Goal: Communication & Community: Answer question/provide support

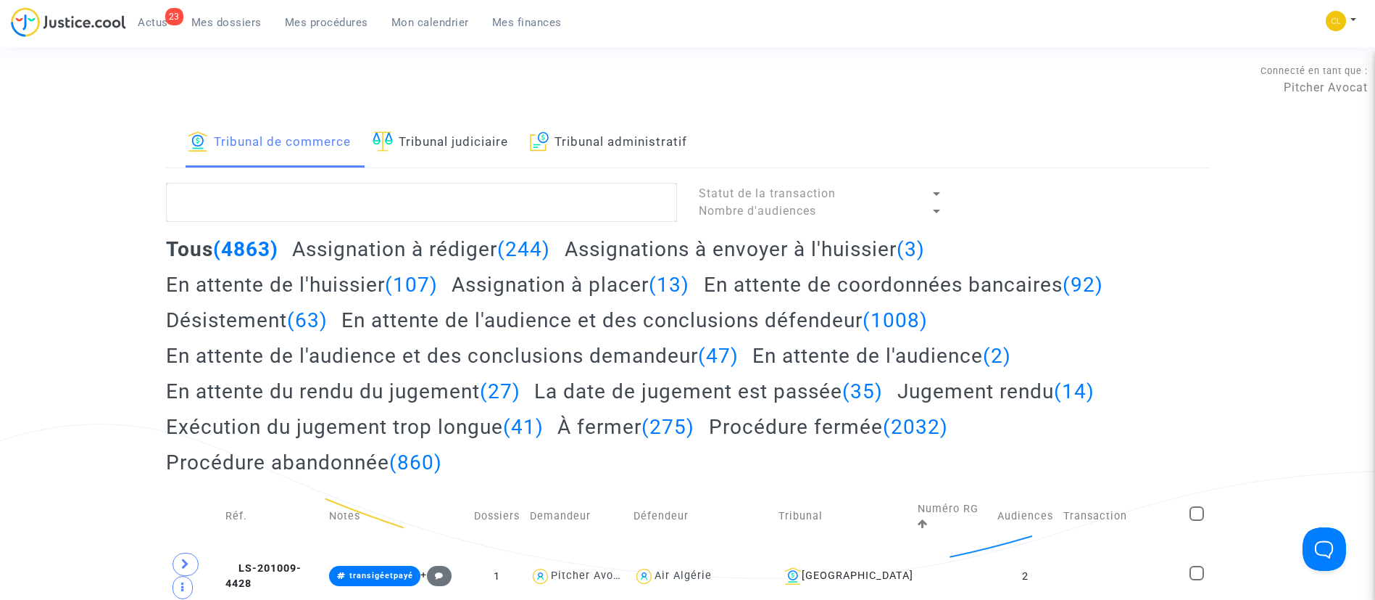
click at [219, 20] on span "Mes dossiers" at bounding box center [226, 22] width 70 height 13
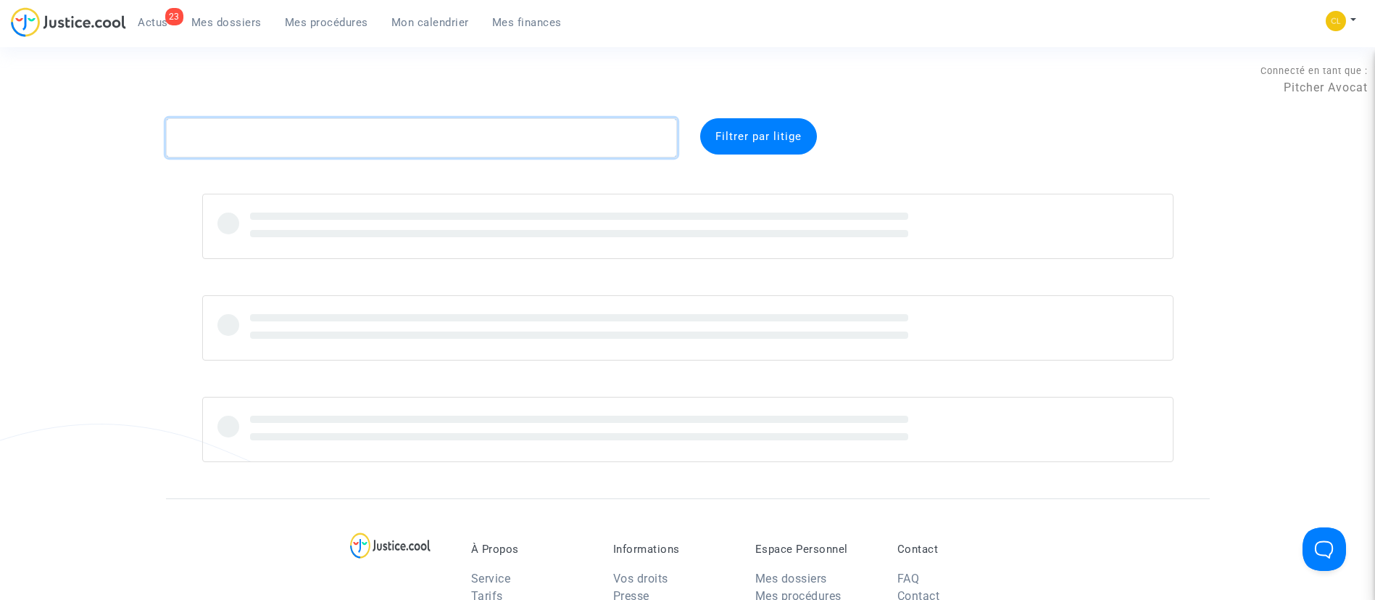
click at [310, 144] on textarea at bounding box center [421, 137] width 511 height 39
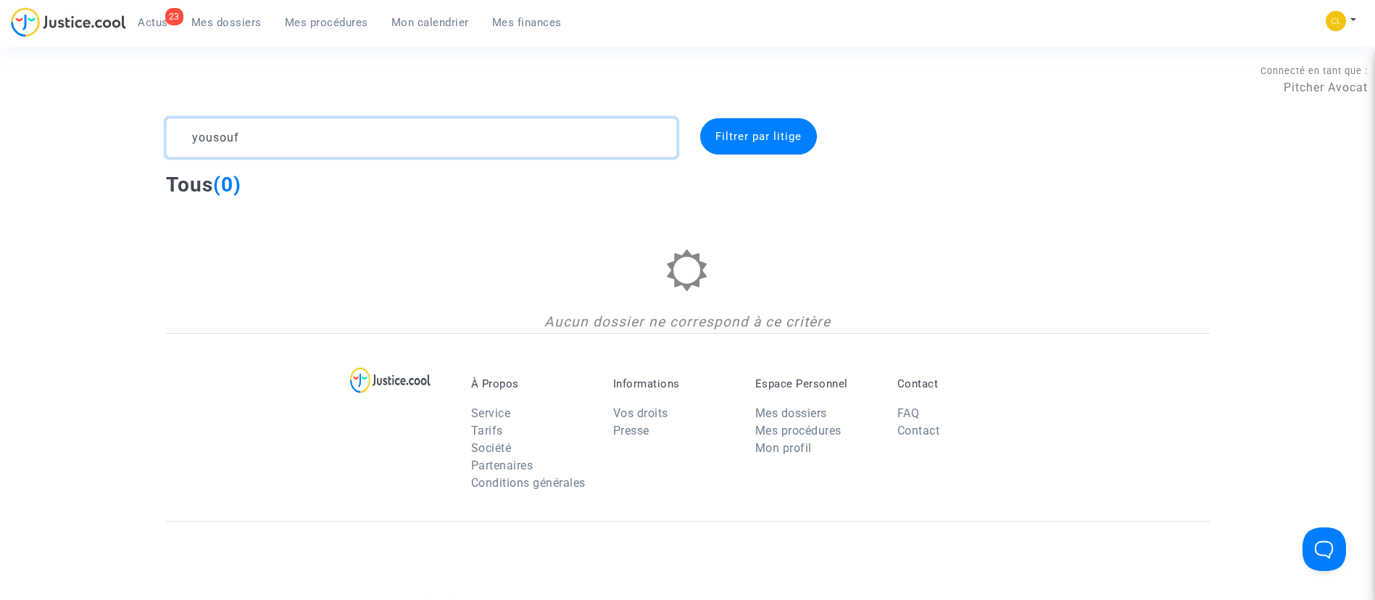
click at [419, 151] on textarea at bounding box center [421, 137] width 511 height 39
type textarea "h"
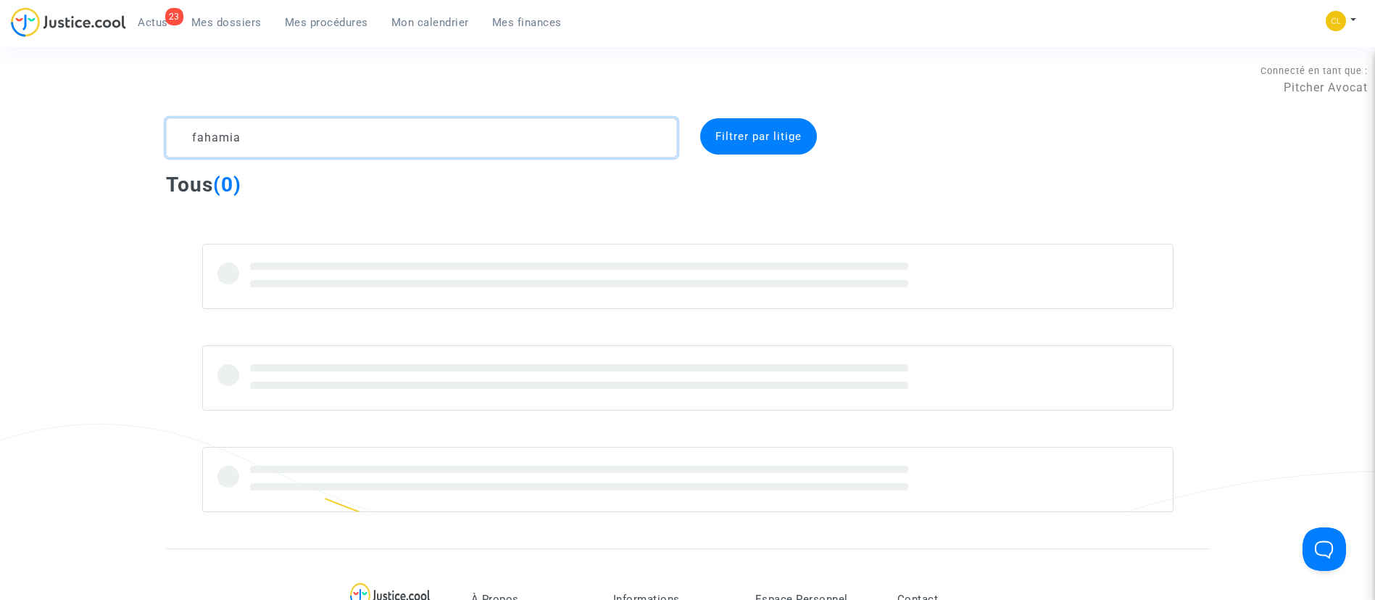
type textarea "fahamia"
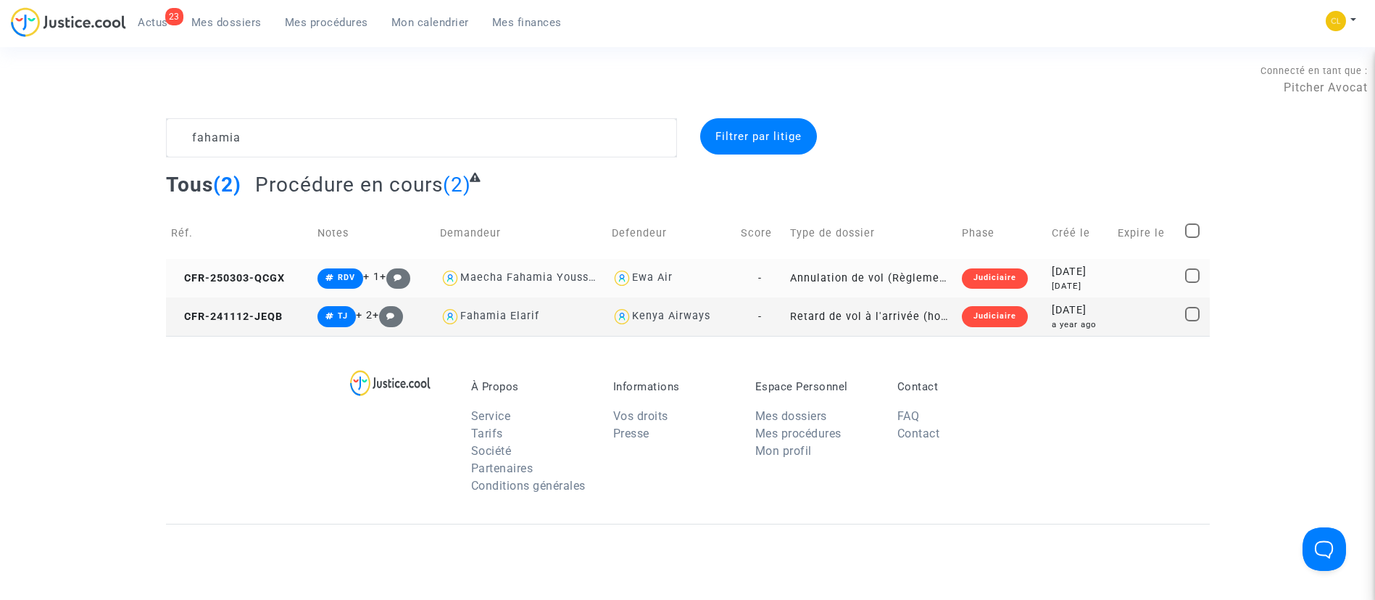
click at [1099, 274] on div "2025-03-03" at bounding box center [1079, 272] width 55 height 16
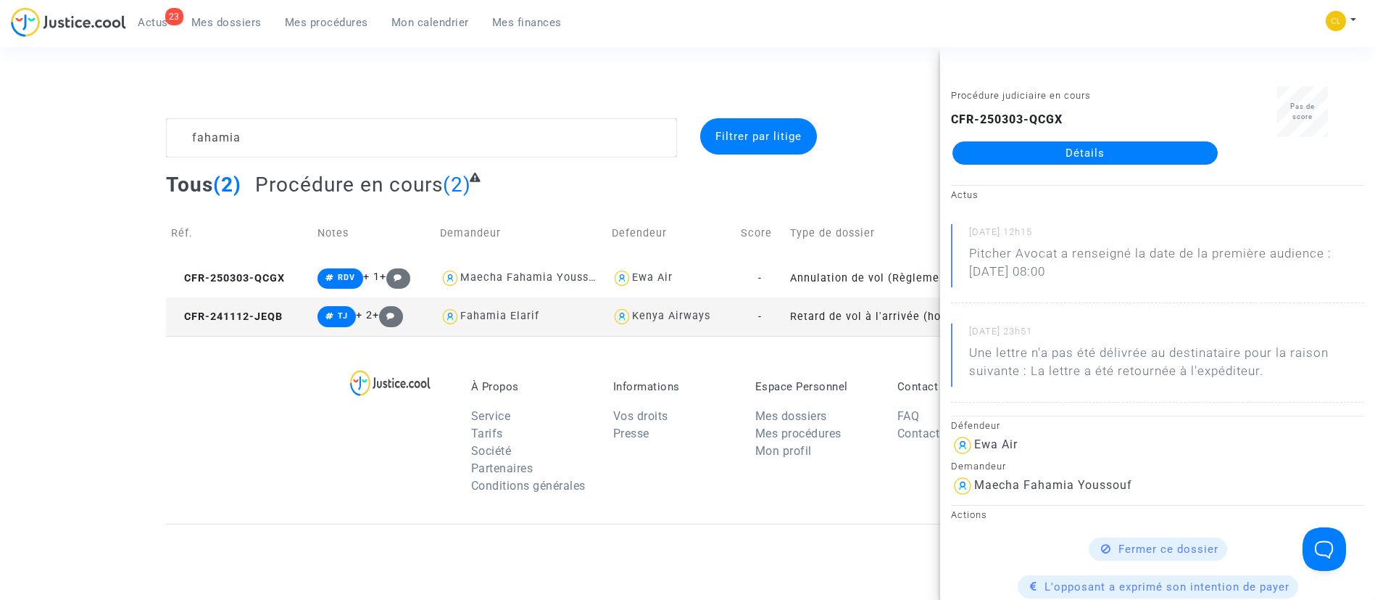
click at [1127, 153] on link "Détails" at bounding box center [1085, 152] width 265 height 23
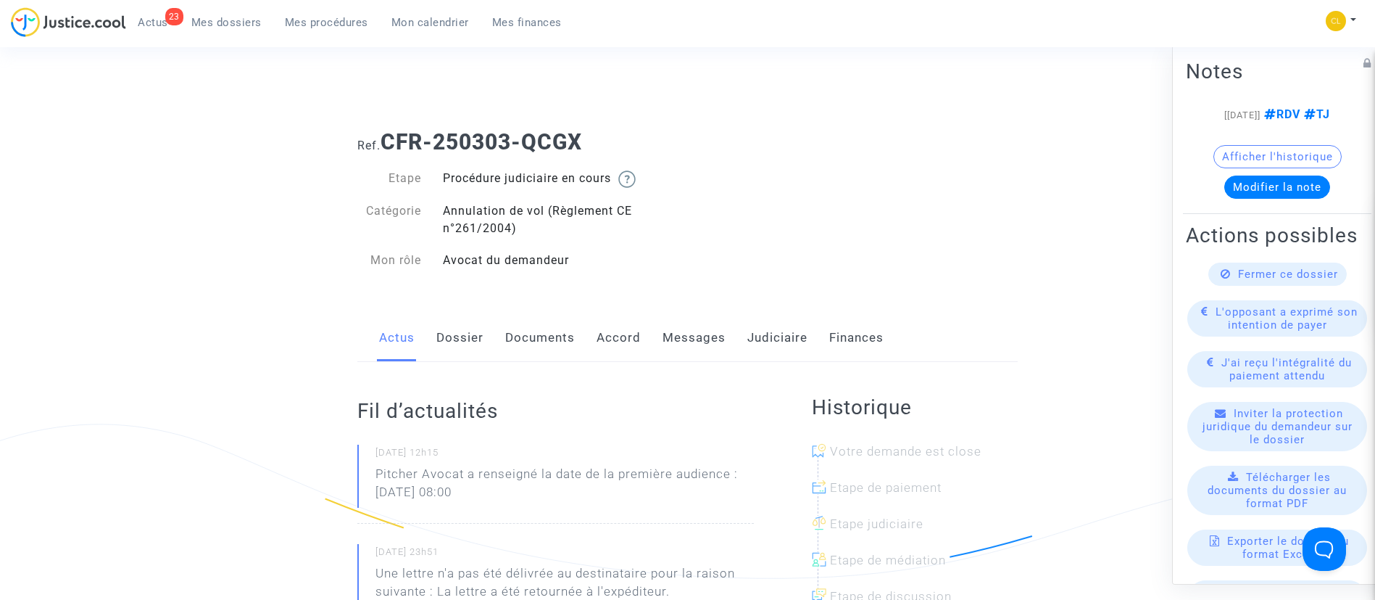
click at [802, 338] on link "Judiciaire" at bounding box center [778, 338] width 60 height 48
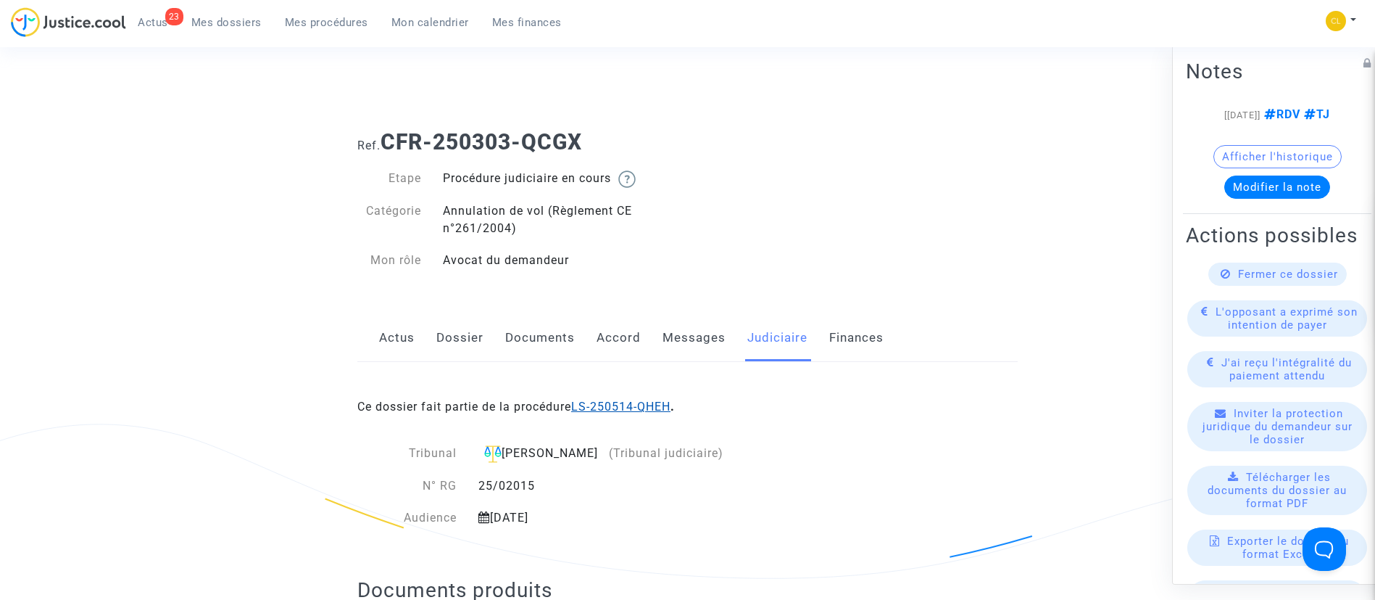
click at [663, 405] on link "LS-250514-QHEH" at bounding box center [620, 407] width 99 height 14
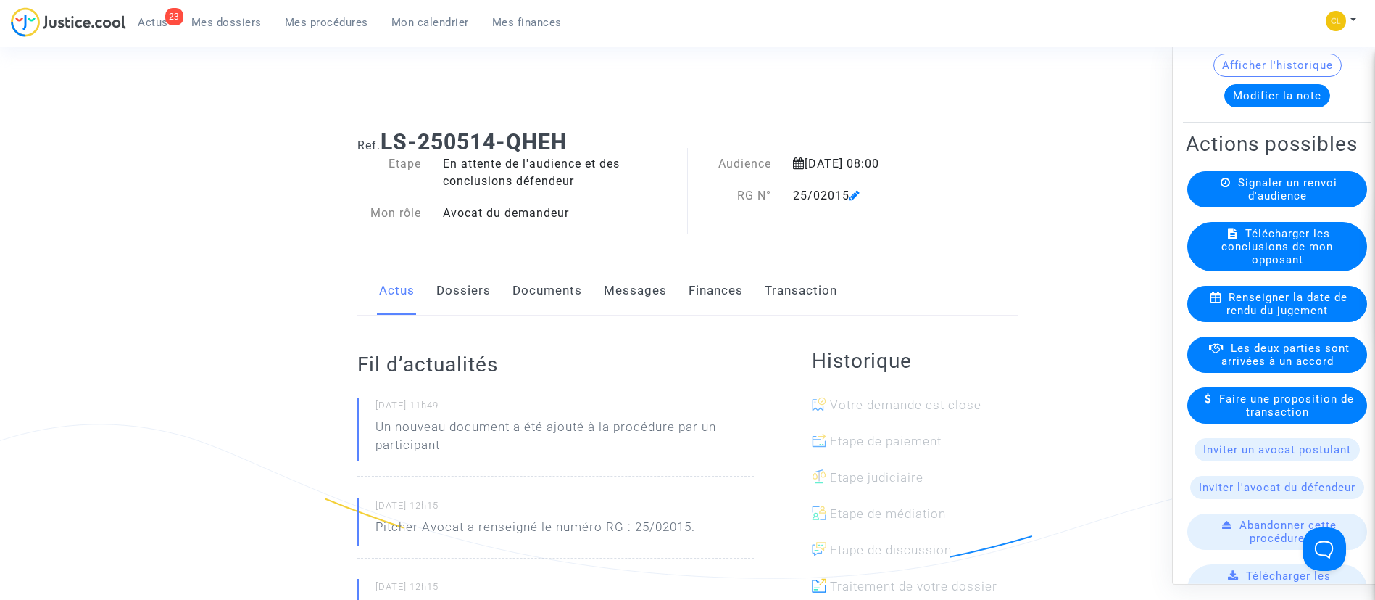
drag, startPoint x: 473, startPoint y: 300, endPoint x: 448, endPoint y: 302, distance: 24.7
click at [471, 299] on link "Dossiers" at bounding box center [464, 291] width 54 height 48
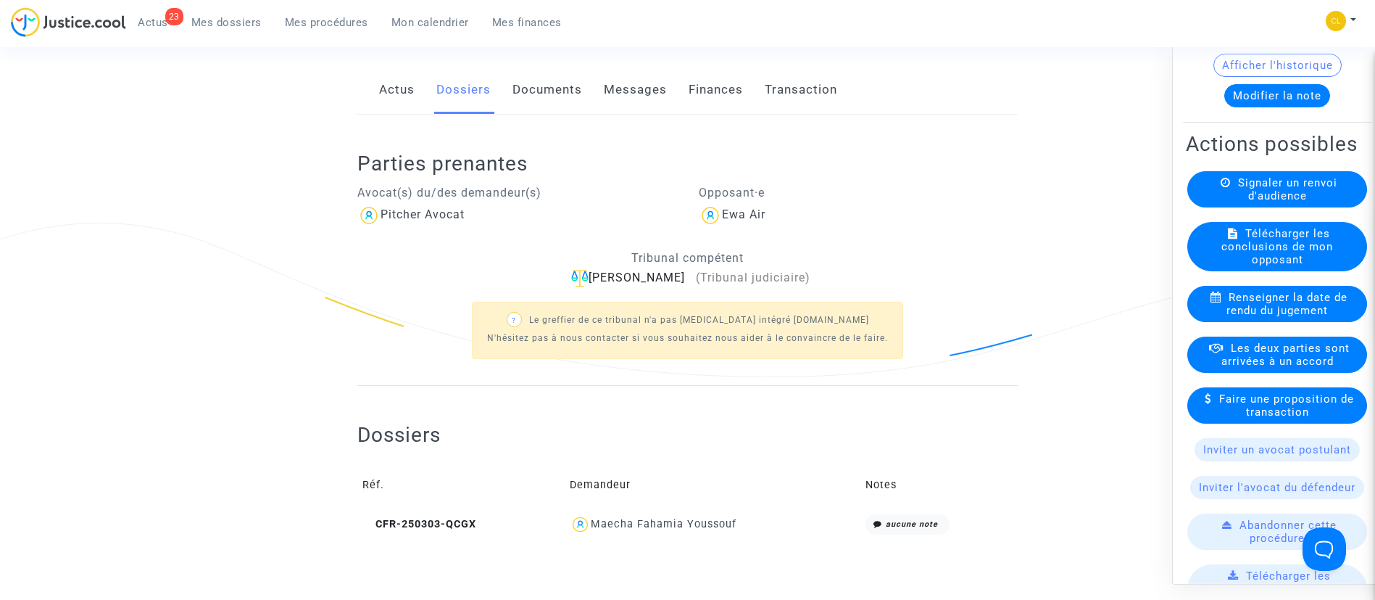
scroll to position [326, 0]
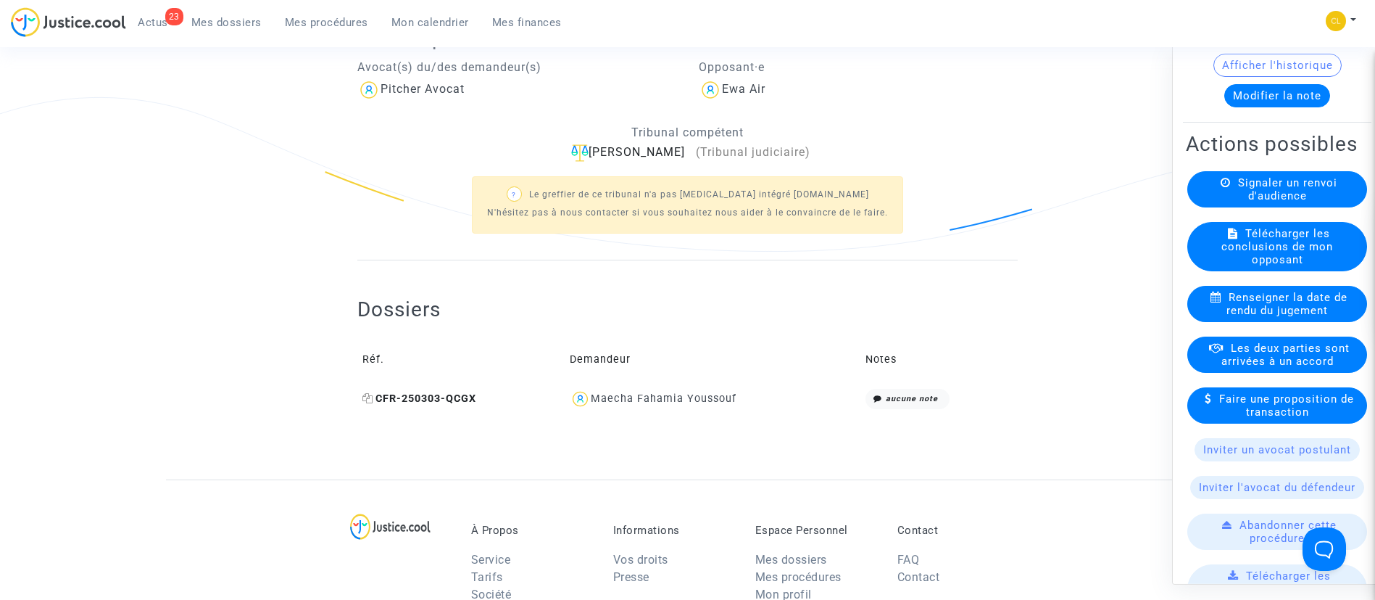
click at [368, 397] on icon at bounding box center [368, 398] width 11 height 10
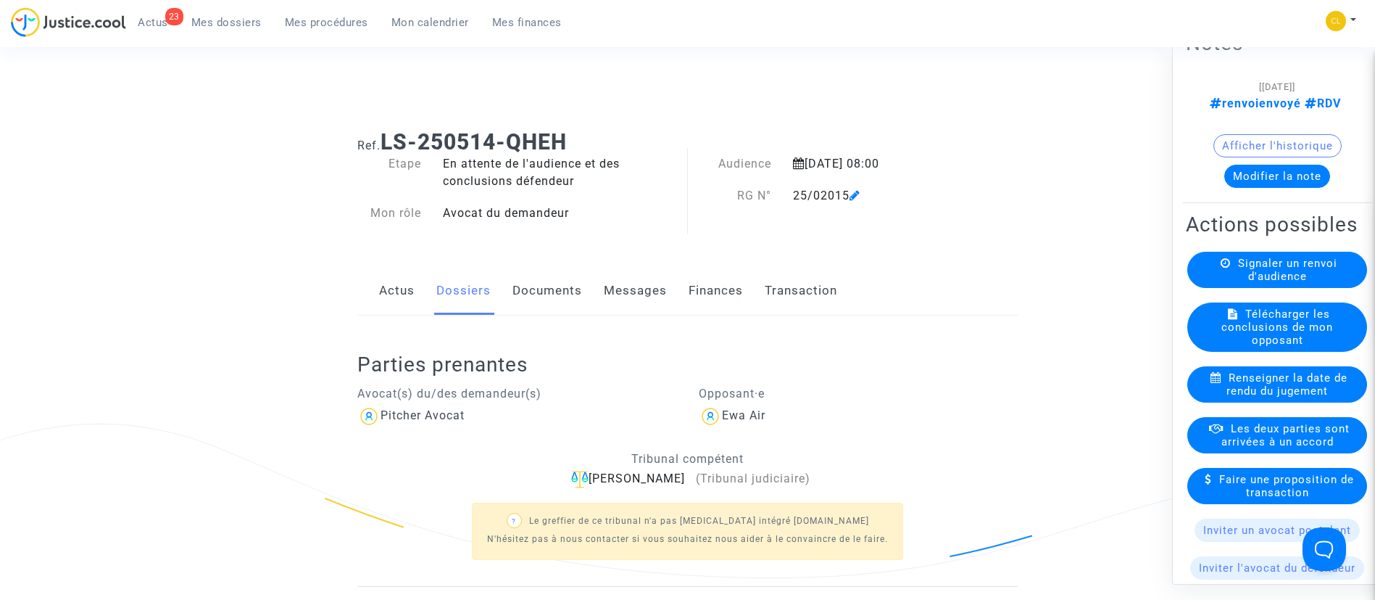
scroll to position [0, 0]
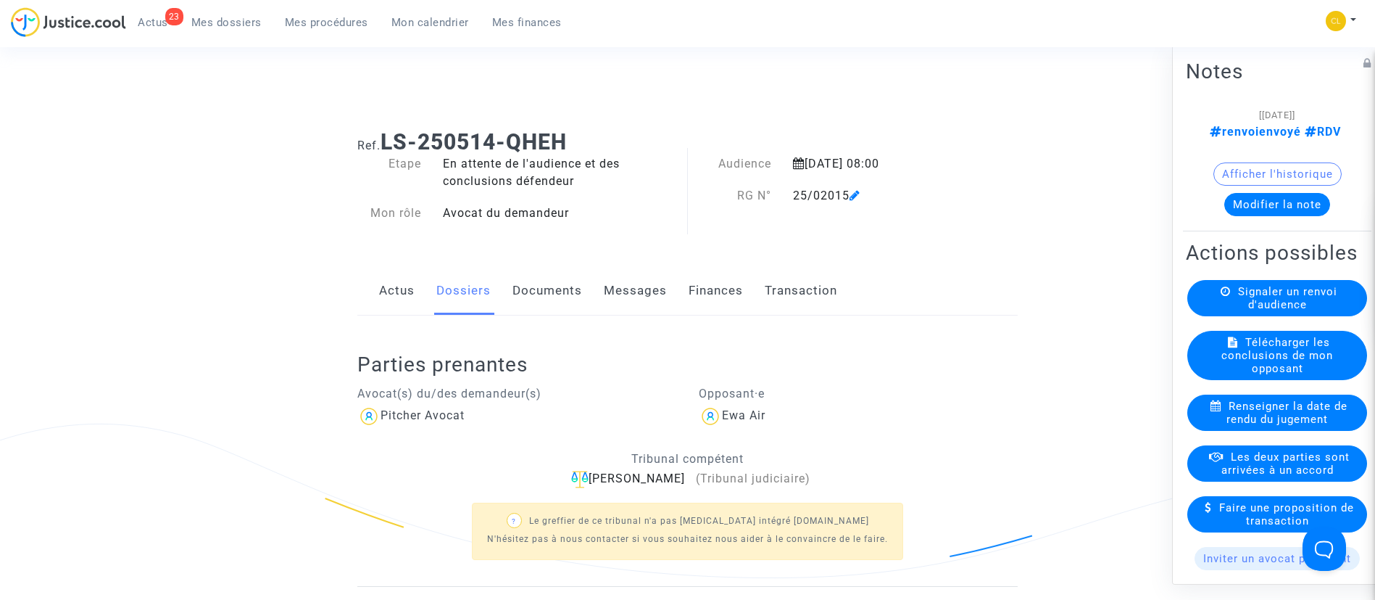
click at [1262, 199] on button "Modifier la note" at bounding box center [1278, 203] width 106 height 23
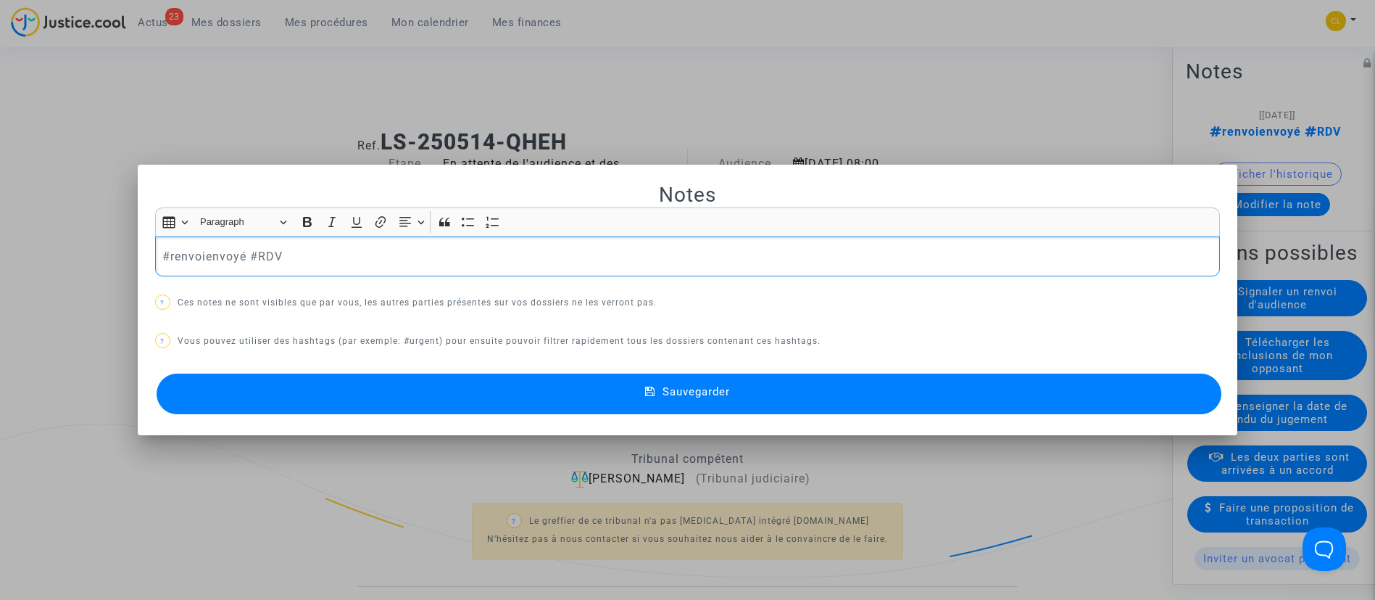
click at [207, 248] on p "#renvoienvoyé #RDV" at bounding box center [687, 256] width 1050 height 18
click at [675, 408] on button "Sauvegarder" at bounding box center [690, 393] width 1066 height 41
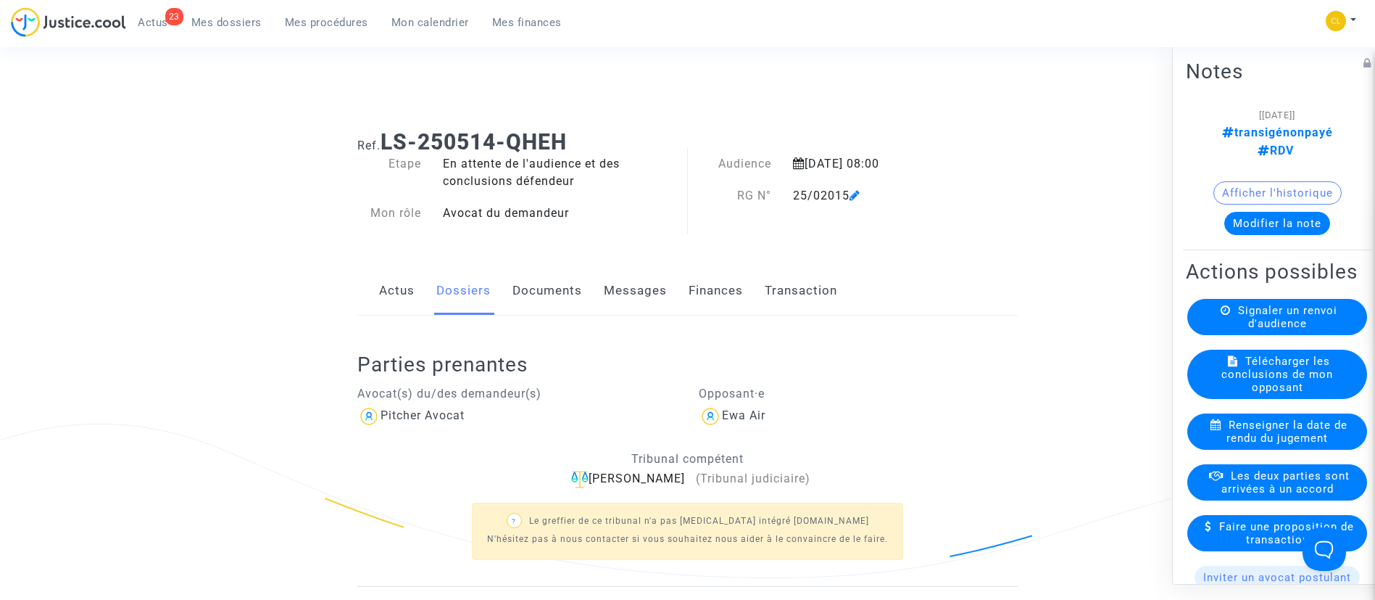
click at [1294, 211] on button "Modifier la note" at bounding box center [1278, 222] width 106 height 23
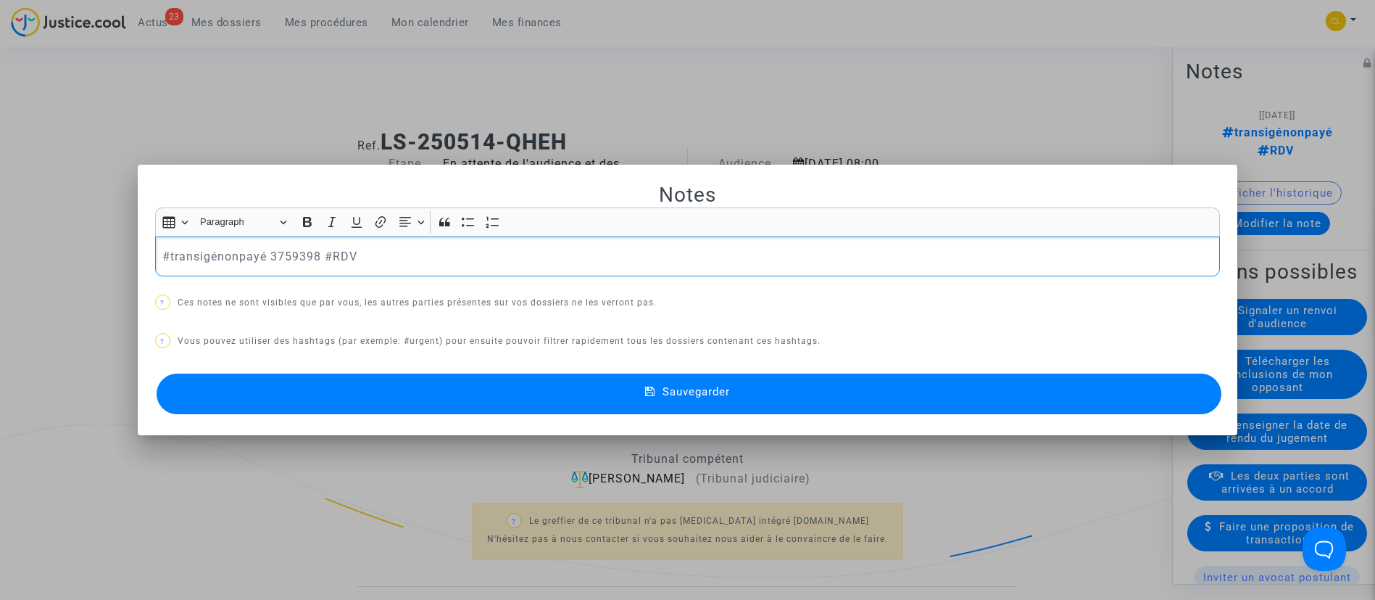
click at [853, 56] on div at bounding box center [687, 300] width 1375 height 600
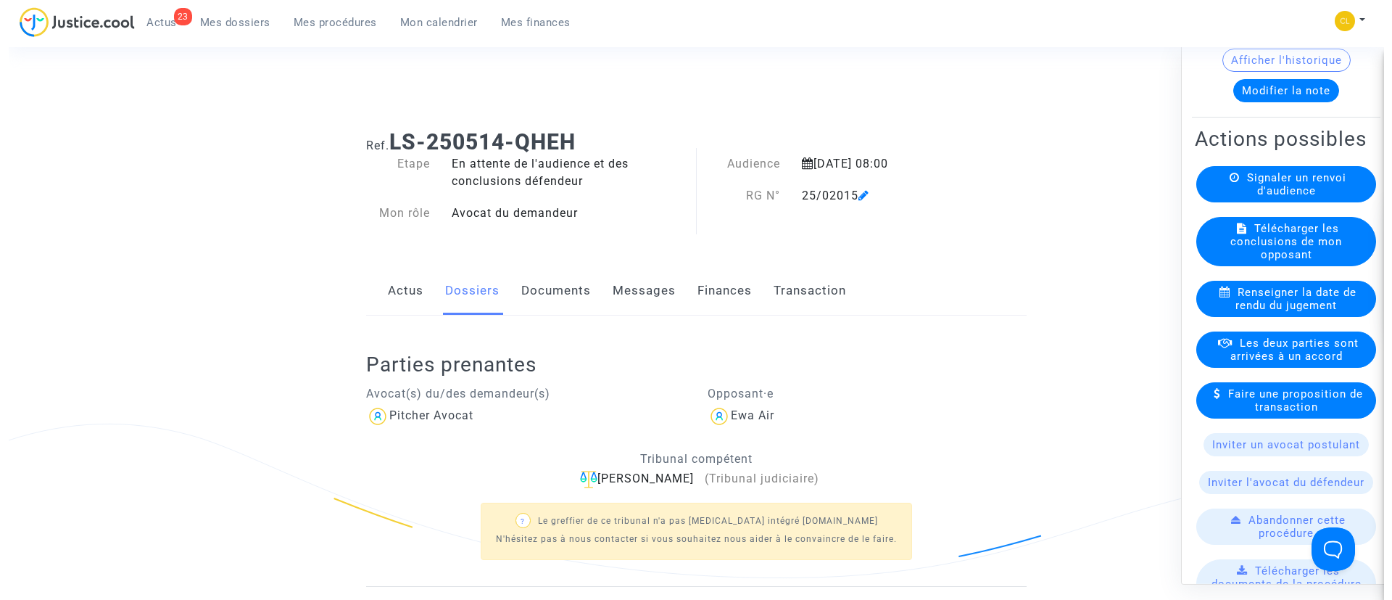
scroll to position [326, 0]
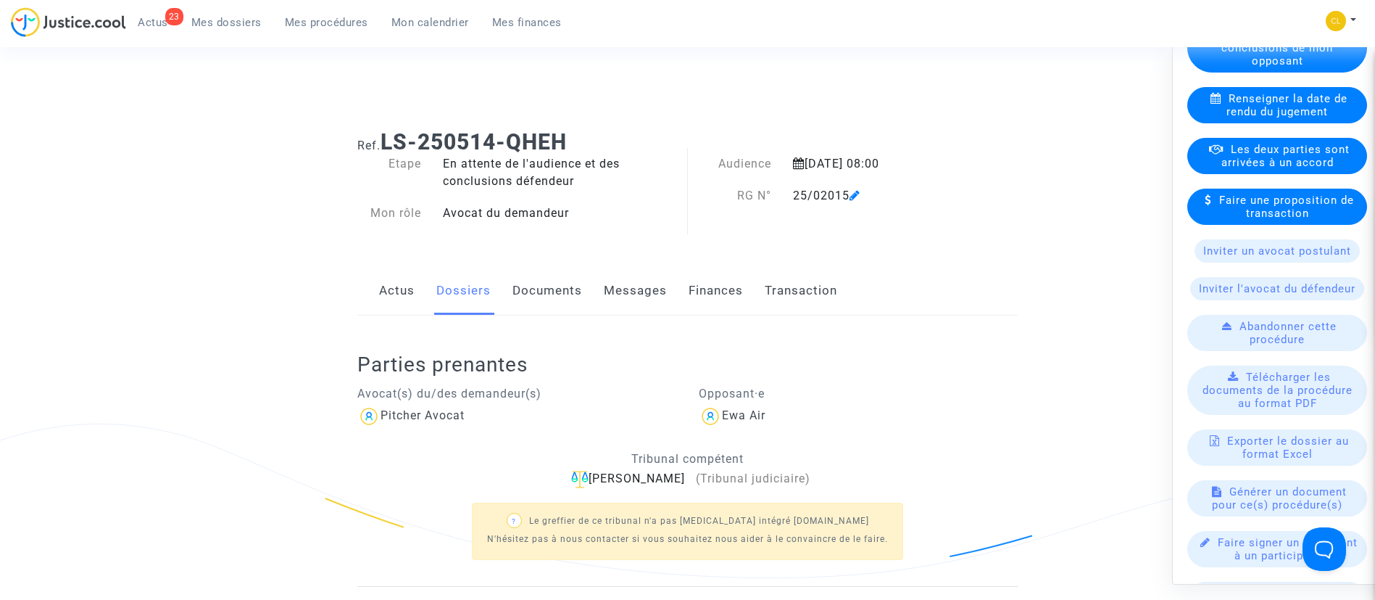
click at [1316, 168] on span "Les deux parties sont arrivées à un accord" at bounding box center [1286, 155] width 128 height 26
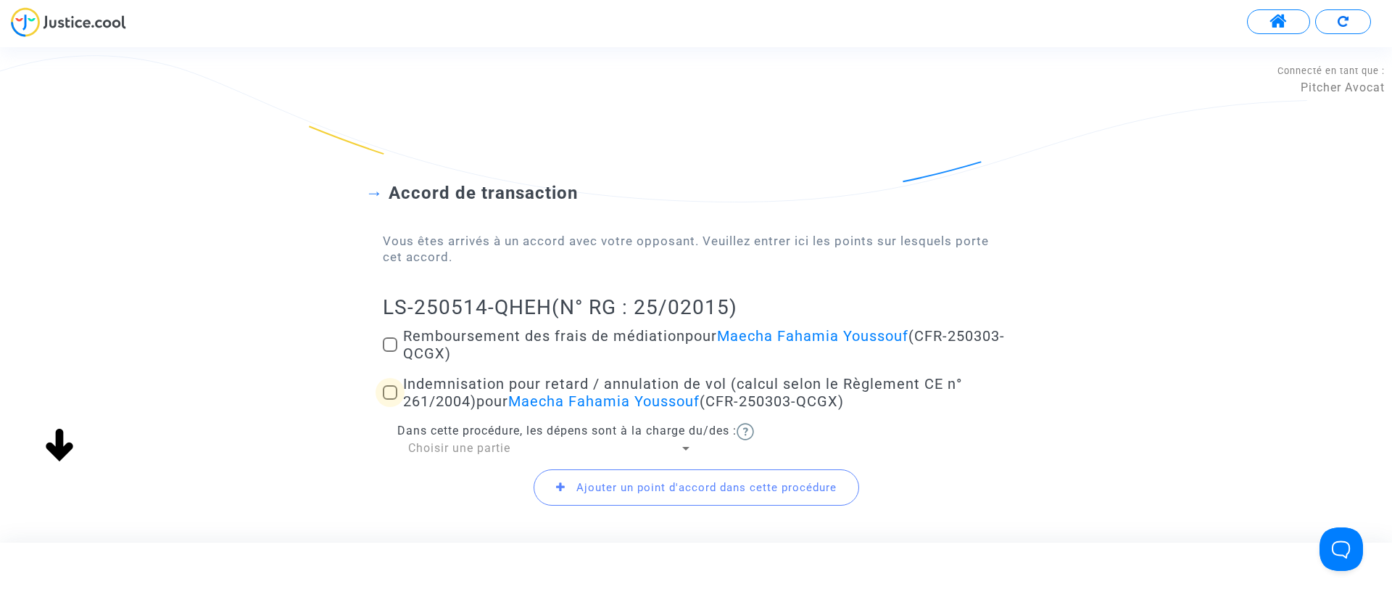
click at [463, 397] on span "Indemnisation pour retard / annulation de vol (calcul selon le Règlement CE n° …" at bounding box center [682, 392] width 559 height 35
click at [390, 400] on input "Indemnisation pour retard / annulation de vol (calcul selon le Règlement CE n° …" at bounding box center [389, 400] width 1 height 1
checkbox input "true"
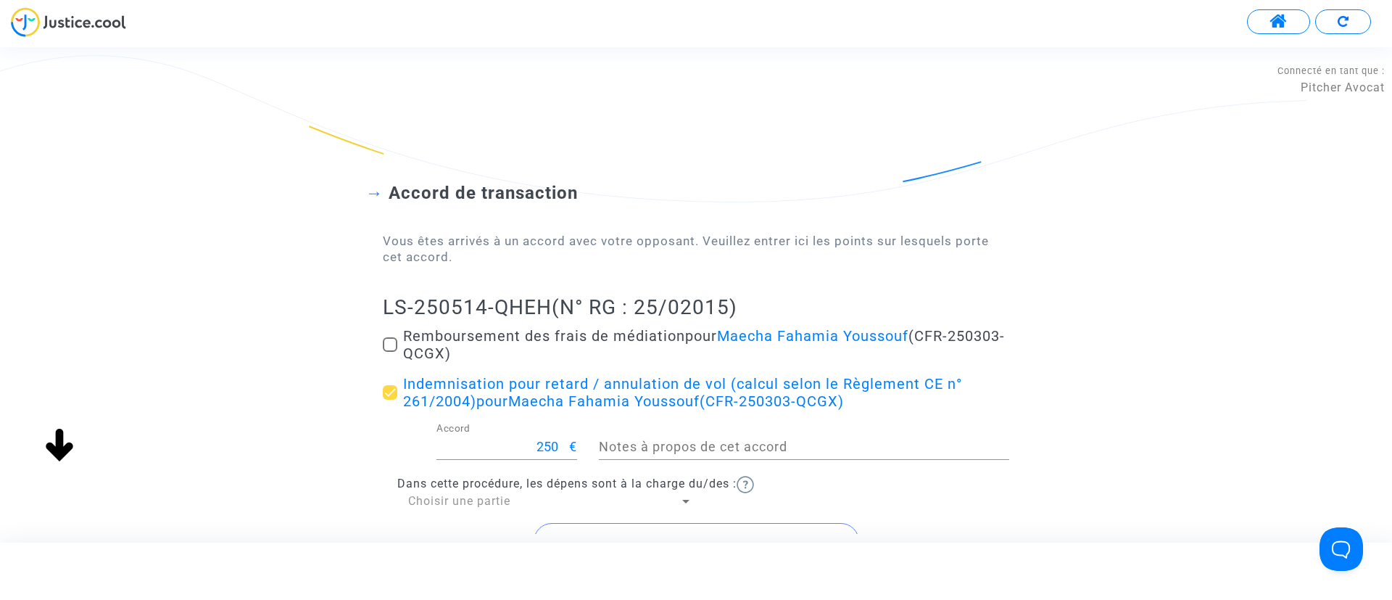
click at [493, 331] on span "Remboursement des frais de médiation pour Maecha Fahamia Youssouf (CFR-250303-Q…" at bounding box center [704, 344] width 602 height 35
click at [390, 352] on input "Remboursement des frais de médiation pour Maecha Fahamia Youssouf (CFR-250303-Q…" at bounding box center [389, 352] width 1 height 1
checkbox input "true"
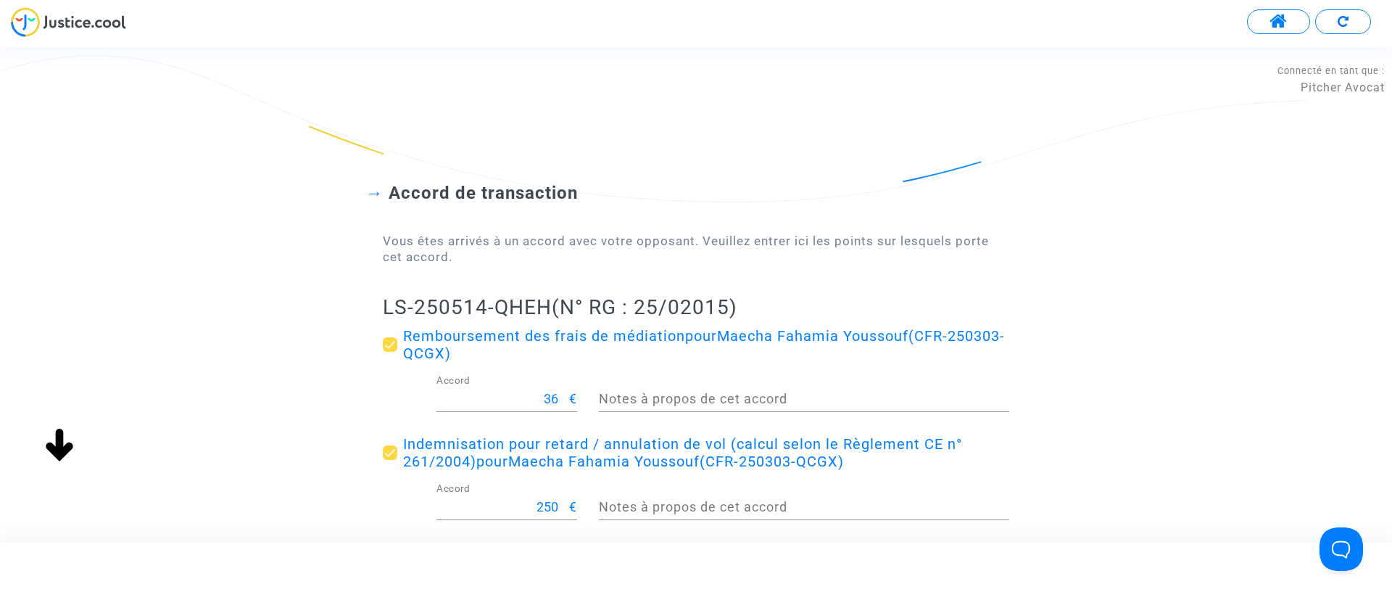
scroll to position [200, 0]
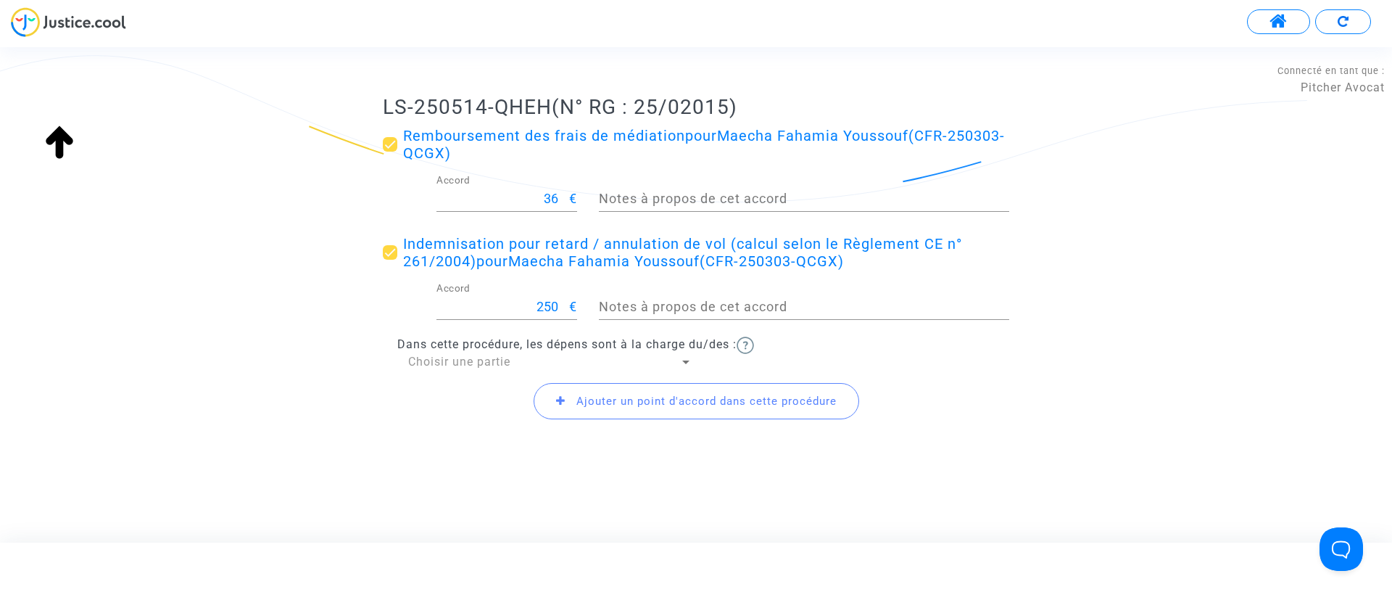
click at [448, 358] on span "Choisir une partie" at bounding box center [459, 362] width 102 height 14
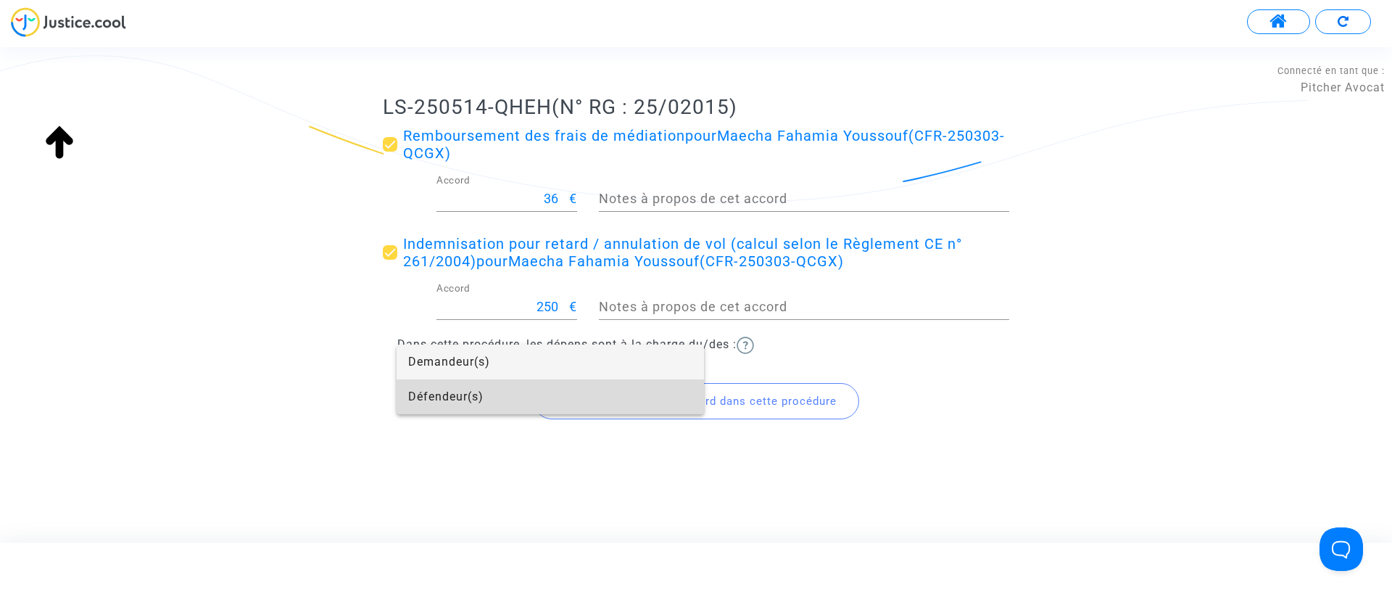
click at [452, 398] on span "Défendeur(s)" at bounding box center [550, 396] width 284 height 35
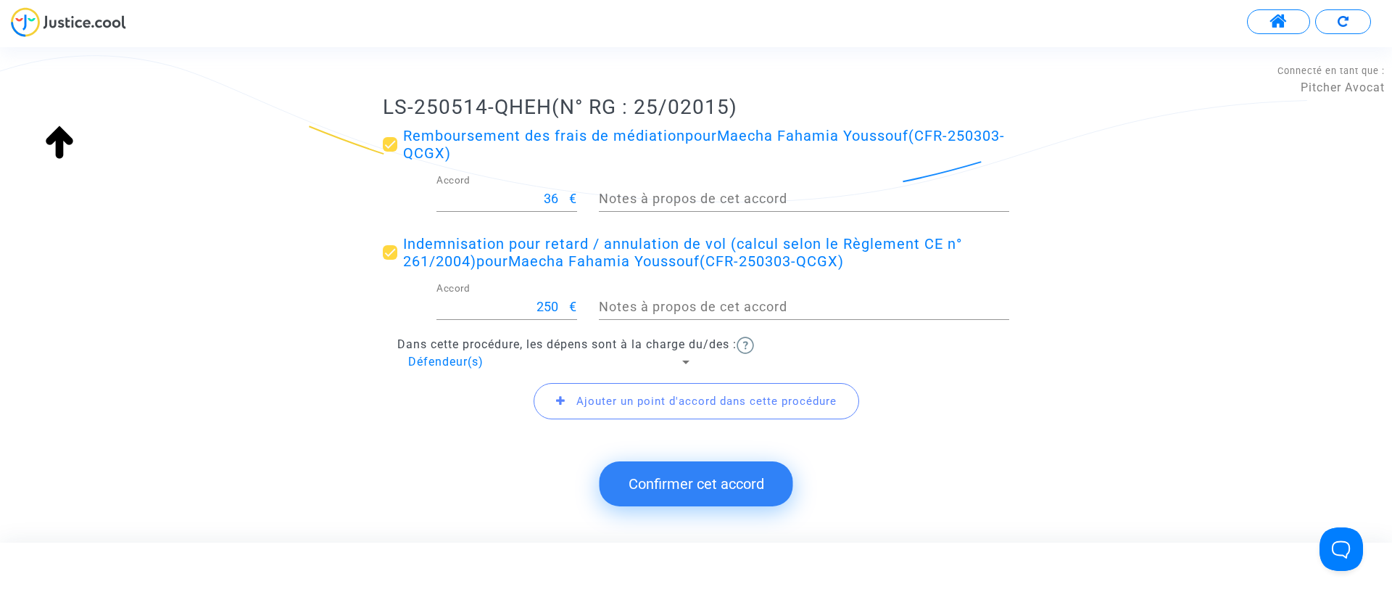
click at [651, 400] on span "Ajouter un point d'accord dans cette procédure" at bounding box center [706, 400] width 260 height 13
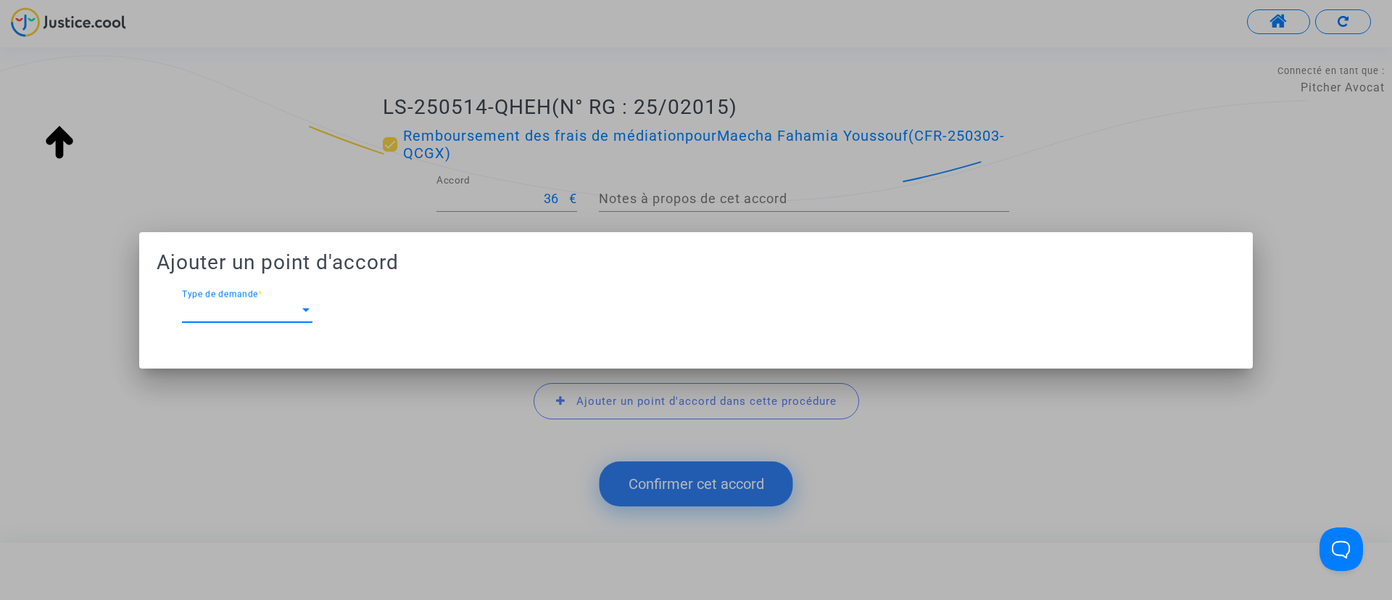
click at [215, 304] on span "Type de demande" at bounding box center [240, 310] width 117 height 13
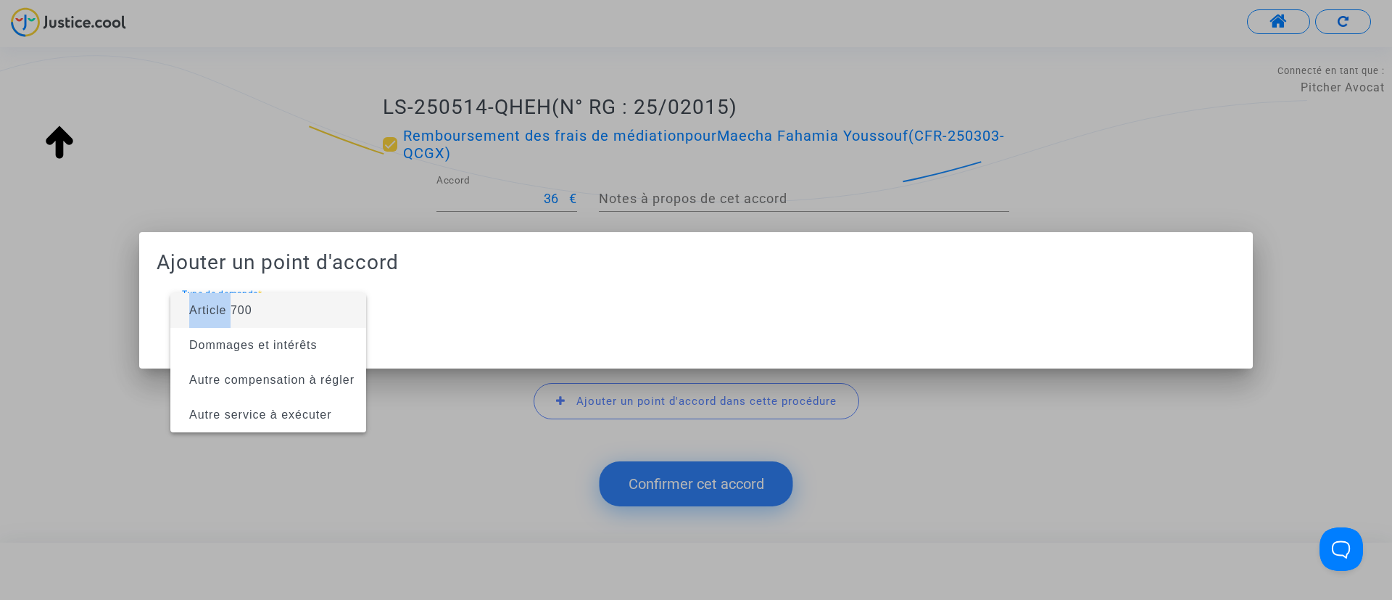
click at [215, 304] on span "Article 700" at bounding box center [220, 310] width 63 height 12
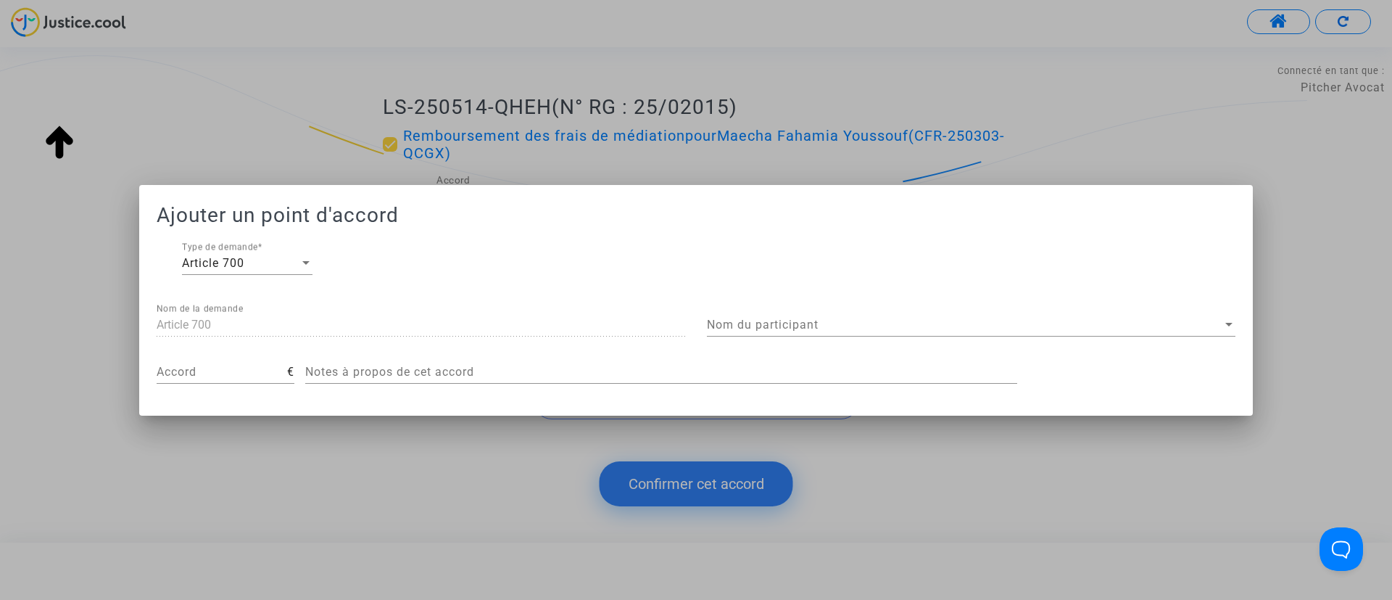
click at [236, 383] on div "Accord €" at bounding box center [226, 374] width 138 height 47
click at [213, 363] on div "Accord" at bounding box center [222, 367] width 131 height 33
type input "300"
click at [848, 325] on span "Nom du participant" at bounding box center [965, 324] width 516 height 13
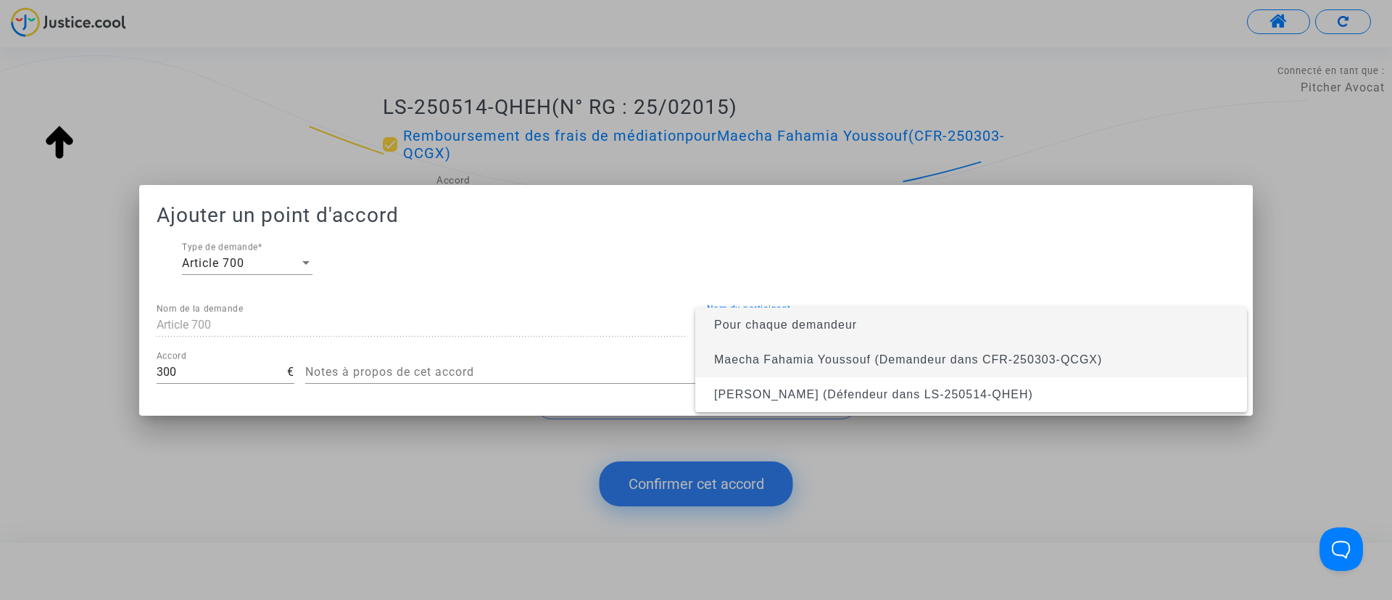
click at [824, 356] on span "Maecha Fahamia Youssouf (Demandeur dans CFR-250303-QCGX)" at bounding box center [908, 359] width 388 height 12
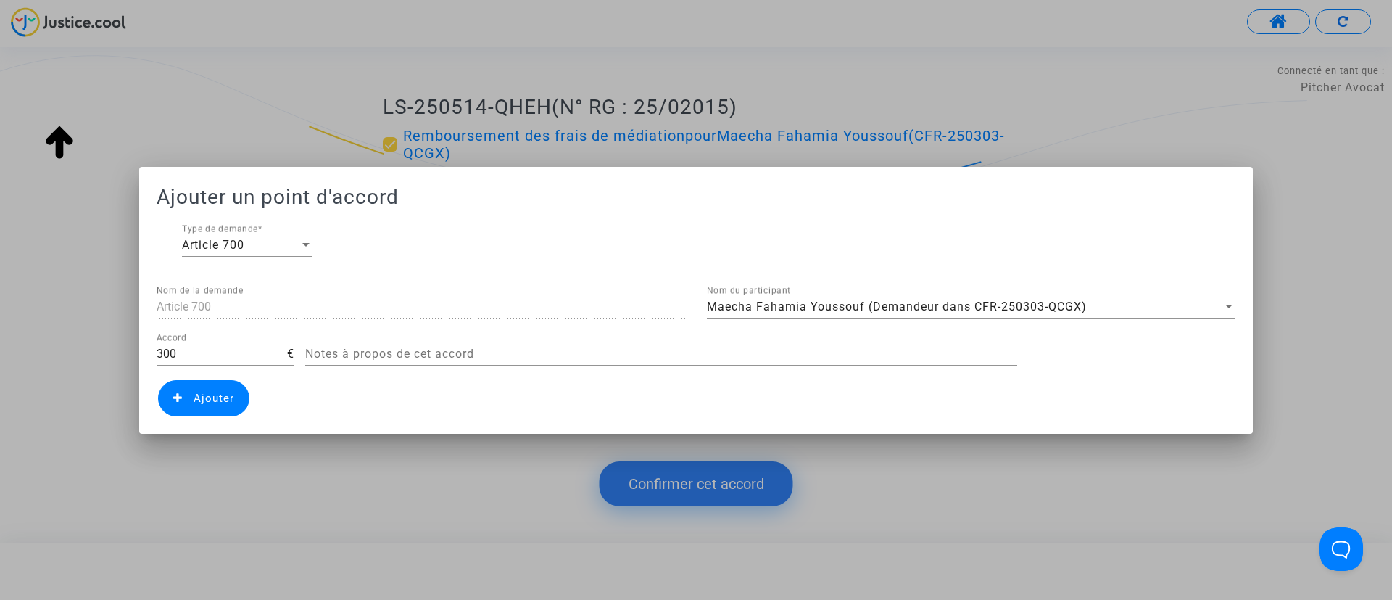
click at [217, 400] on span "Ajouter" at bounding box center [214, 398] width 41 height 13
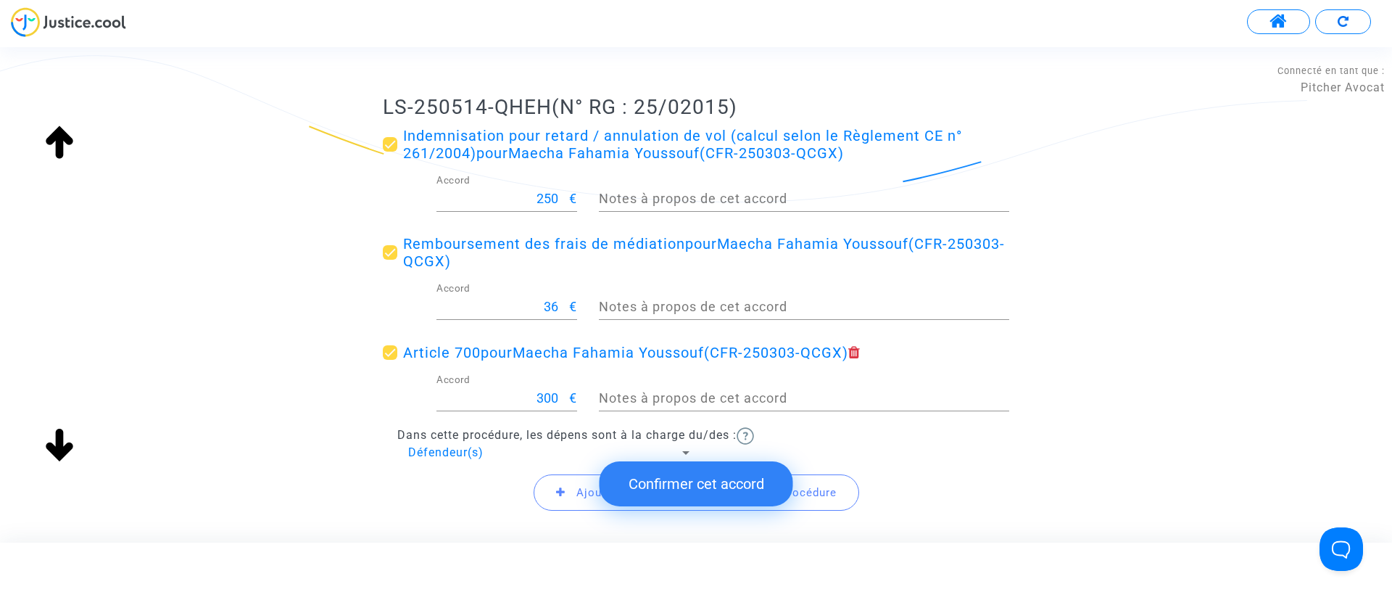
click at [707, 484] on button "Confirmer cet accord" at bounding box center [697, 483] width 194 height 45
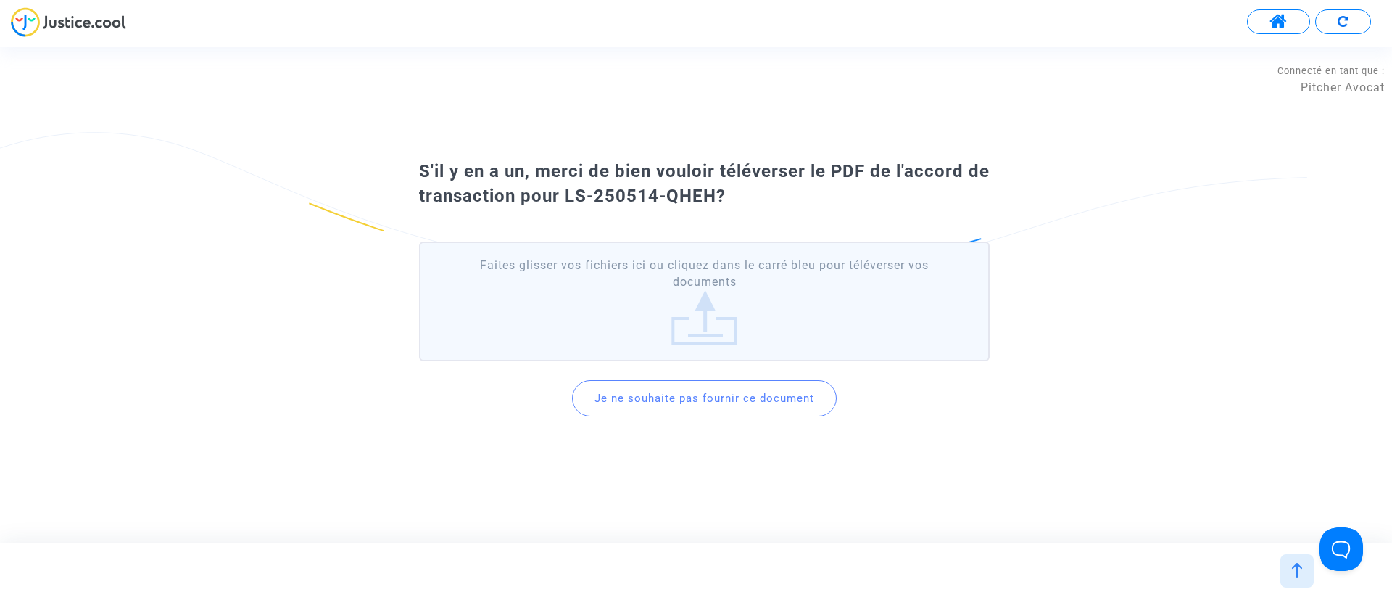
click at [717, 395] on button "Je ne souhaite pas fournir ce document" at bounding box center [704, 398] width 265 height 36
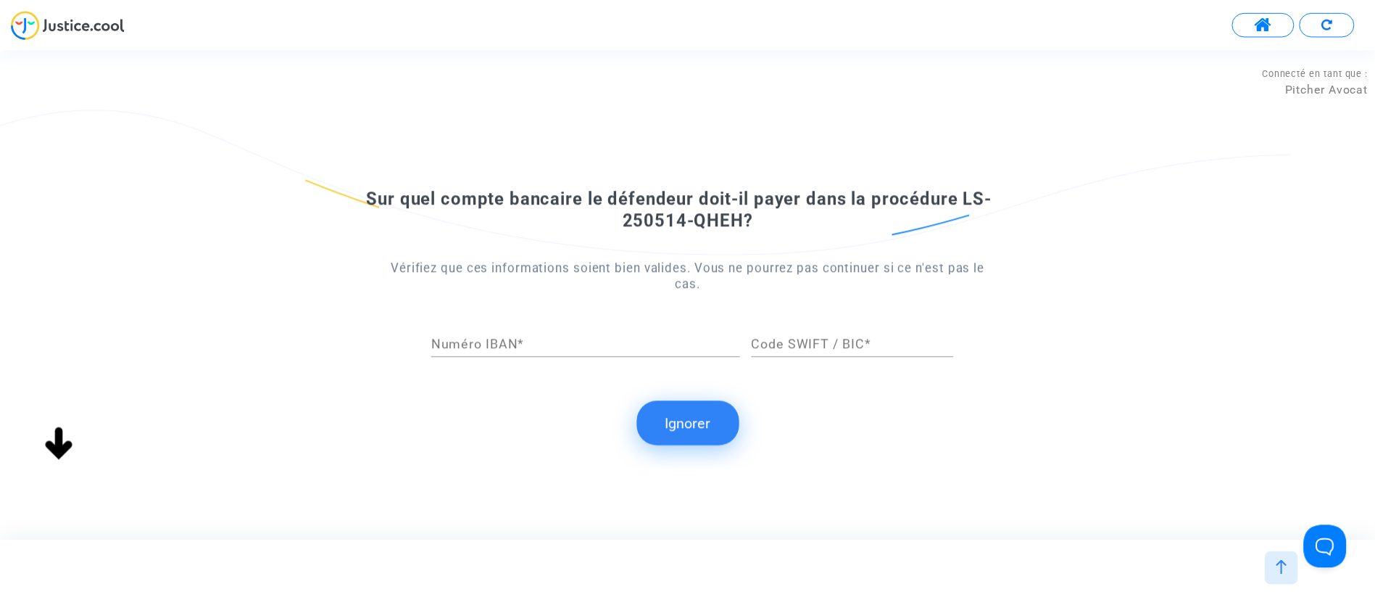
scroll to position [0, 0]
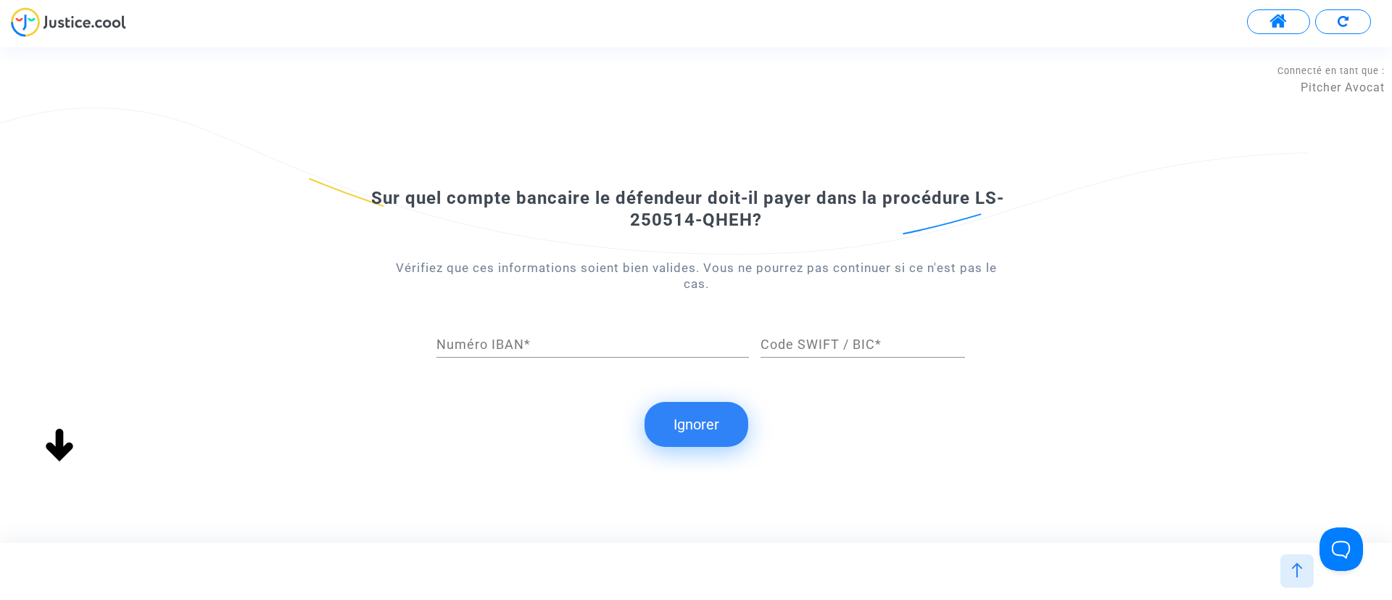
click at [721, 434] on button "Ignorer" at bounding box center [697, 424] width 104 height 45
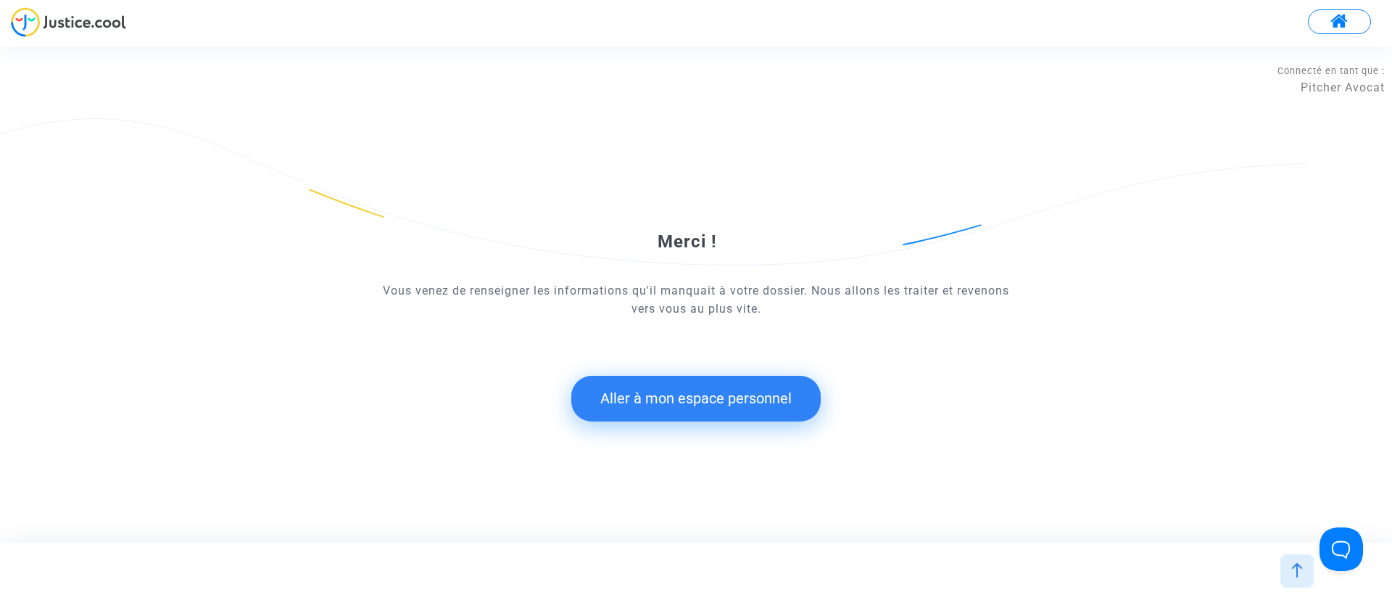
click at [661, 407] on button "Aller à mon espace personnel" at bounding box center [695, 398] width 249 height 45
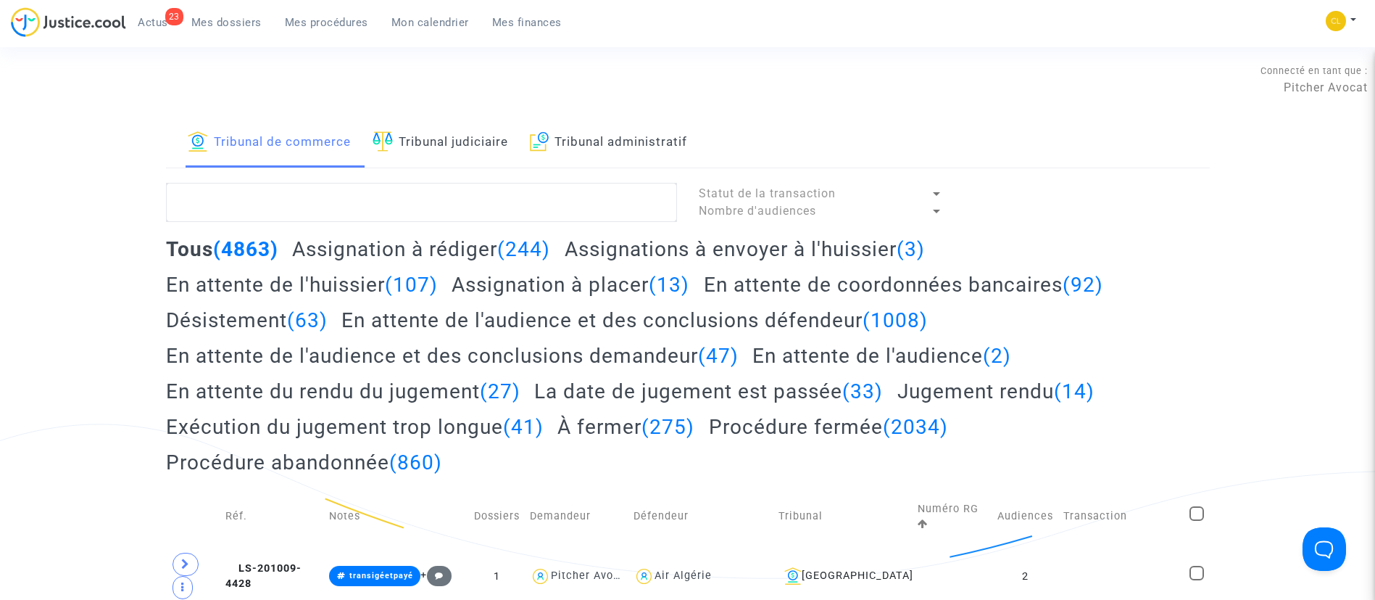
click at [410, 20] on span "Mon calendrier" at bounding box center [431, 22] width 78 height 13
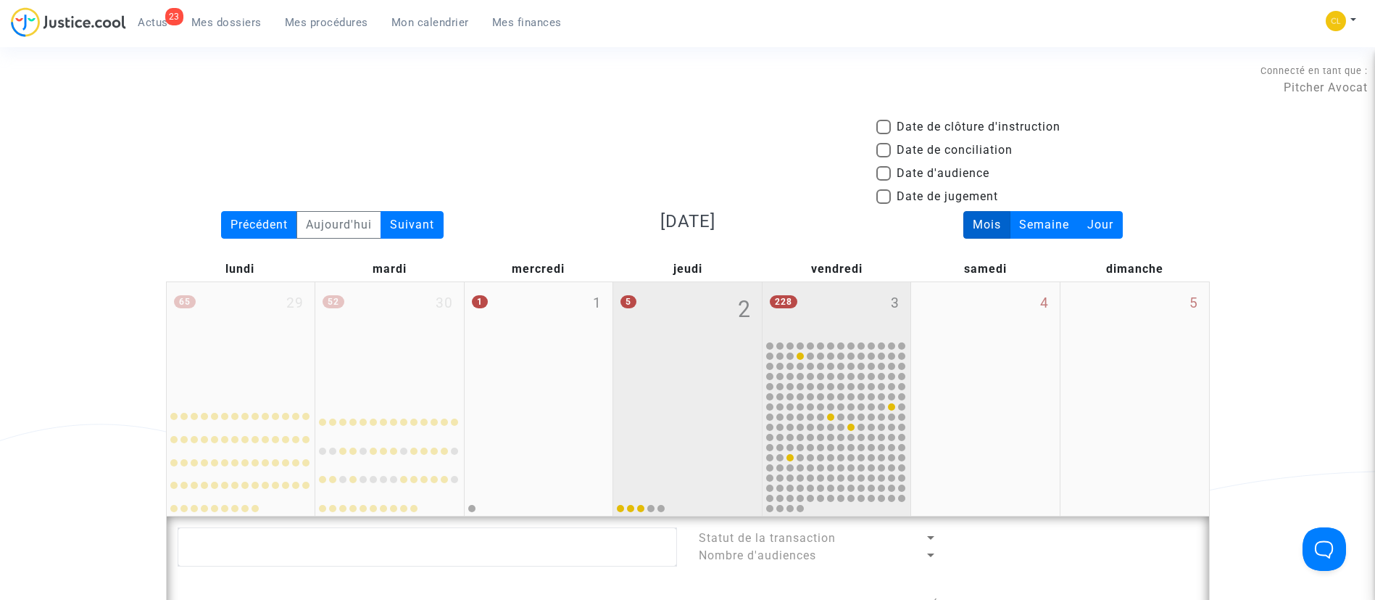
click at [871, 306] on div "228 3" at bounding box center [837, 310] width 149 height 57
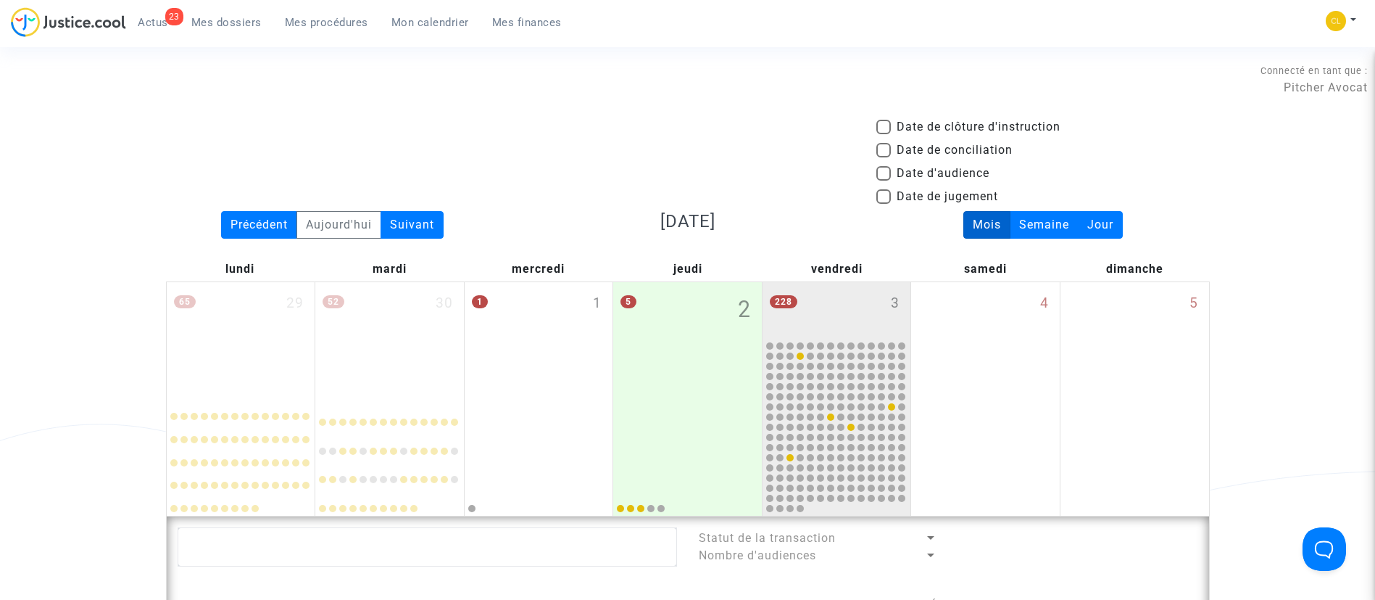
click at [964, 170] on span "Date d'audience" at bounding box center [943, 173] width 93 height 17
click at [884, 181] on input "Date d'audience" at bounding box center [883, 181] width 1 height 1
checkbox input "true"
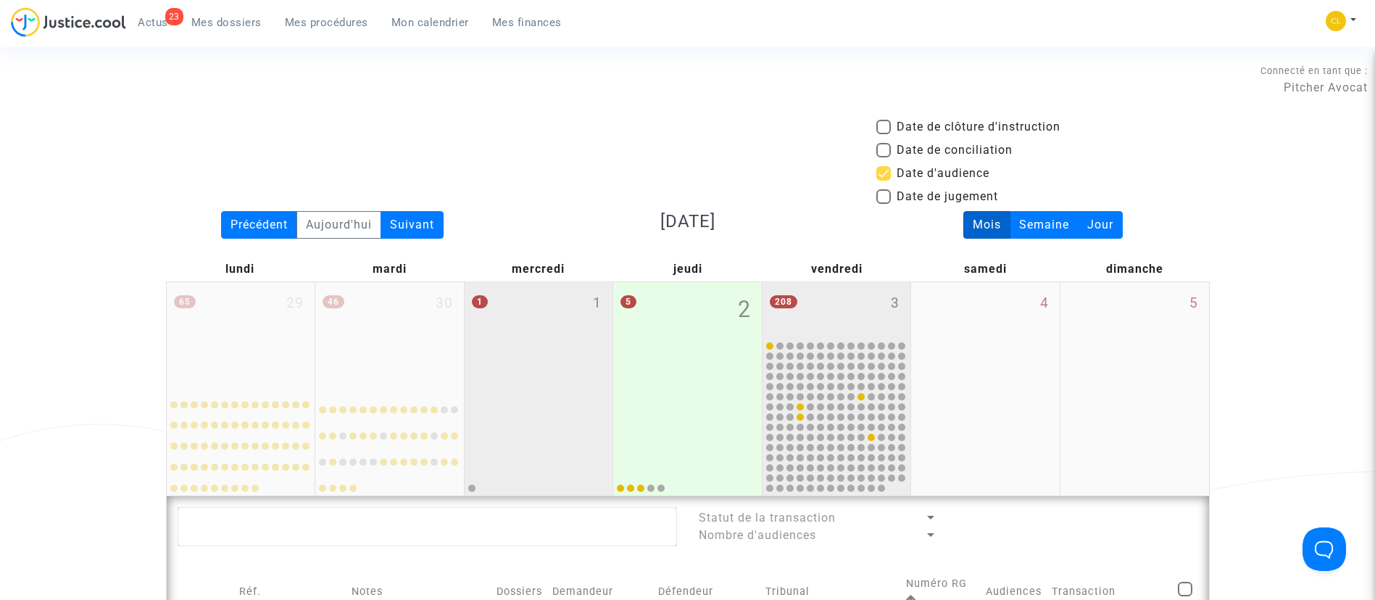
scroll to position [218, 0]
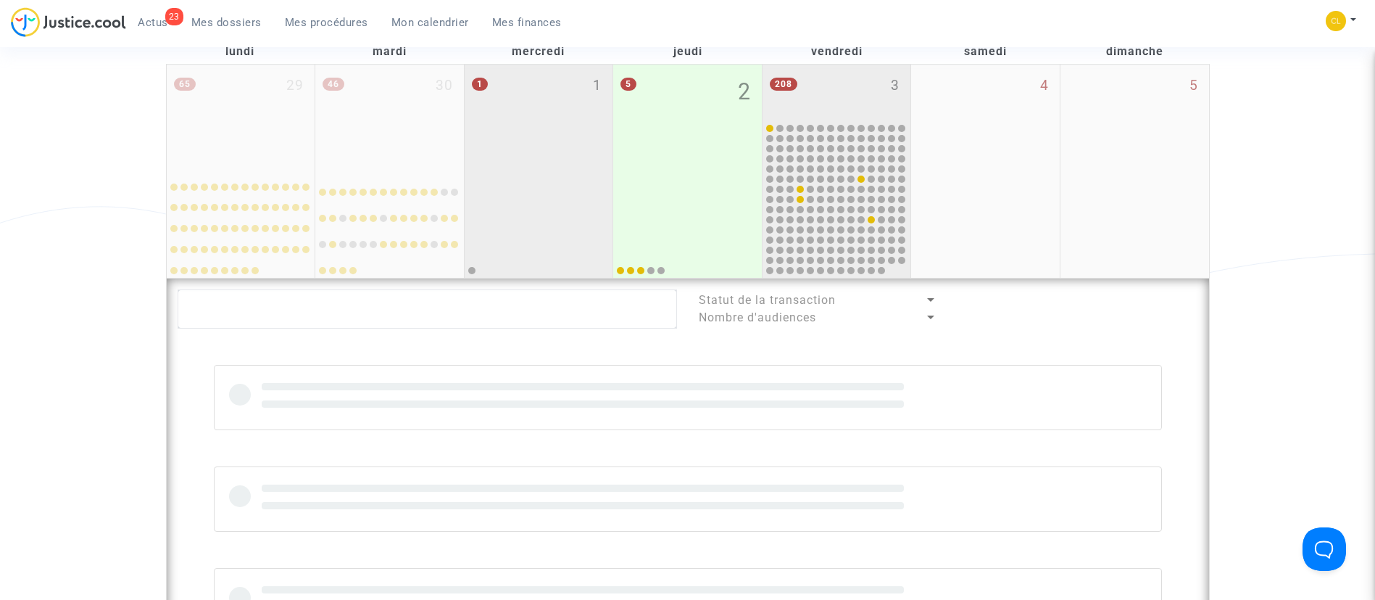
click at [535, 340] on lawsuits-list "Statut de la transaction Nombre d'audiences" at bounding box center [688, 461] width 1021 height 344
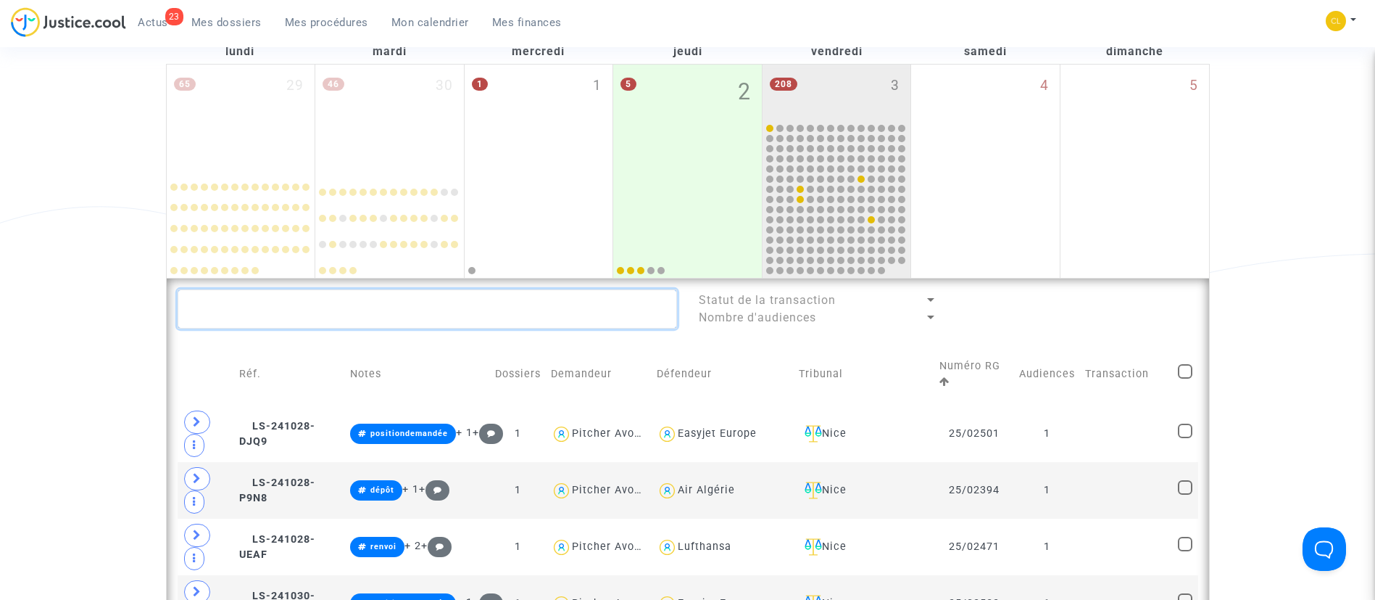
click at [531, 302] on textarea at bounding box center [428, 308] width 500 height 39
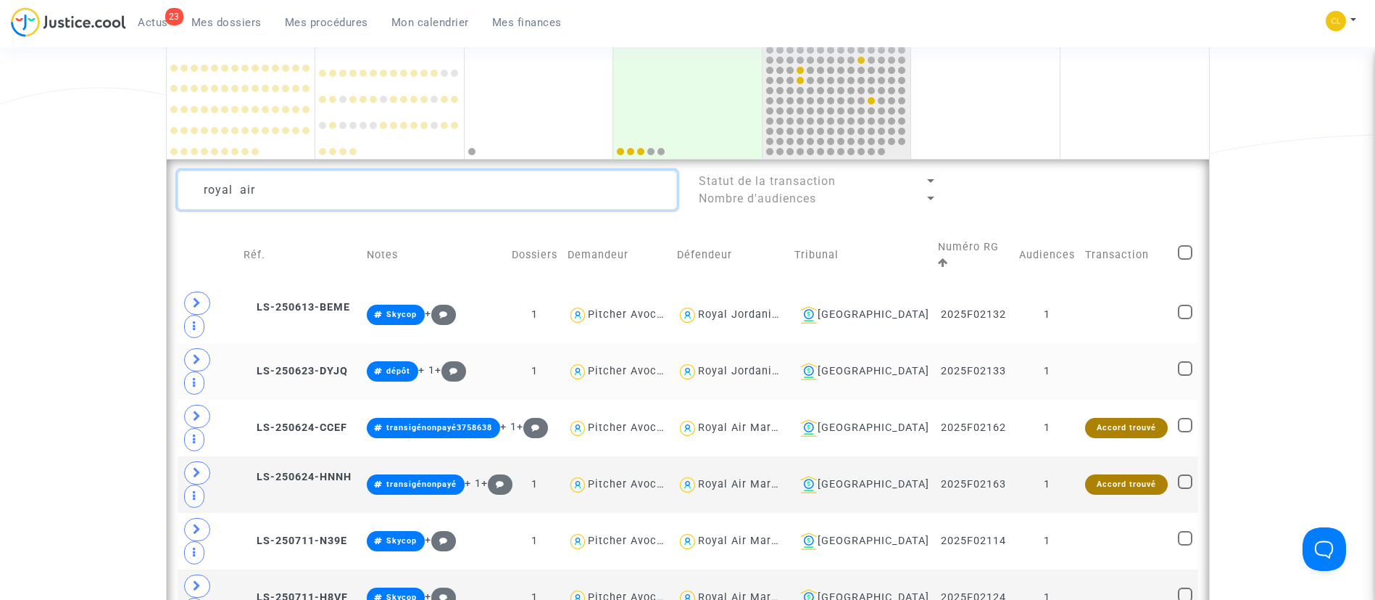
scroll to position [435, 0]
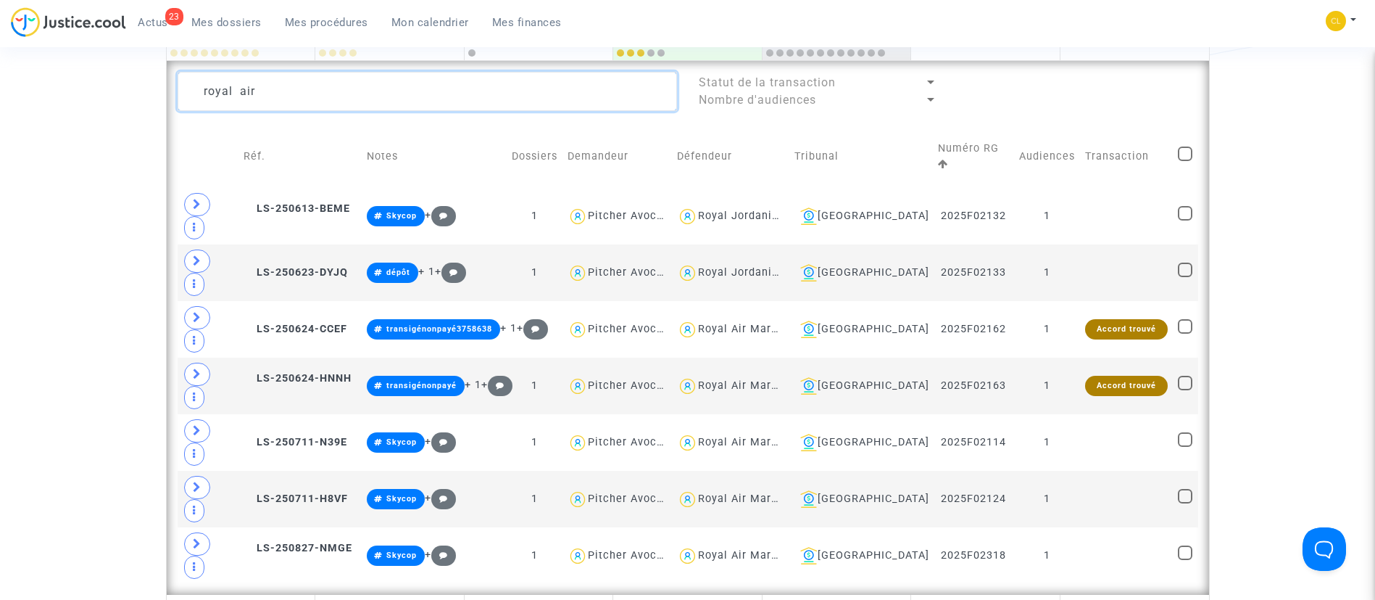
type textarea "royal air"
click at [1191, 152] on span at bounding box center [1185, 153] width 15 height 15
click at [1186, 161] on input "checkbox" at bounding box center [1185, 161] width 1 height 1
checkbox input "true"
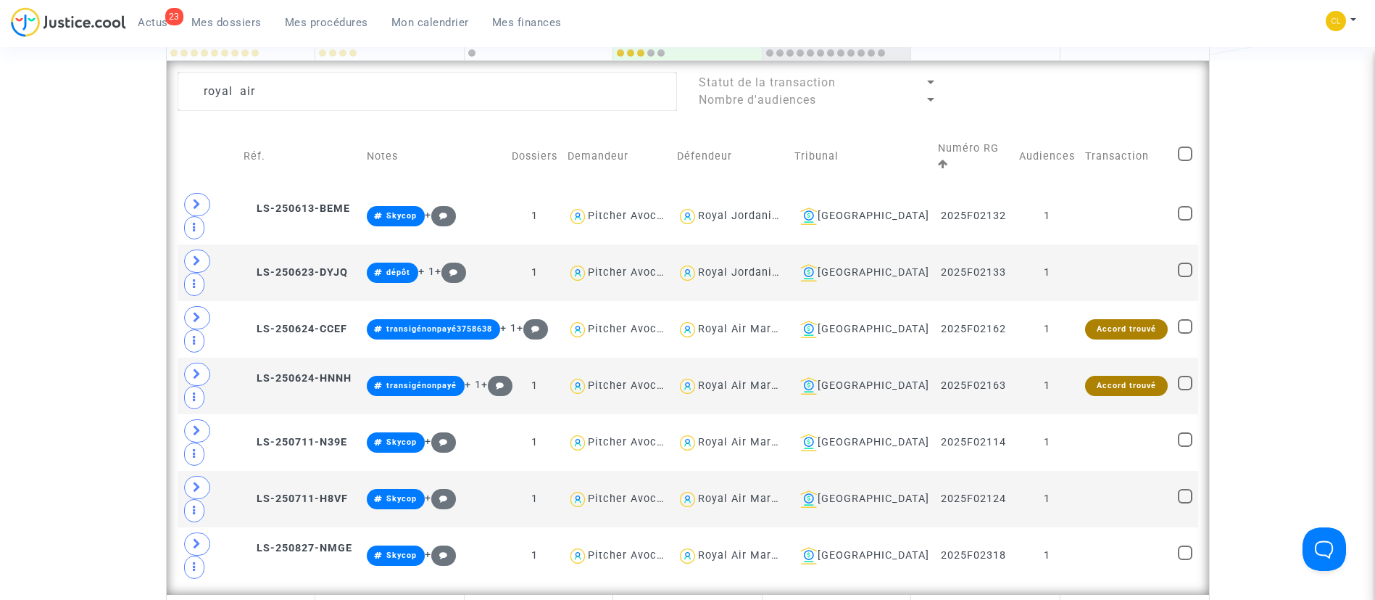
checkbox input "true"
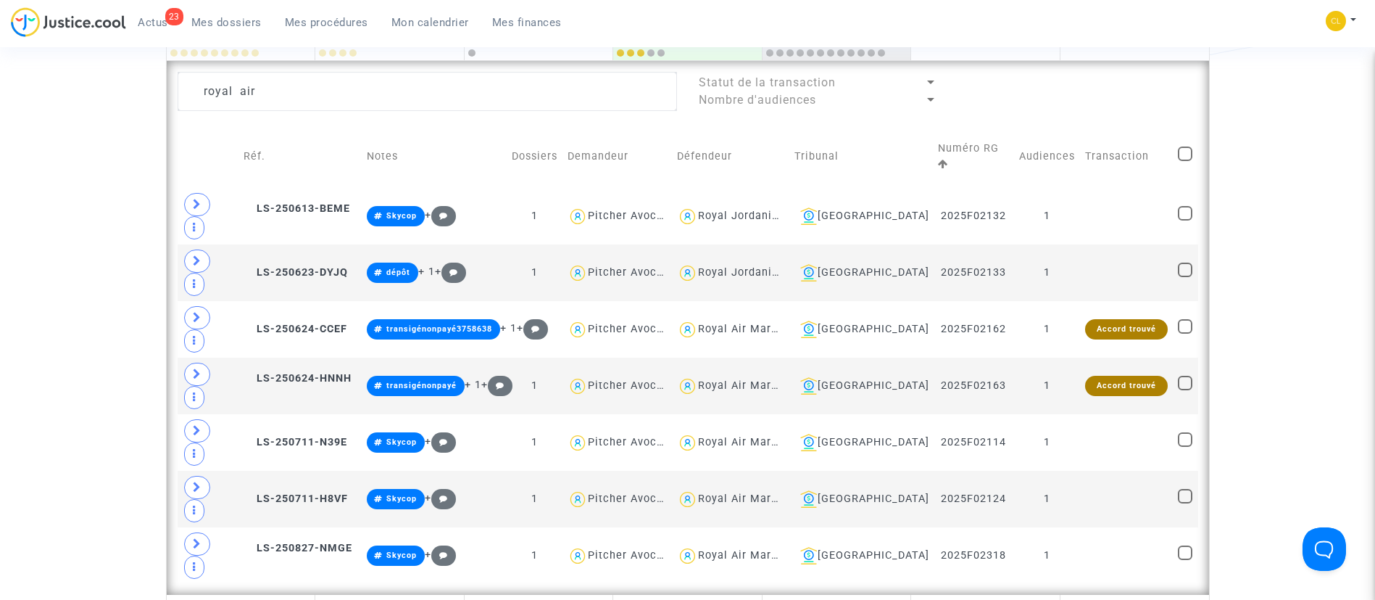
checkbox input "true"
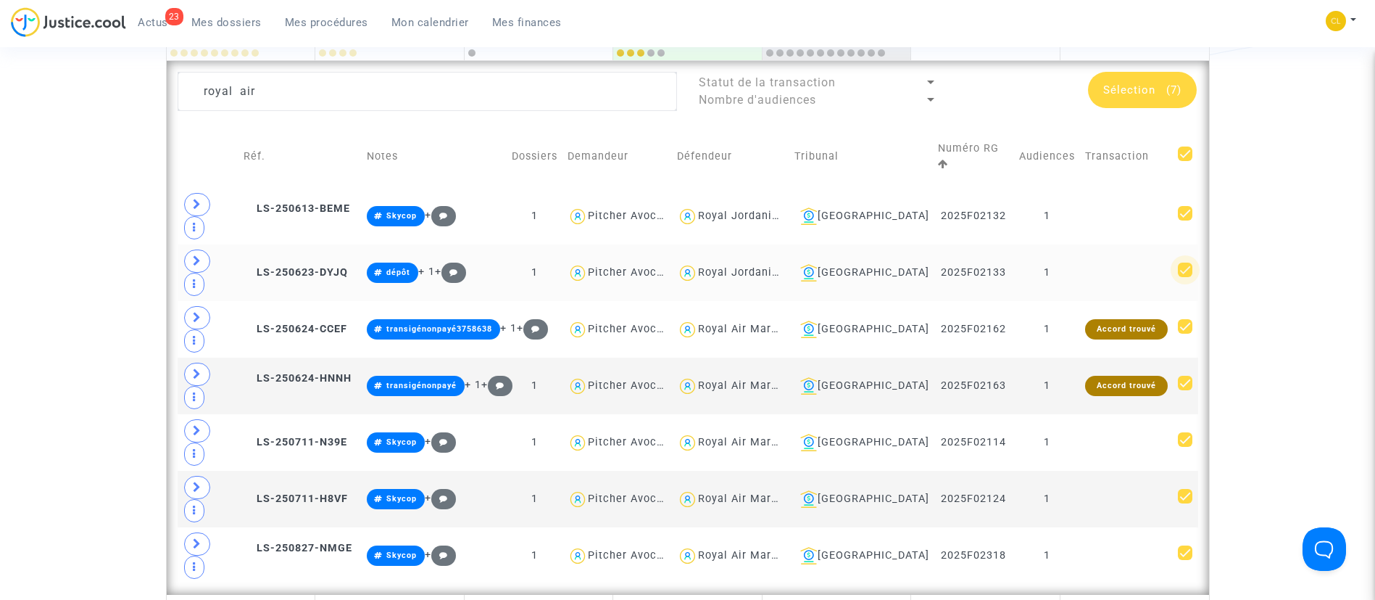
drag, startPoint x: 1183, startPoint y: 222, endPoint x: 1196, endPoint y: 188, distance: 36.2
click at [1183, 262] on span at bounding box center [1185, 269] width 15 height 15
click at [1185, 277] on input "checkbox" at bounding box center [1185, 277] width 1 height 1
checkbox input "false"
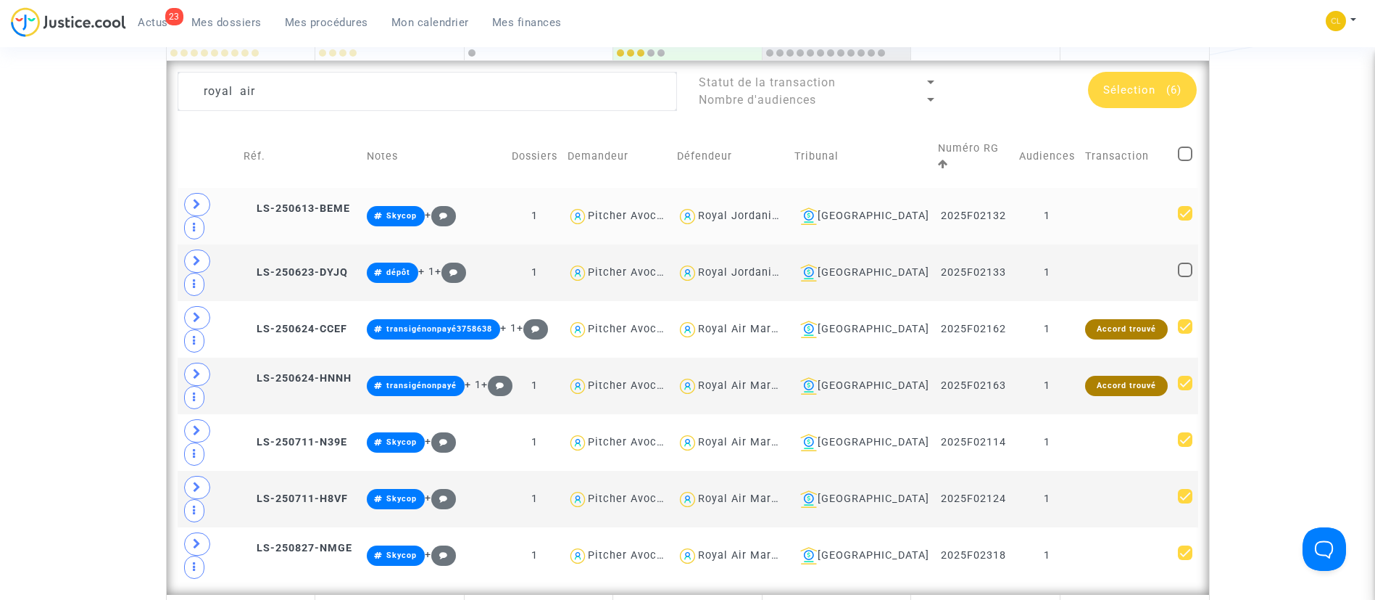
click at [1189, 206] on span at bounding box center [1185, 213] width 15 height 15
click at [1186, 220] on input "checkbox" at bounding box center [1185, 220] width 1 height 1
checkbox input "false"
click at [1143, 80] on div "Sélection (5)" at bounding box center [1142, 90] width 109 height 36
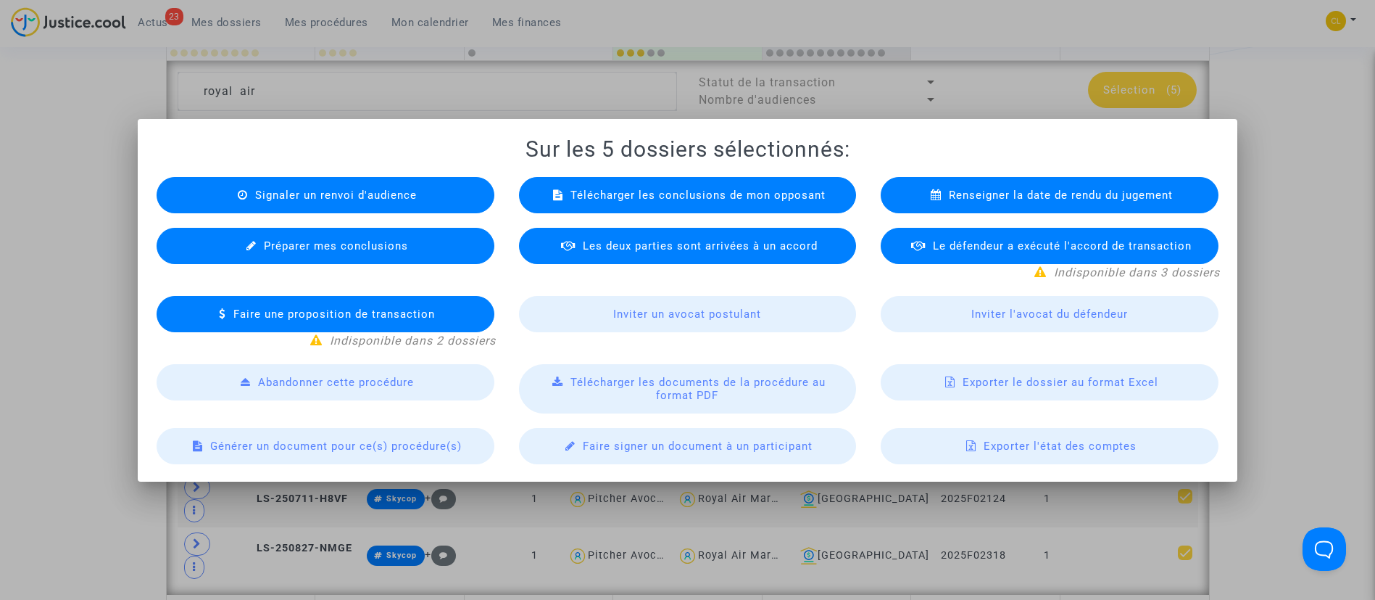
click at [1067, 378] on span "Exporter le dossier au format Excel" at bounding box center [1061, 382] width 196 height 13
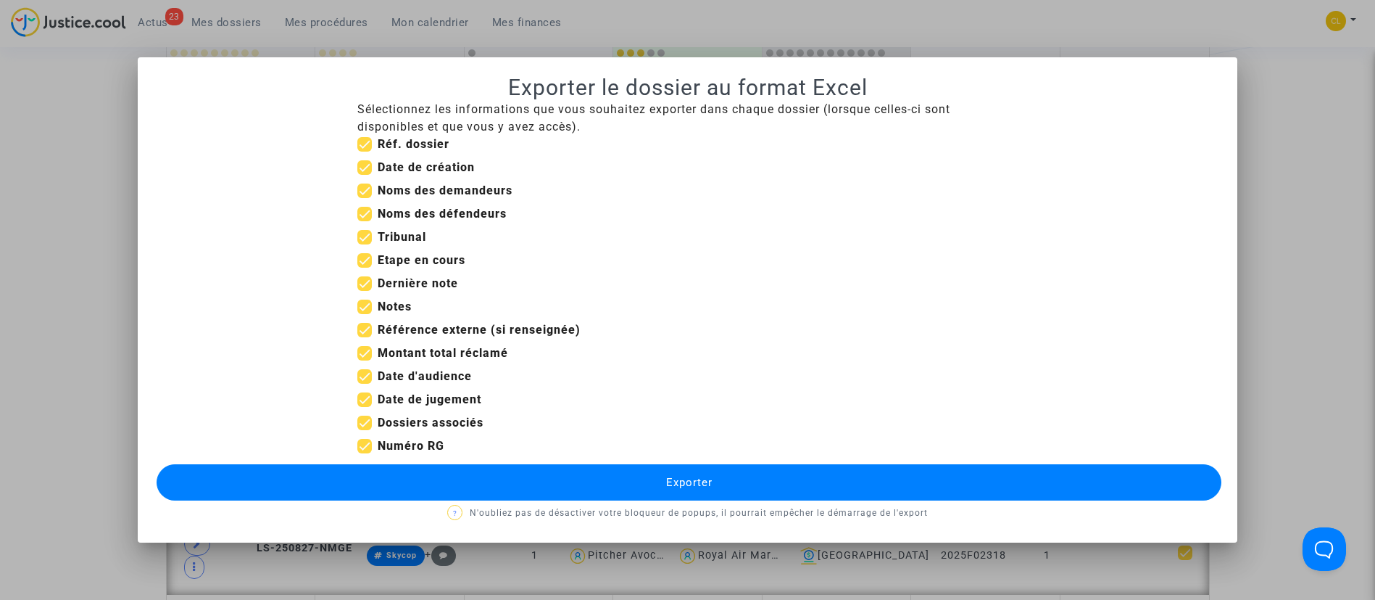
click at [775, 473] on button "Exporter" at bounding box center [690, 482] width 1066 height 36
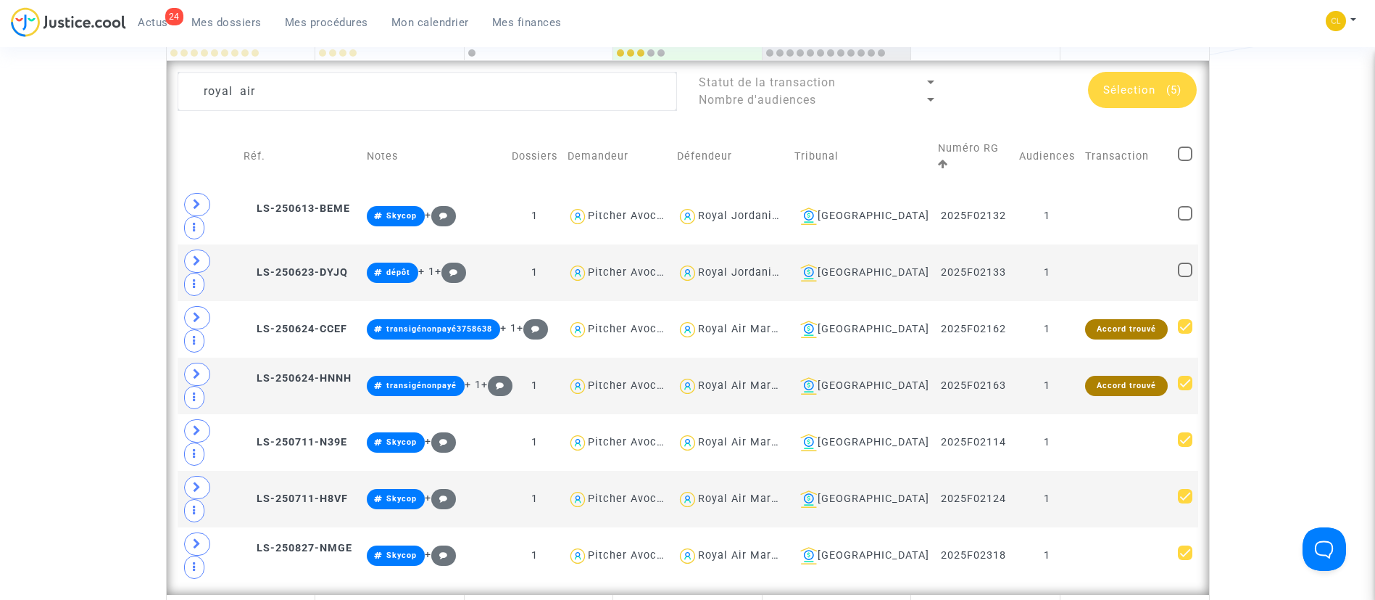
scroll to position [326, 0]
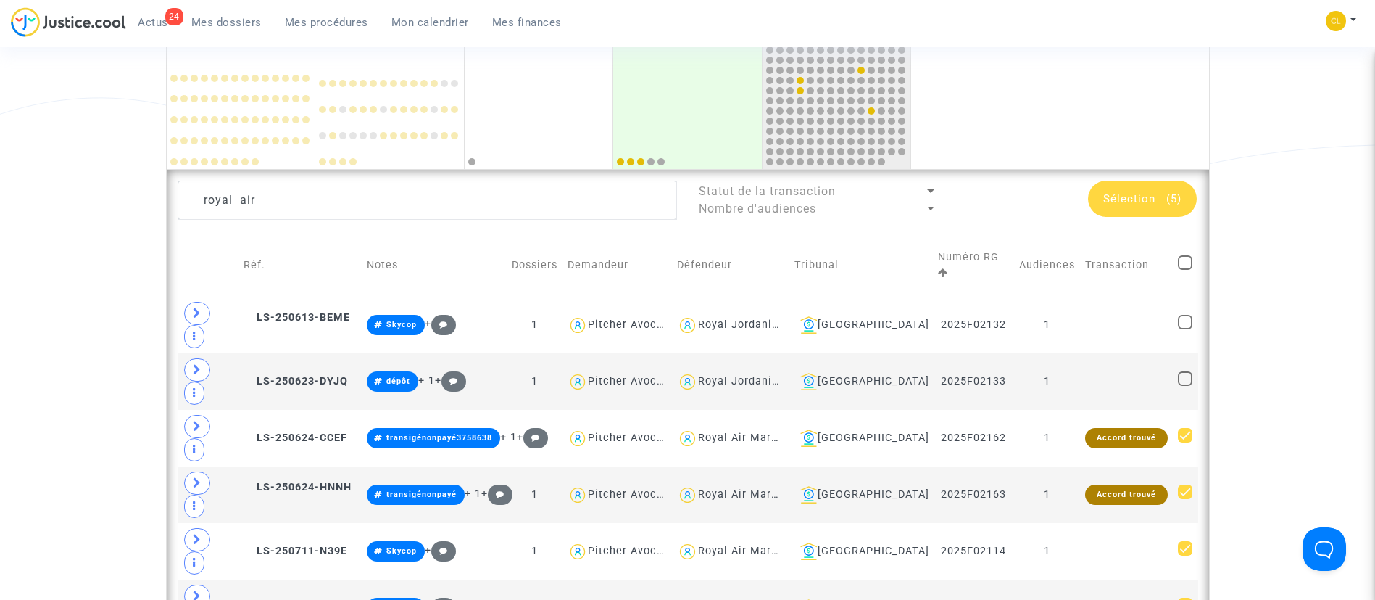
click at [327, 28] on span "Mes procédures" at bounding box center [326, 22] width 83 height 13
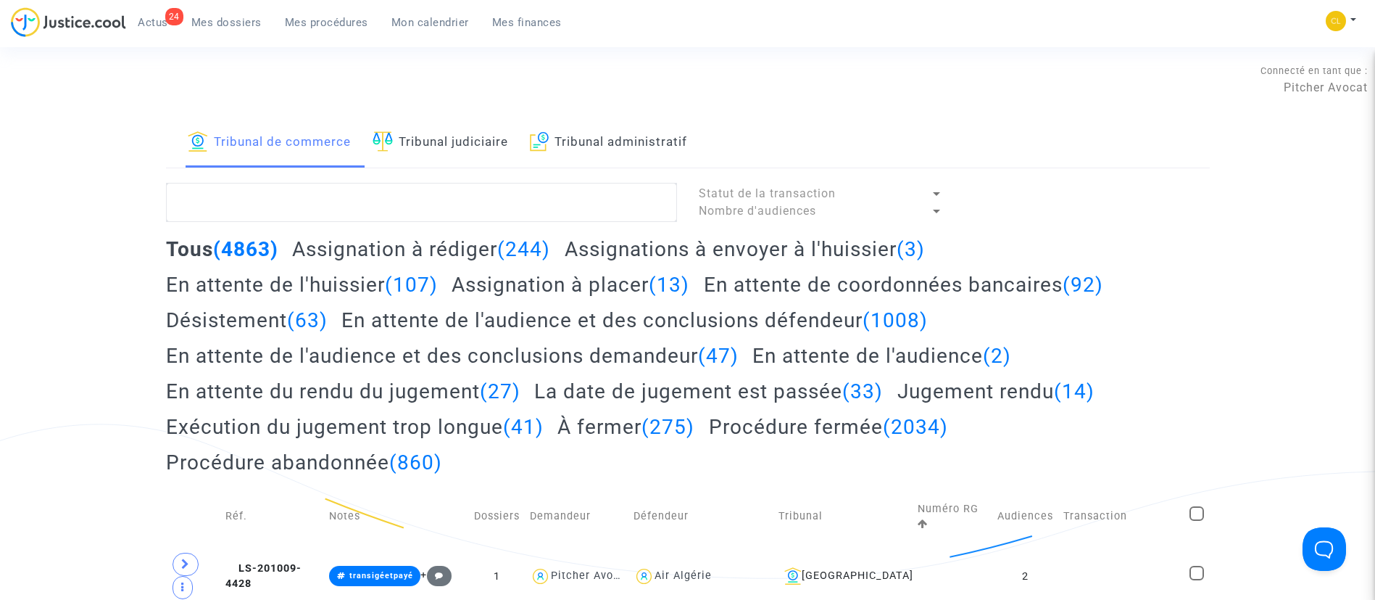
click at [448, 150] on link "Tribunal judiciaire" at bounding box center [441, 142] width 136 height 49
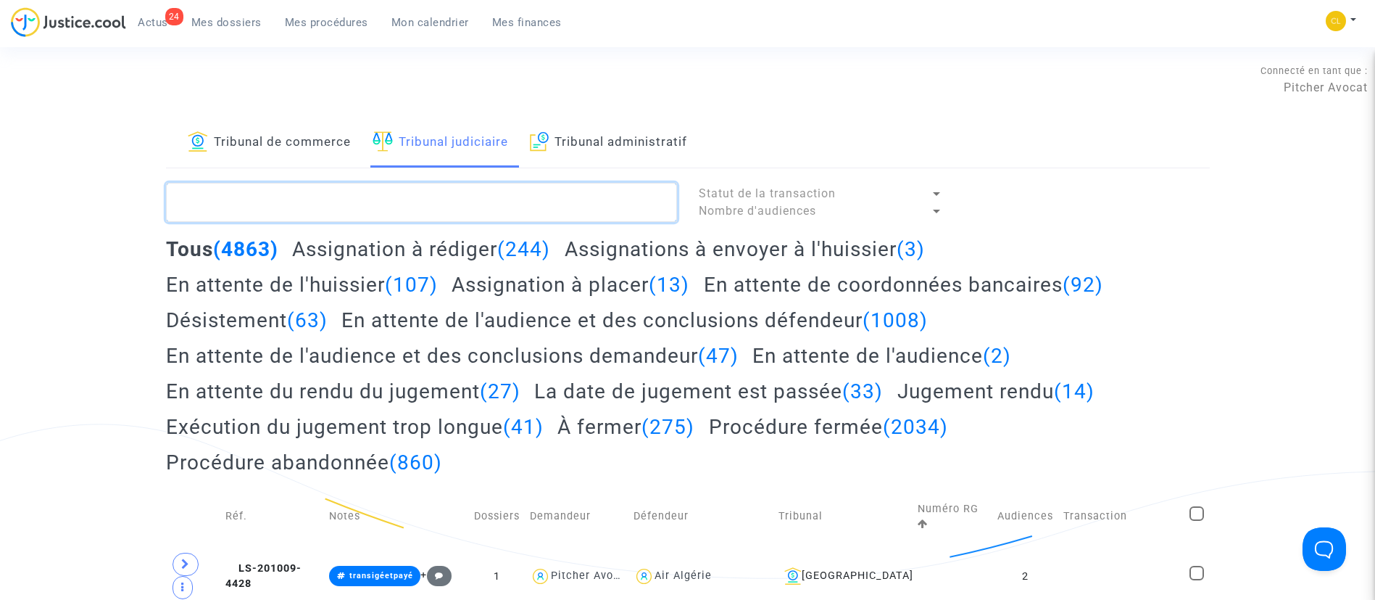
click at [455, 194] on textarea at bounding box center [421, 202] width 511 height 39
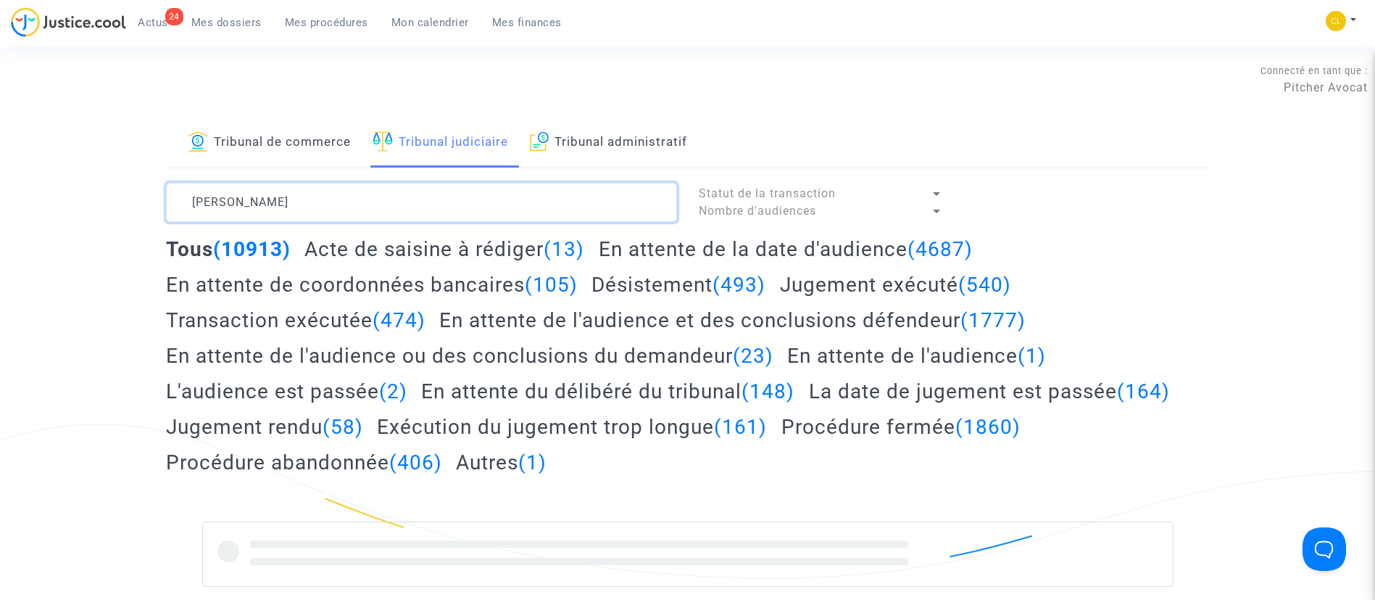
type textarea "lucie blanc"
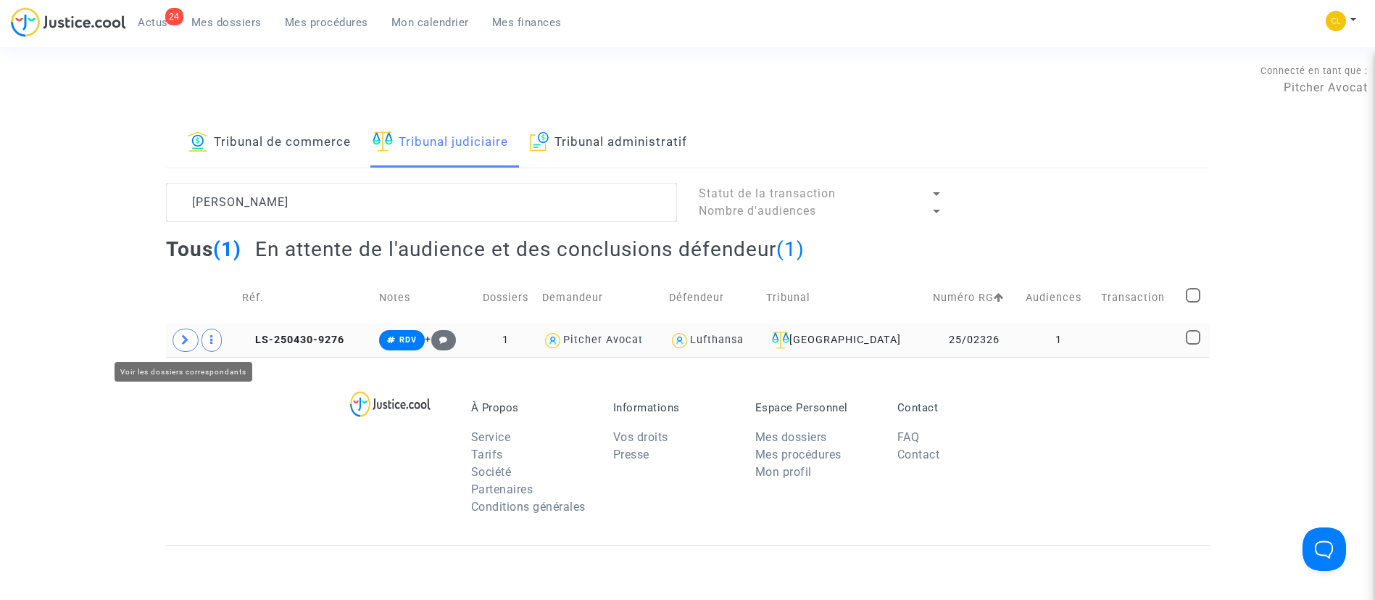
click at [183, 342] on icon at bounding box center [185, 339] width 9 height 11
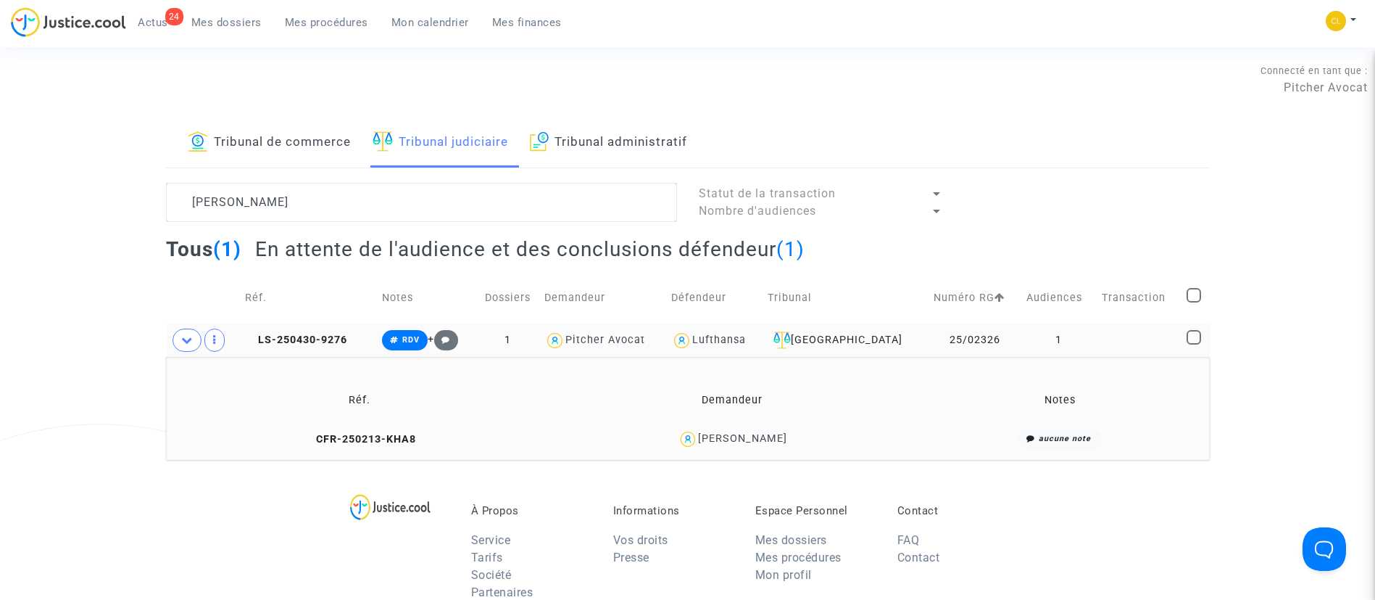
click at [776, 434] on div "Lucie Blanc" at bounding box center [742, 438] width 89 height 12
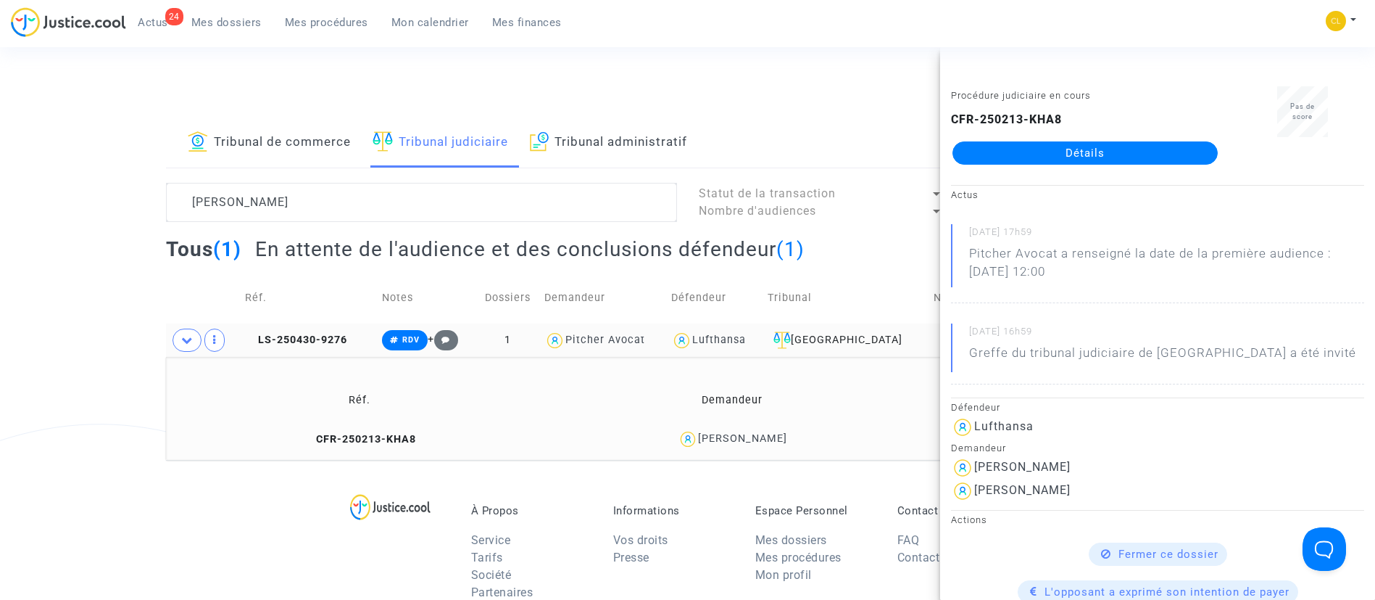
click at [1120, 157] on link "Détails" at bounding box center [1085, 152] width 265 height 23
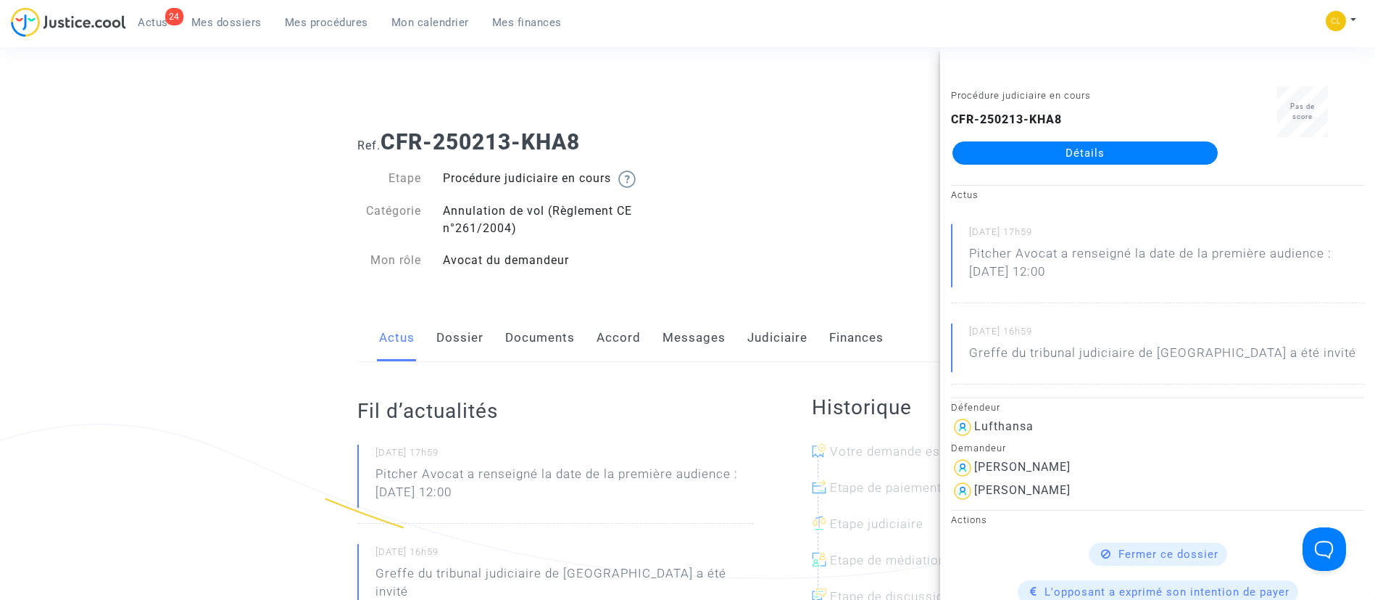
drag, startPoint x: 695, startPoint y: 340, endPoint x: 703, endPoint y: 366, distance: 27.3
click at [695, 339] on link "Messages" at bounding box center [694, 338] width 63 height 48
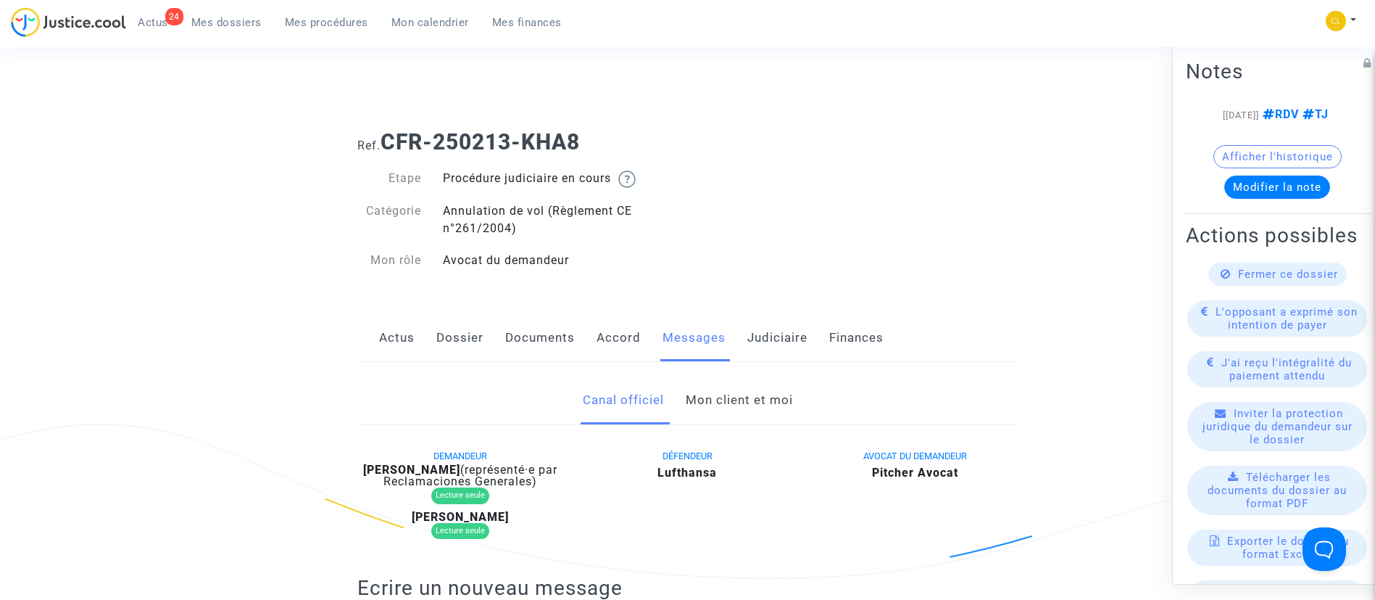
click at [738, 408] on link "Mon client et moi" at bounding box center [739, 400] width 107 height 48
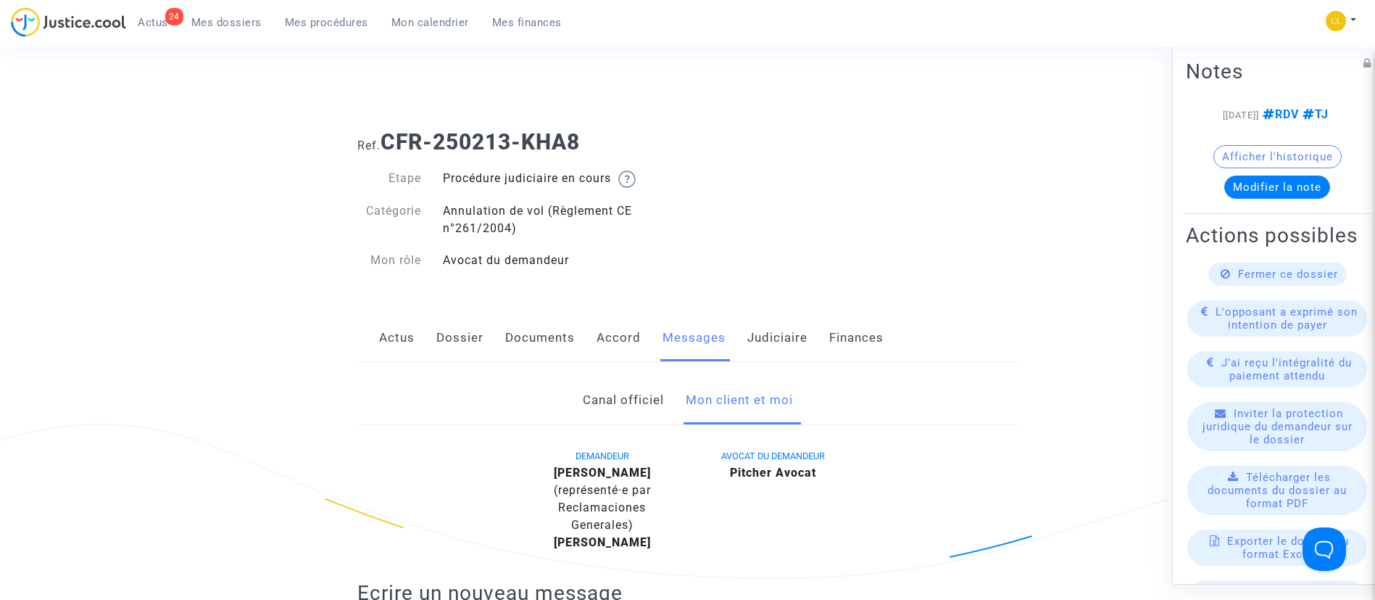
click at [470, 331] on link "Dossier" at bounding box center [460, 338] width 47 height 48
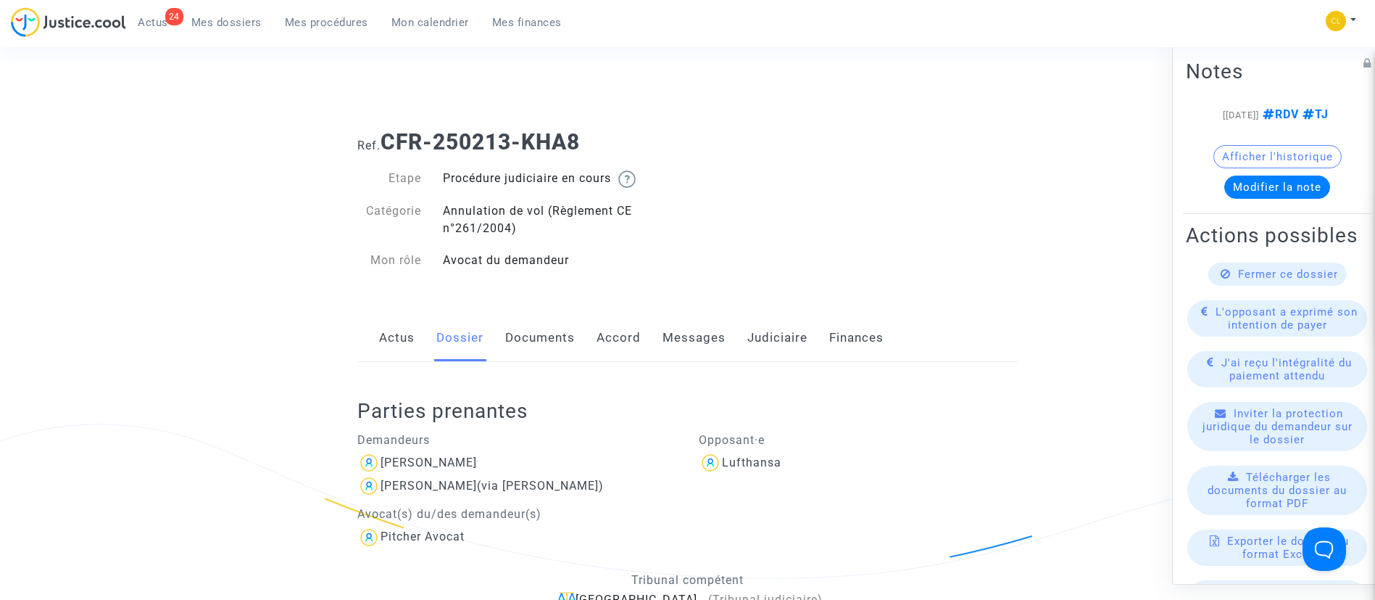
click at [597, 343] on link "Accord" at bounding box center [619, 338] width 44 height 48
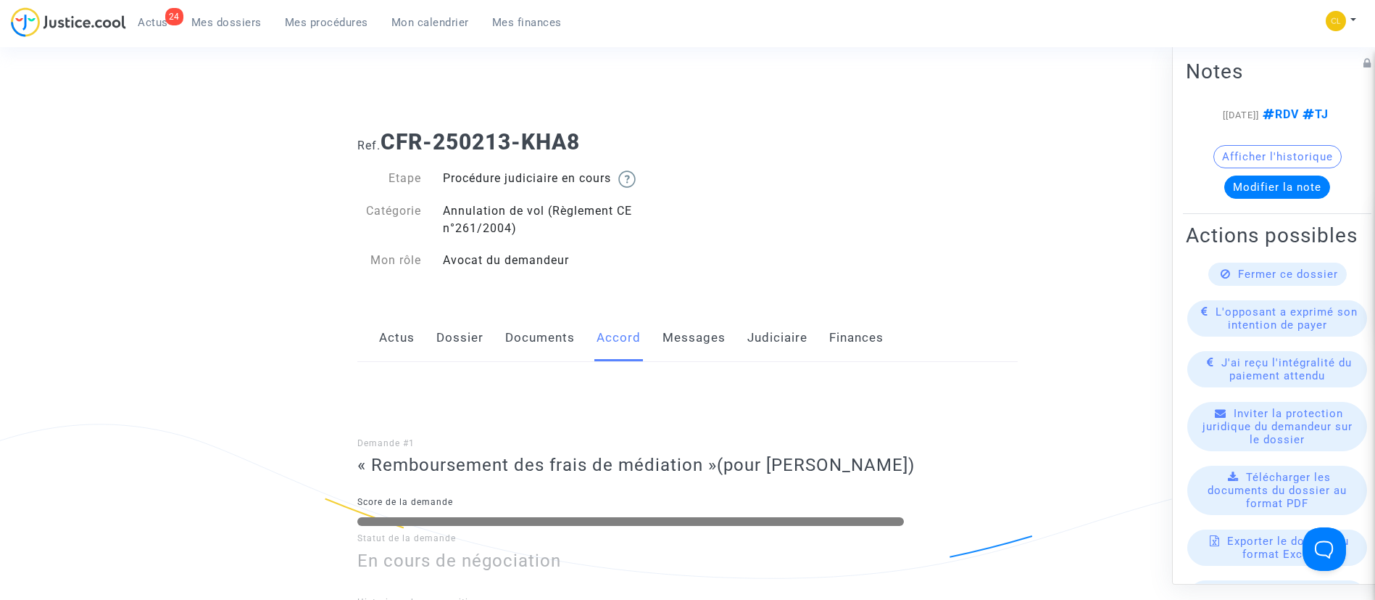
drag, startPoint x: 750, startPoint y: 336, endPoint x: 745, endPoint y: 328, distance: 9.1
click at [750, 336] on link "Judiciaire" at bounding box center [778, 338] width 60 height 48
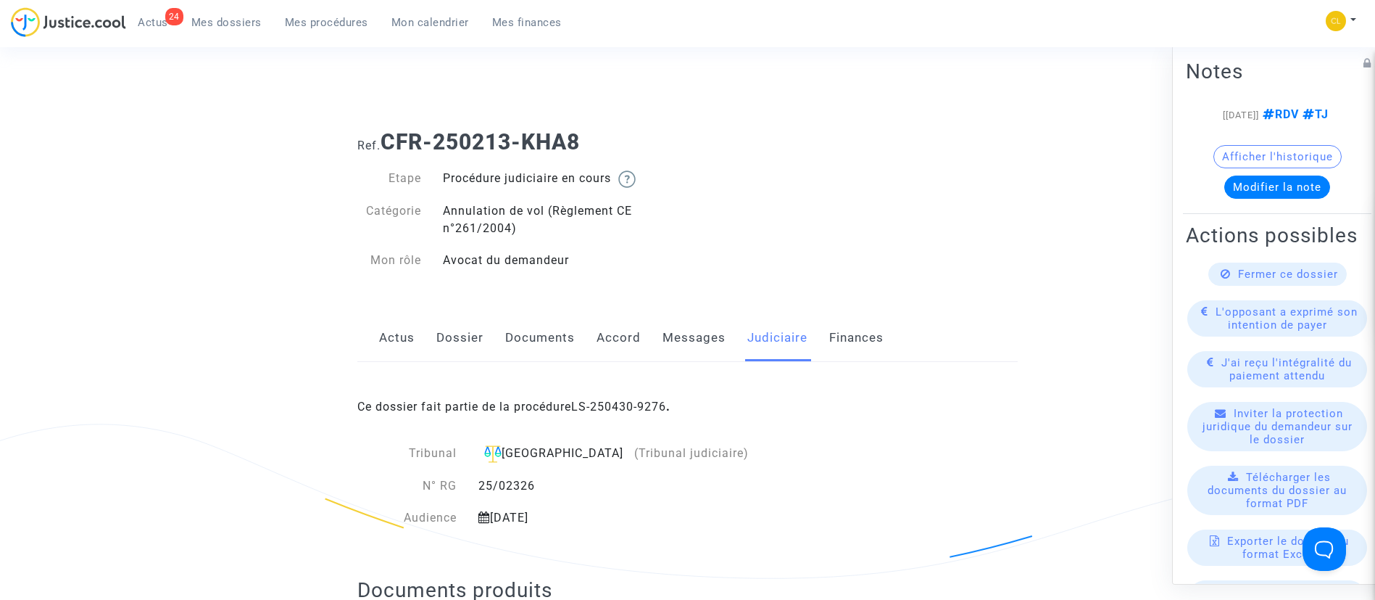
click at [678, 342] on link "Messages" at bounding box center [694, 338] width 63 height 48
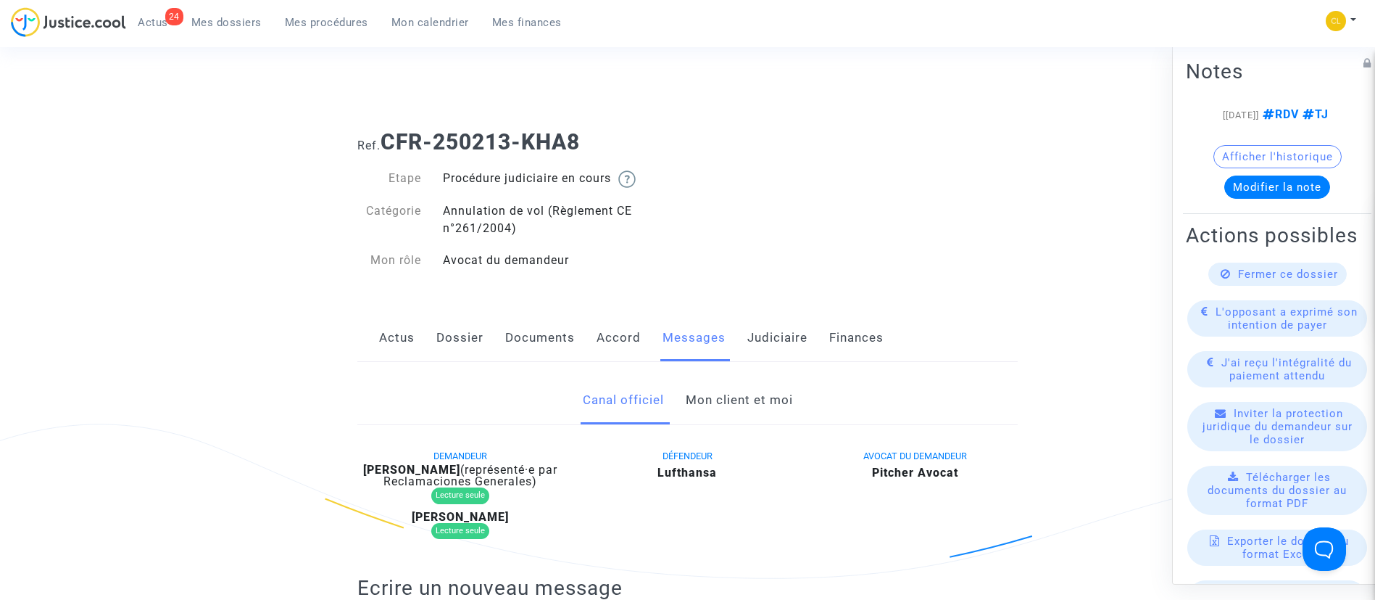
click at [730, 393] on link "Mon client et moi" at bounding box center [739, 400] width 107 height 48
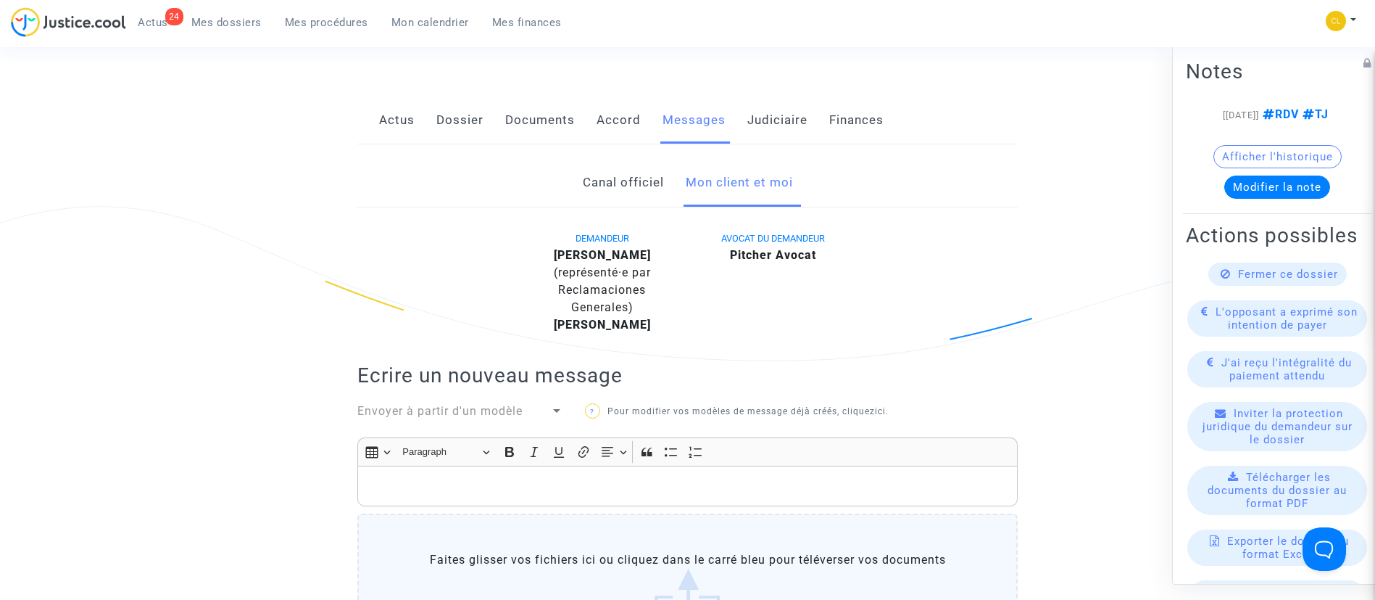
scroll to position [544, 0]
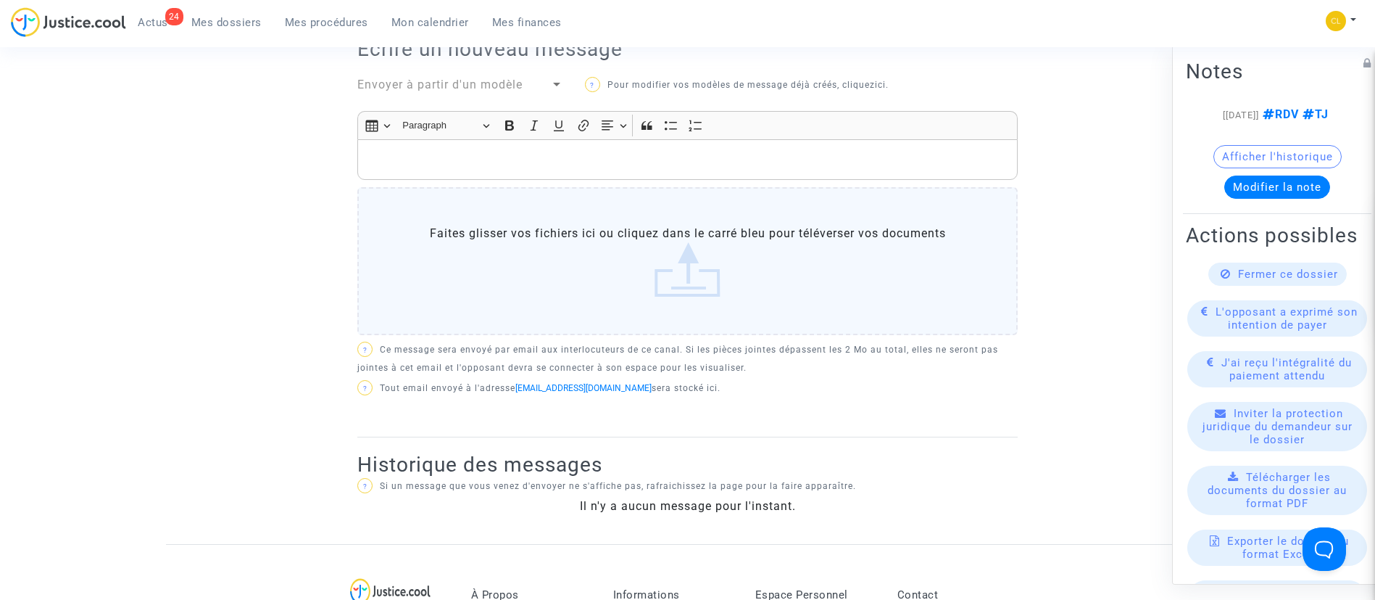
click at [515, 146] on div "Rich Text Editor, main" at bounding box center [687, 159] width 661 height 41
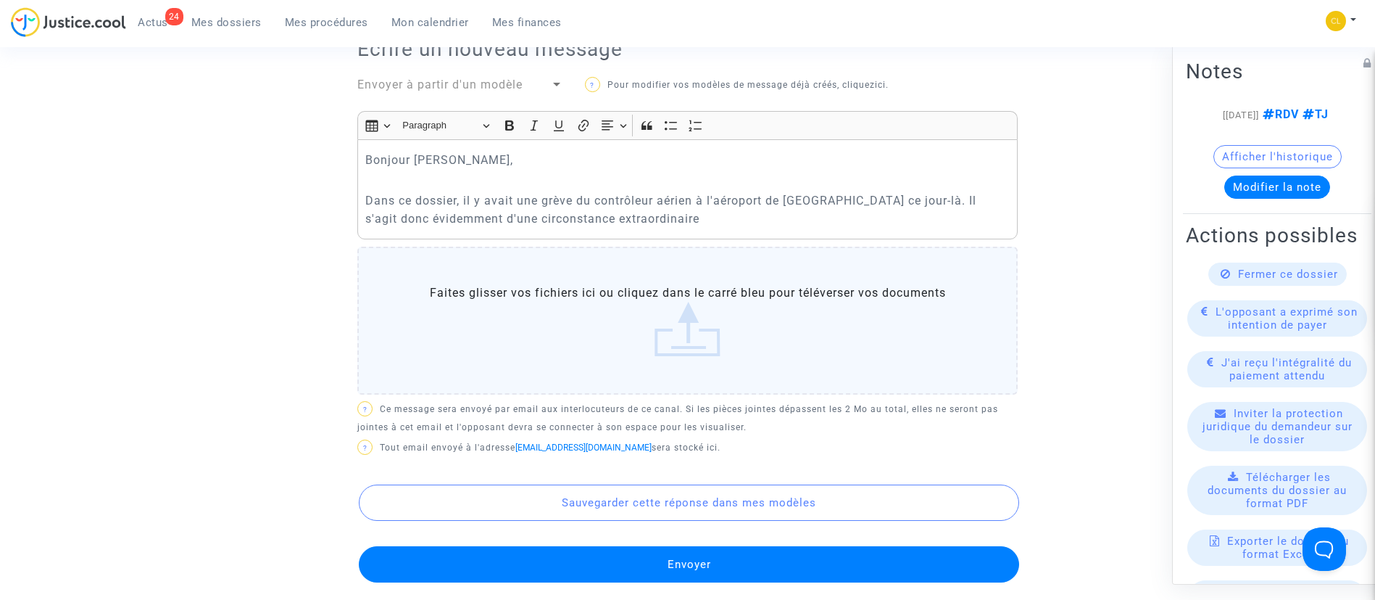
click at [711, 226] on p "Dans ce dossier, il y avait une grève du contrôleur aérien à l'aéroport de Toul…" at bounding box center [687, 209] width 645 height 36
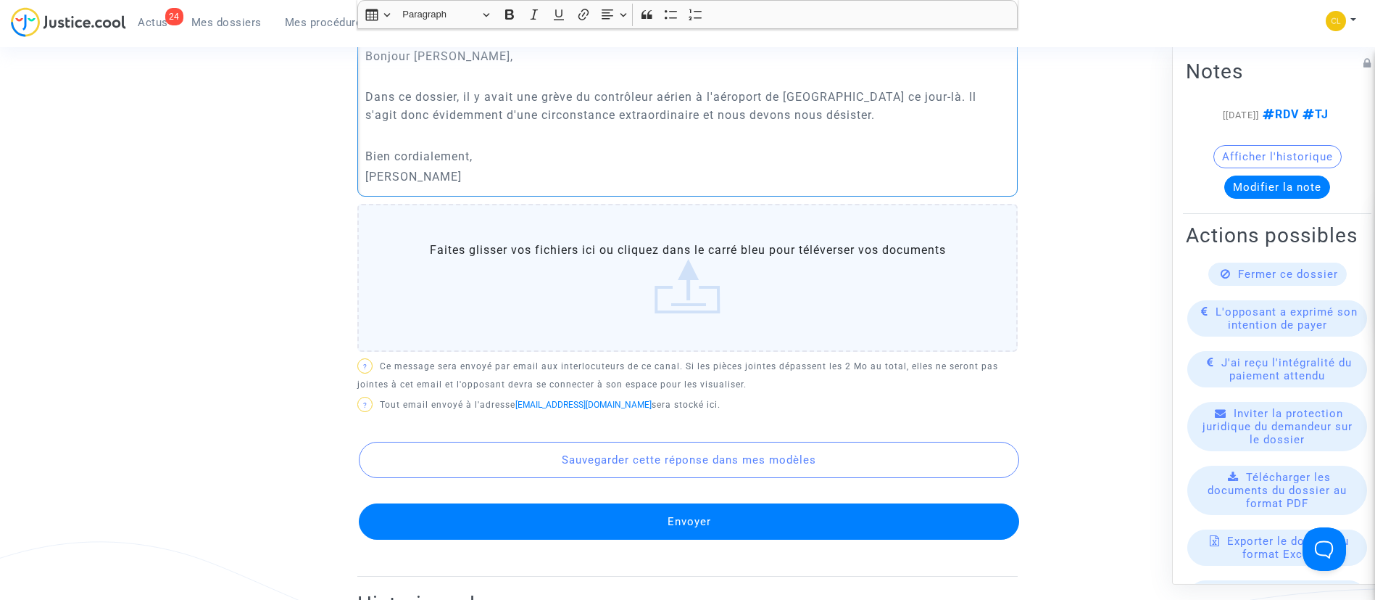
scroll to position [761, 0]
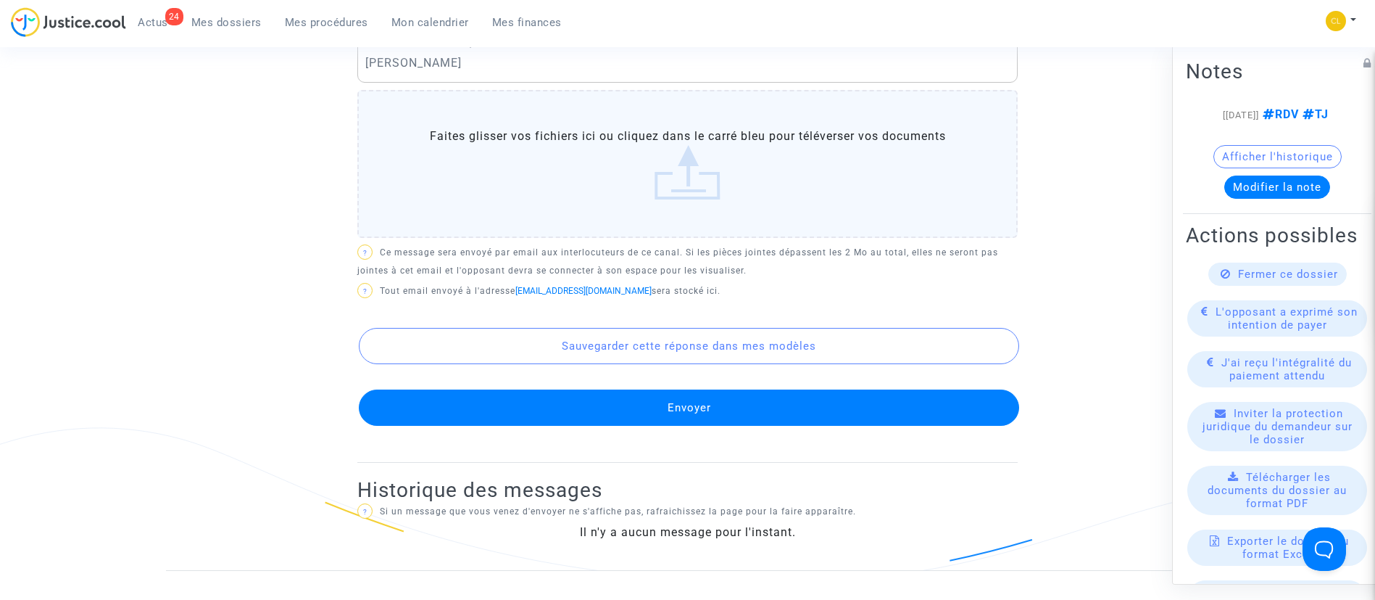
click at [767, 407] on button "Envoyer" at bounding box center [689, 407] width 661 height 36
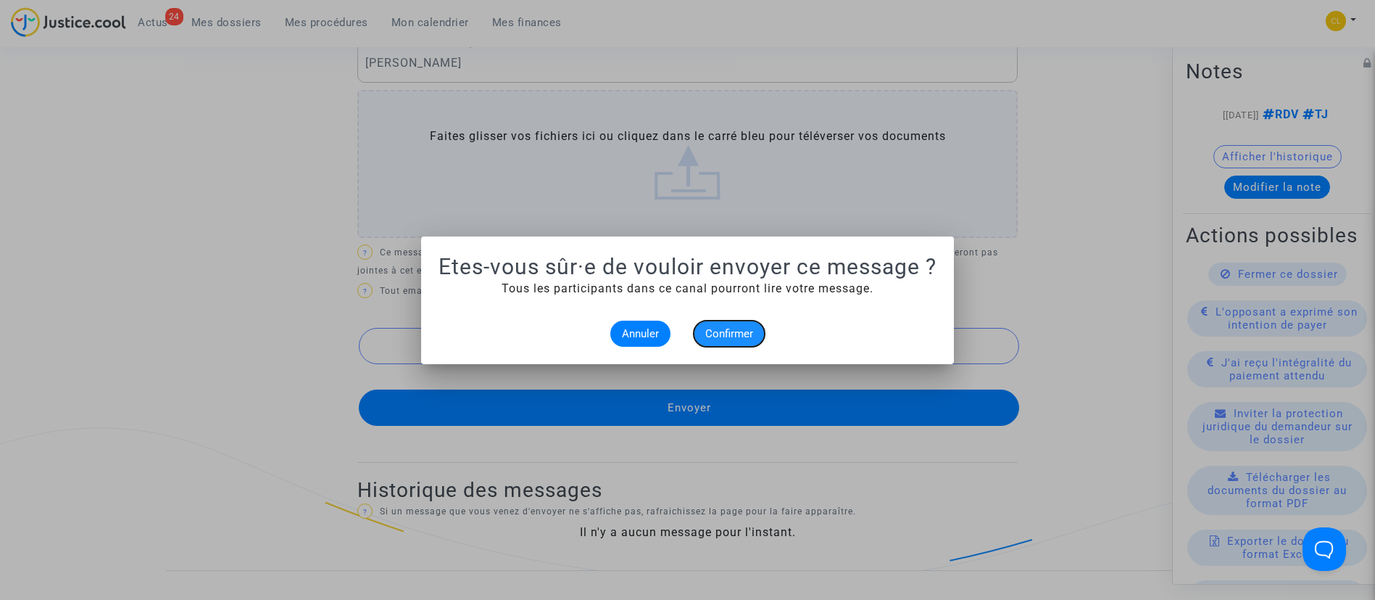
click at [736, 339] on button "Confirmer" at bounding box center [729, 333] width 71 height 26
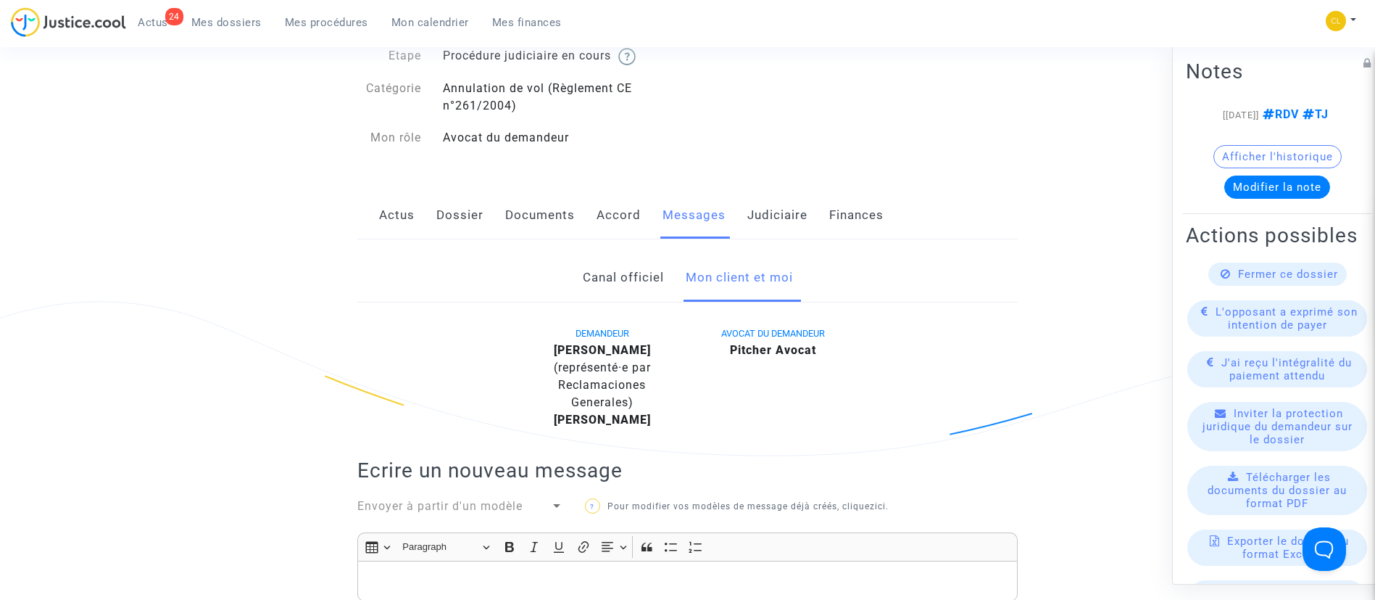
scroll to position [109, 0]
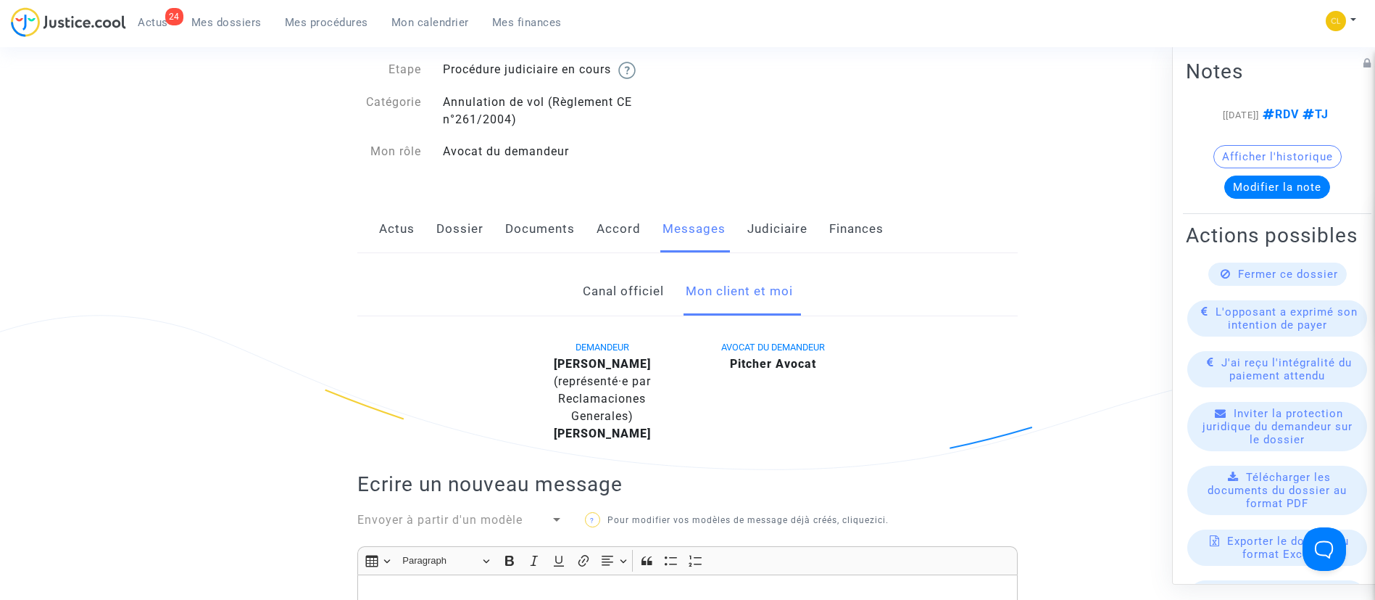
click at [792, 222] on link "Judiciaire" at bounding box center [778, 229] width 60 height 48
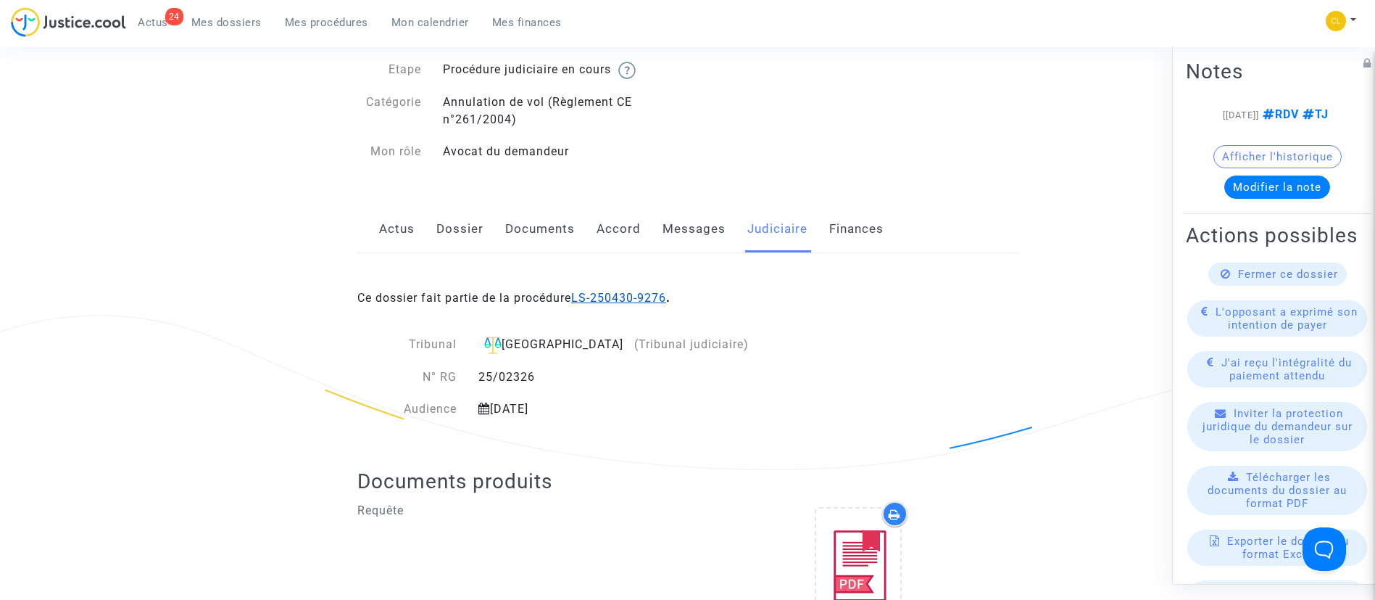
click at [650, 299] on link "LS-250430-9276" at bounding box center [618, 298] width 95 height 14
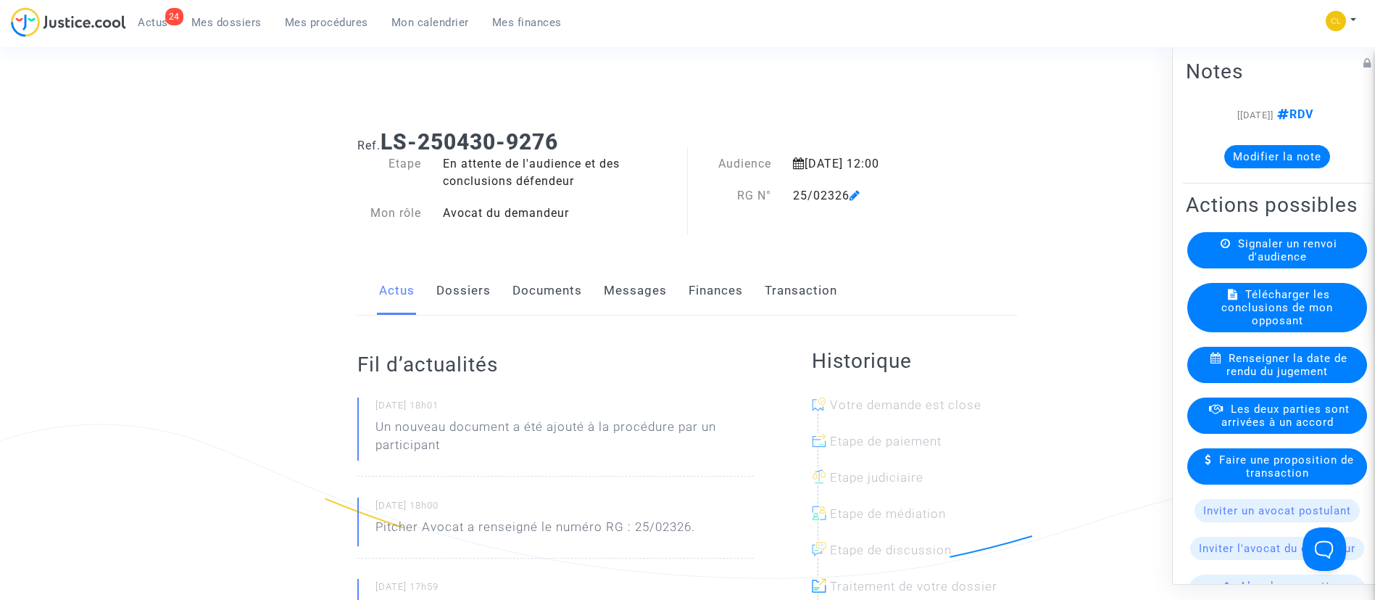
click at [1263, 155] on button "Modifier la note" at bounding box center [1278, 155] width 106 height 23
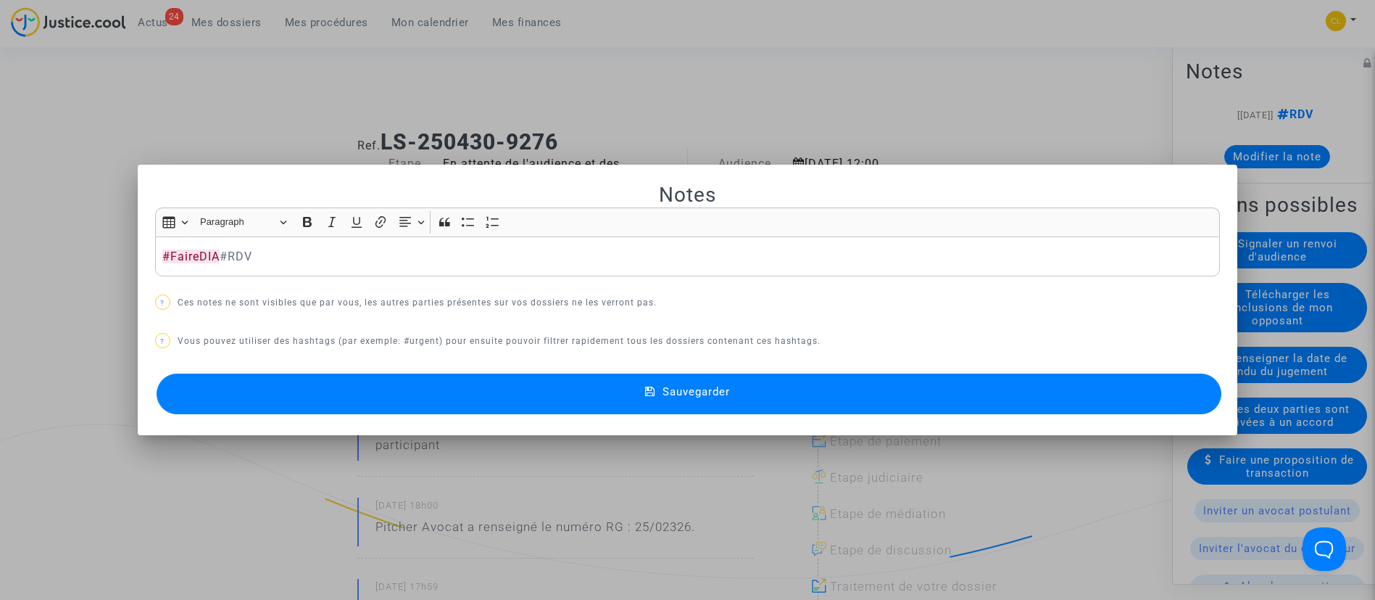
click at [692, 389] on span "Sauvegarder" at bounding box center [696, 391] width 67 height 13
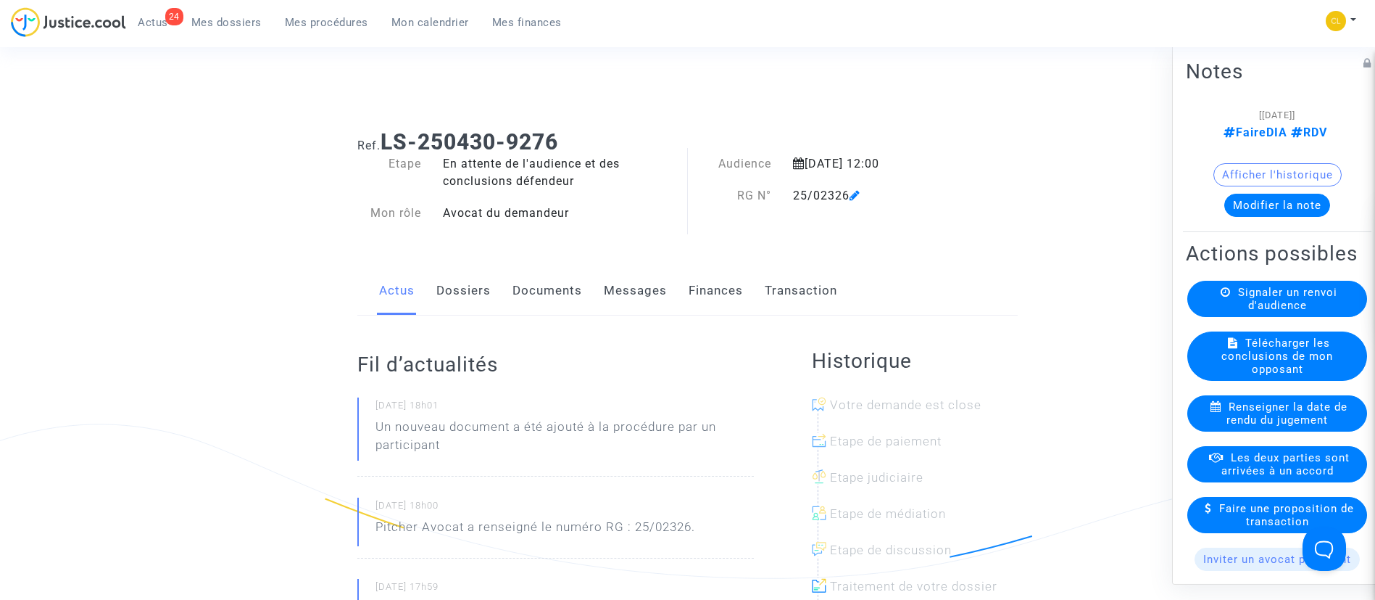
click at [342, 18] on span "Mes procédures" at bounding box center [326, 22] width 83 height 13
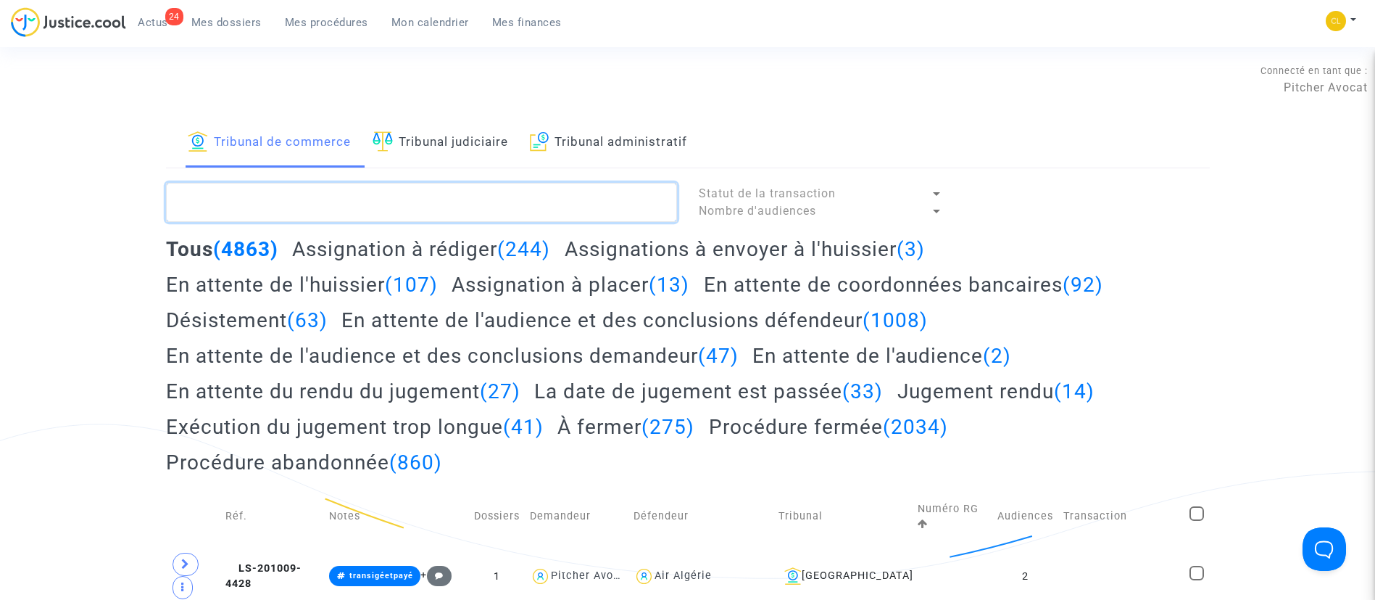
click at [455, 204] on textarea at bounding box center [421, 202] width 511 height 39
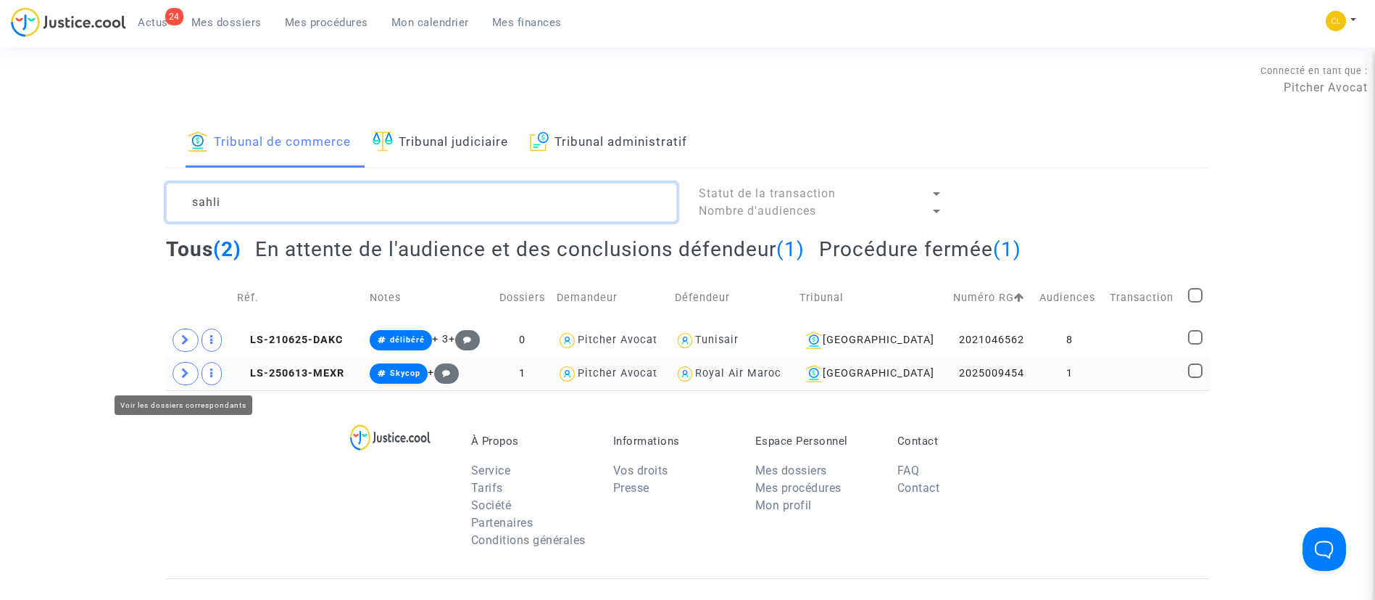
type textarea "sahli"
click at [181, 371] on icon at bounding box center [185, 373] width 9 height 11
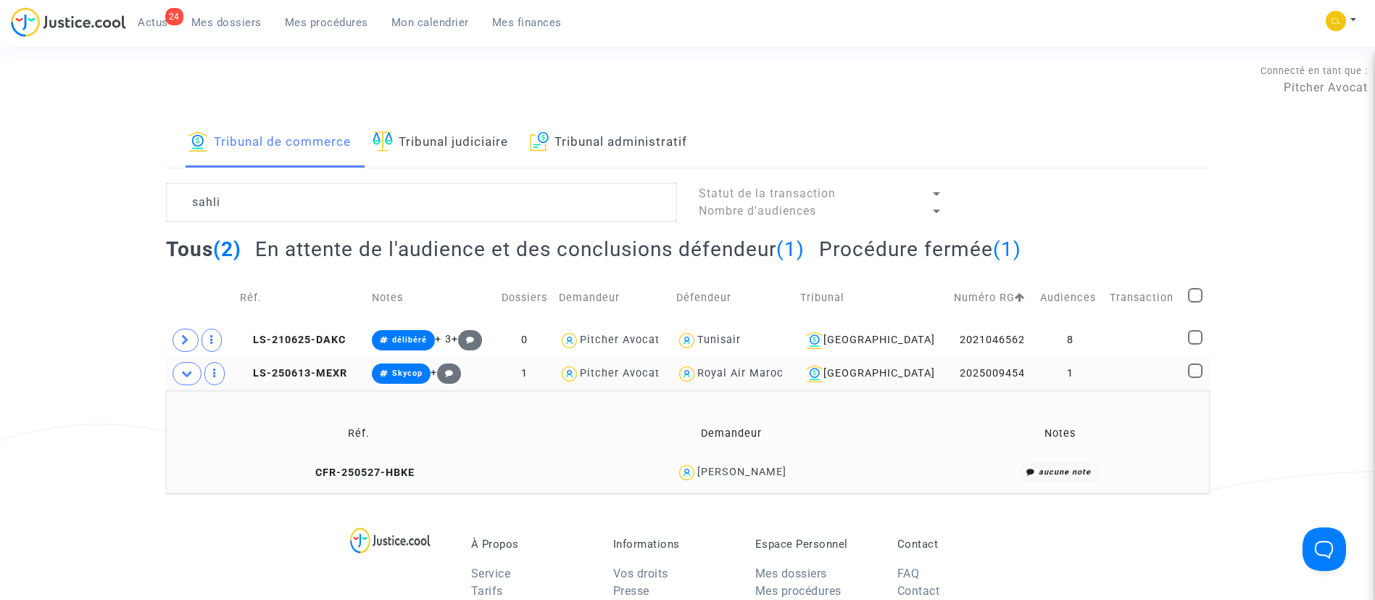
click at [769, 466] on div "Youness Sahli" at bounding box center [742, 472] width 89 height 12
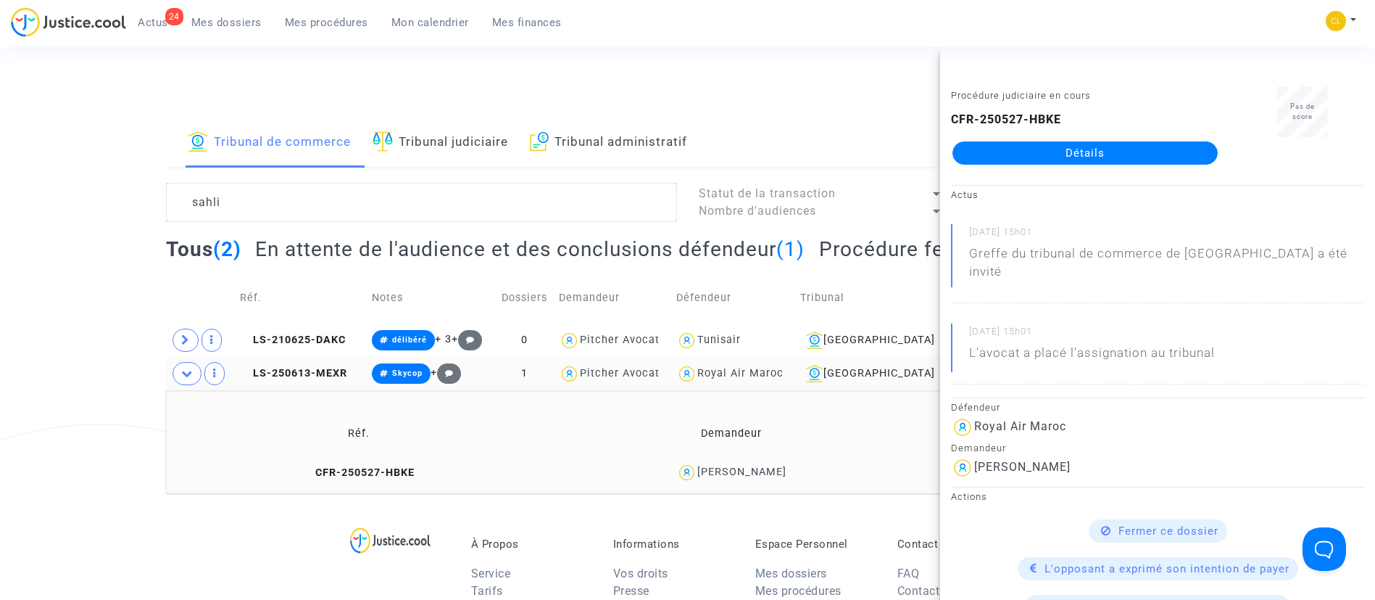
click at [1076, 148] on link "Détails" at bounding box center [1085, 152] width 265 height 23
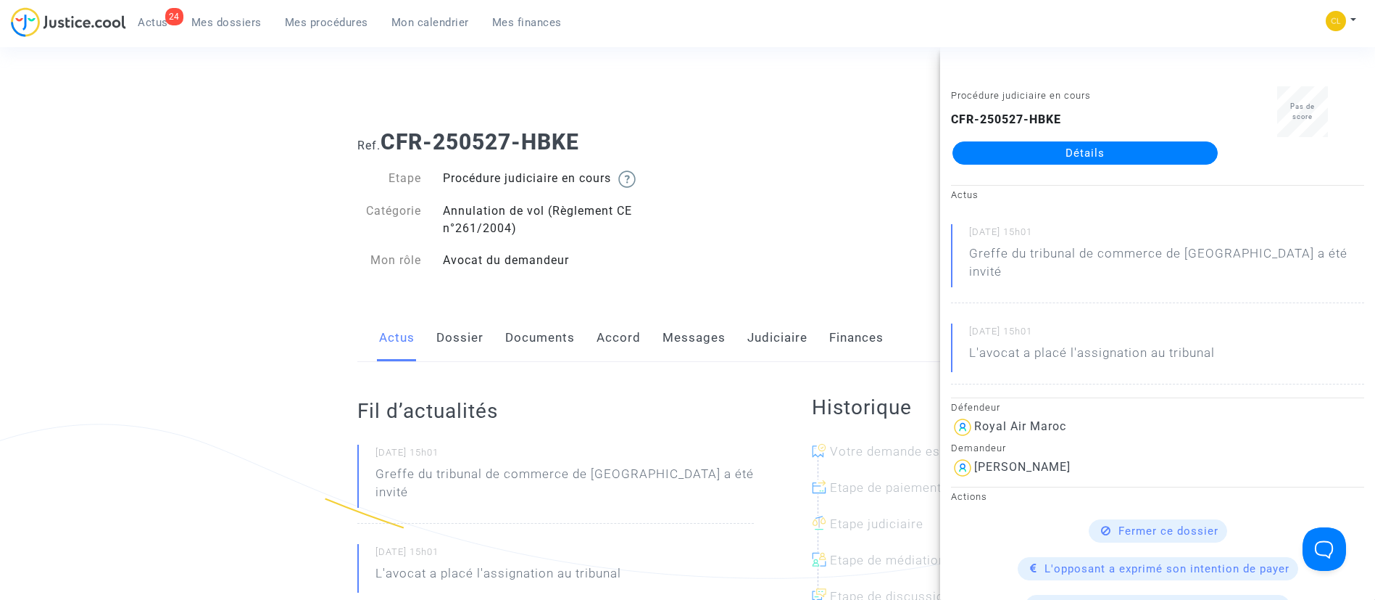
click at [665, 326] on link "Messages" at bounding box center [694, 338] width 63 height 48
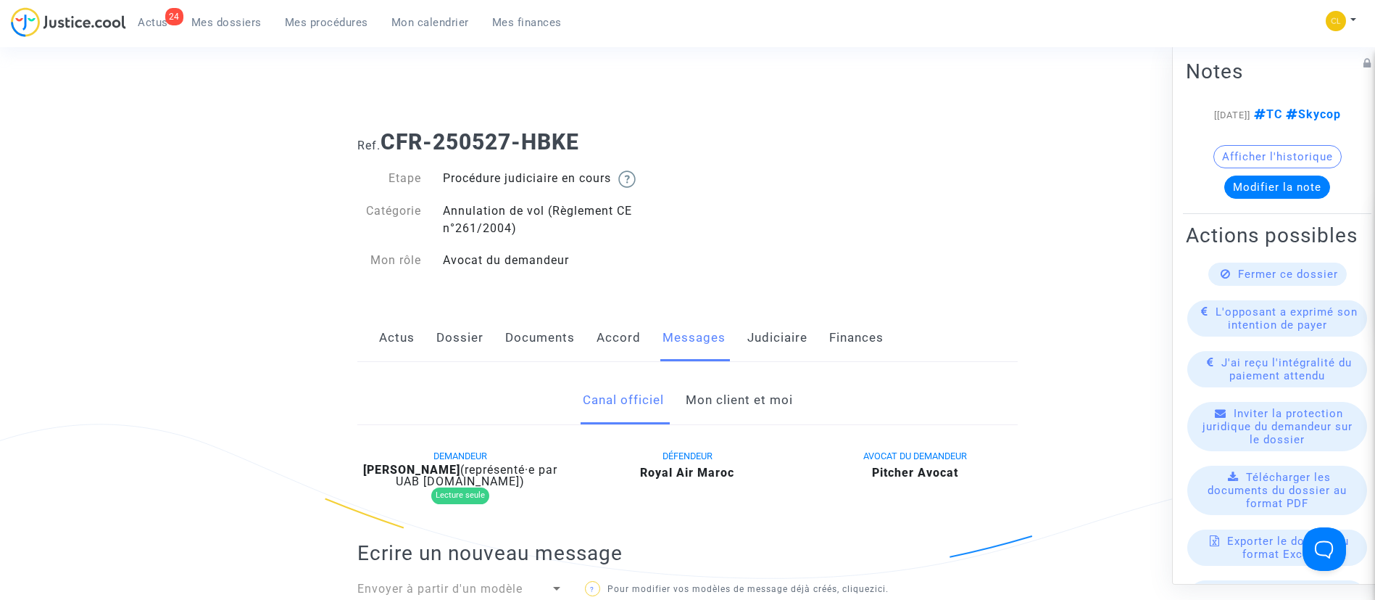
click at [779, 410] on link "Mon client et moi" at bounding box center [739, 400] width 107 height 48
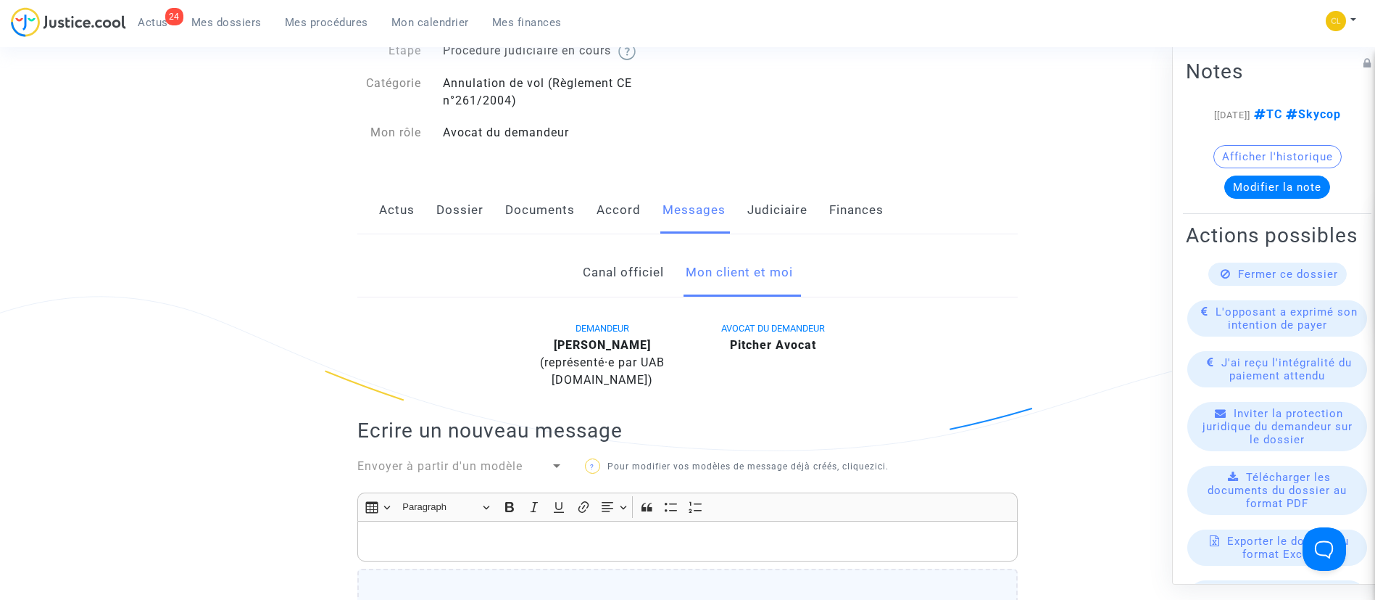
scroll to position [326, 0]
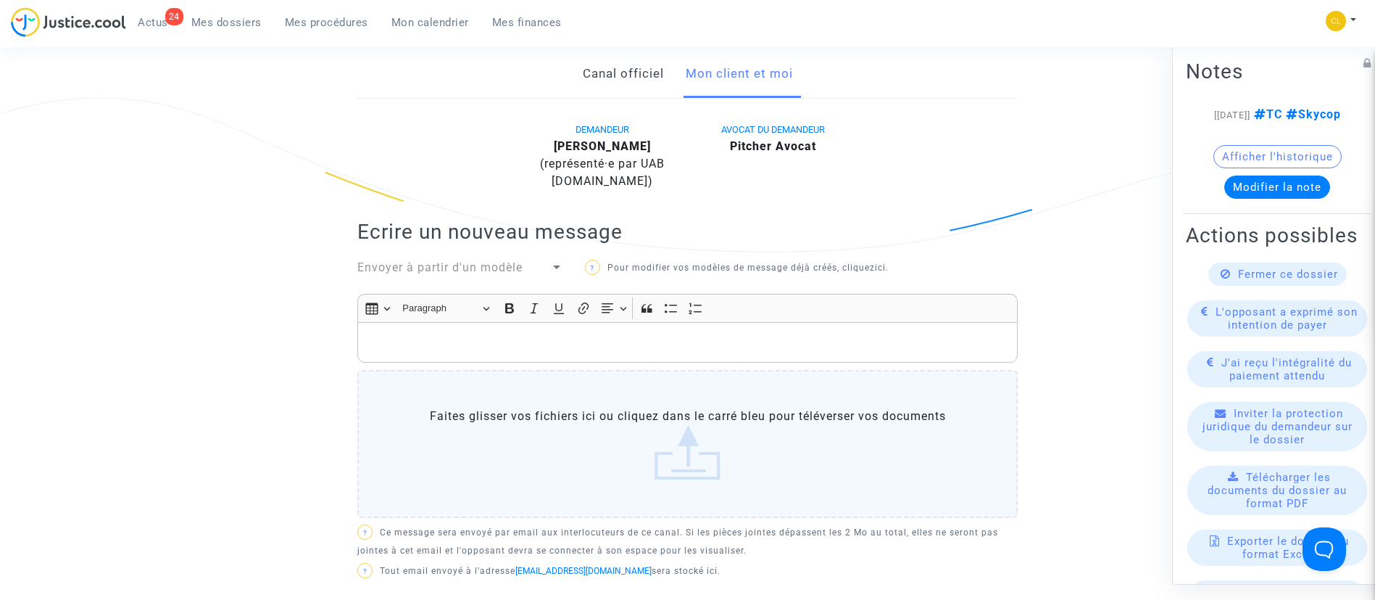
click at [481, 353] on div "Rich Text Editor, main" at bounding box center [687, 342] width 661 height 41
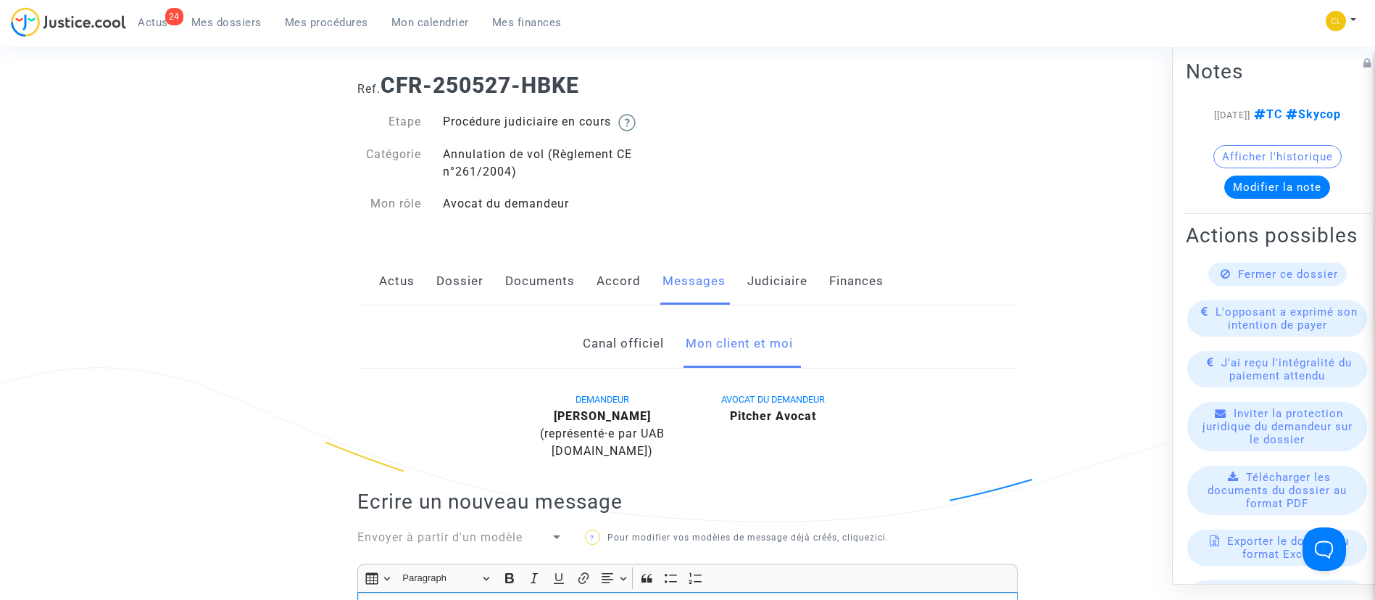
scroll to position [0, 0]
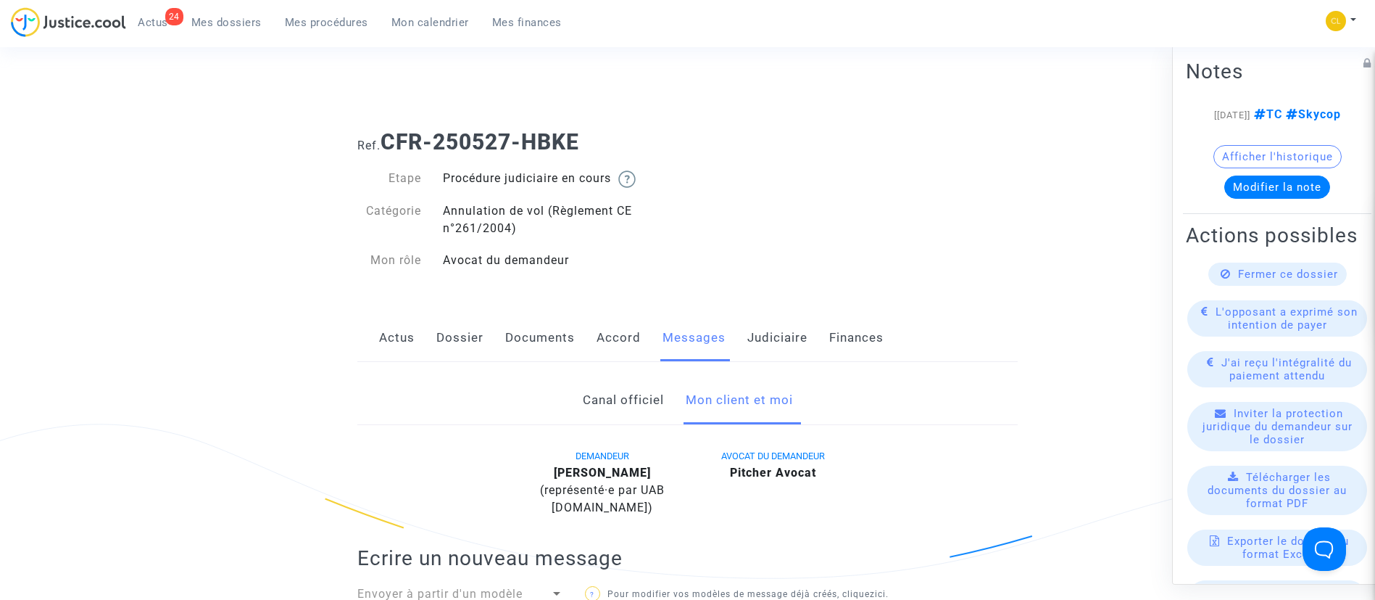
click at [518, 342] on link "Documents" at bounding box center [540, 338] width 70 height 48
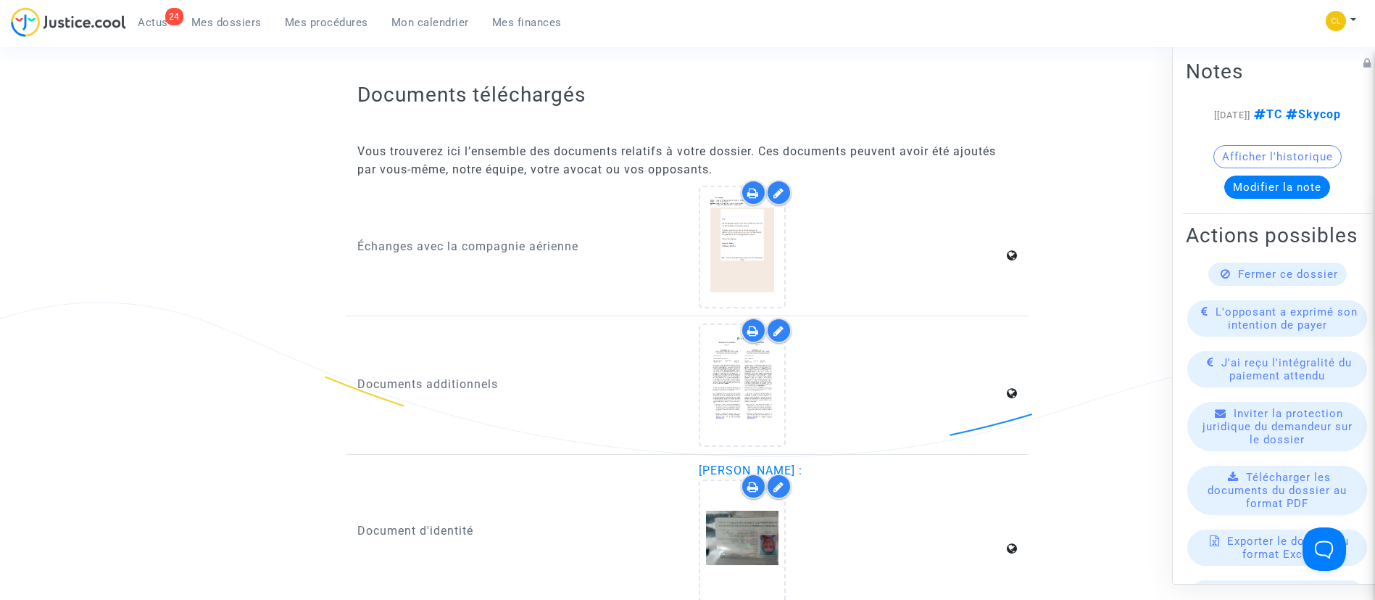
scroll to position [1631, 0]
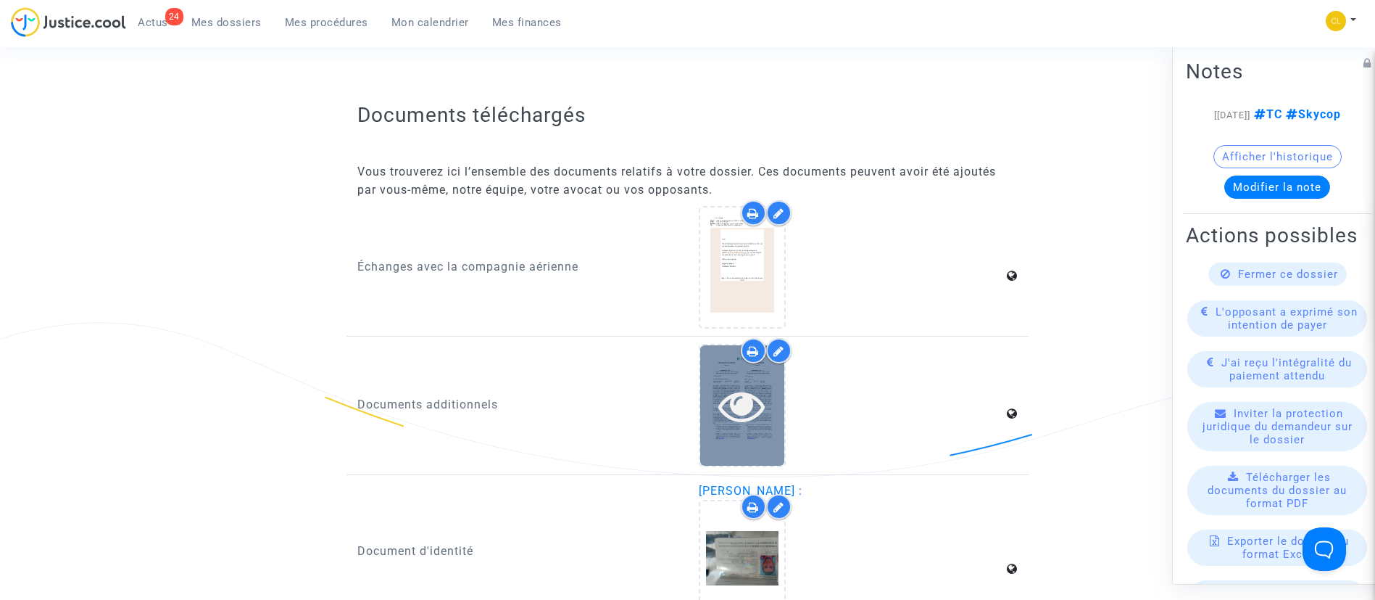
click at [778, 381] on div at bounding box center [742, 405] width 84 height 120
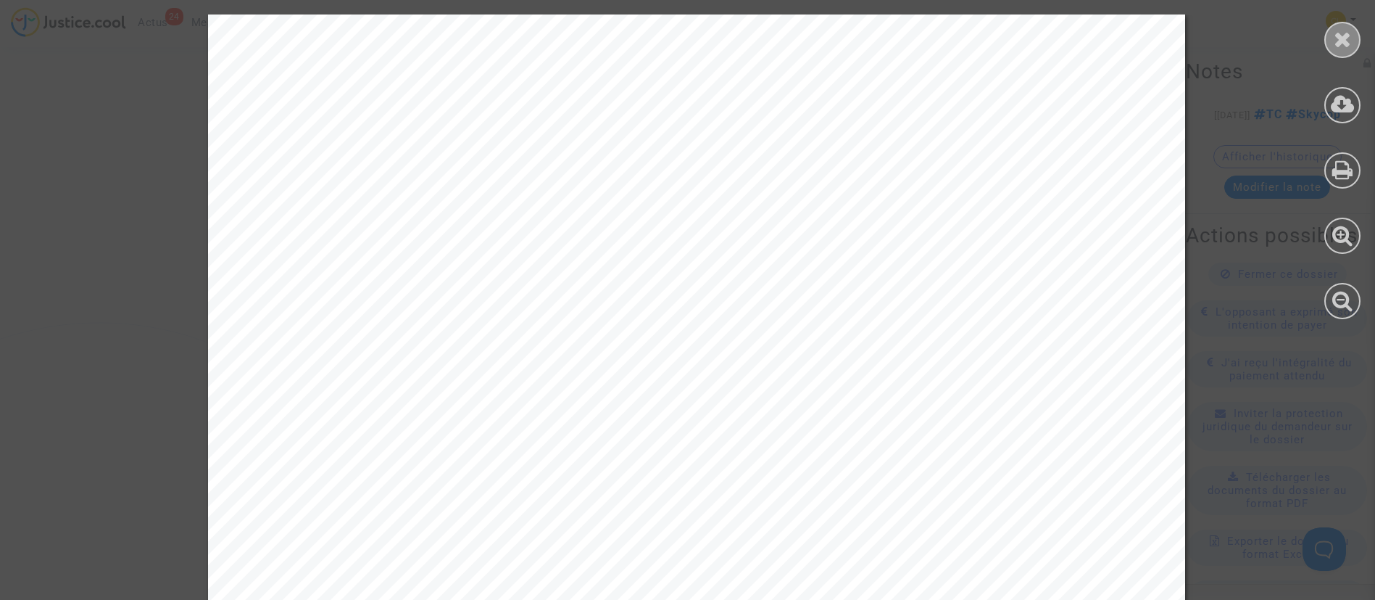
click at [1358, 37] on div at bounding box center [1343, 40] width 36 height 36
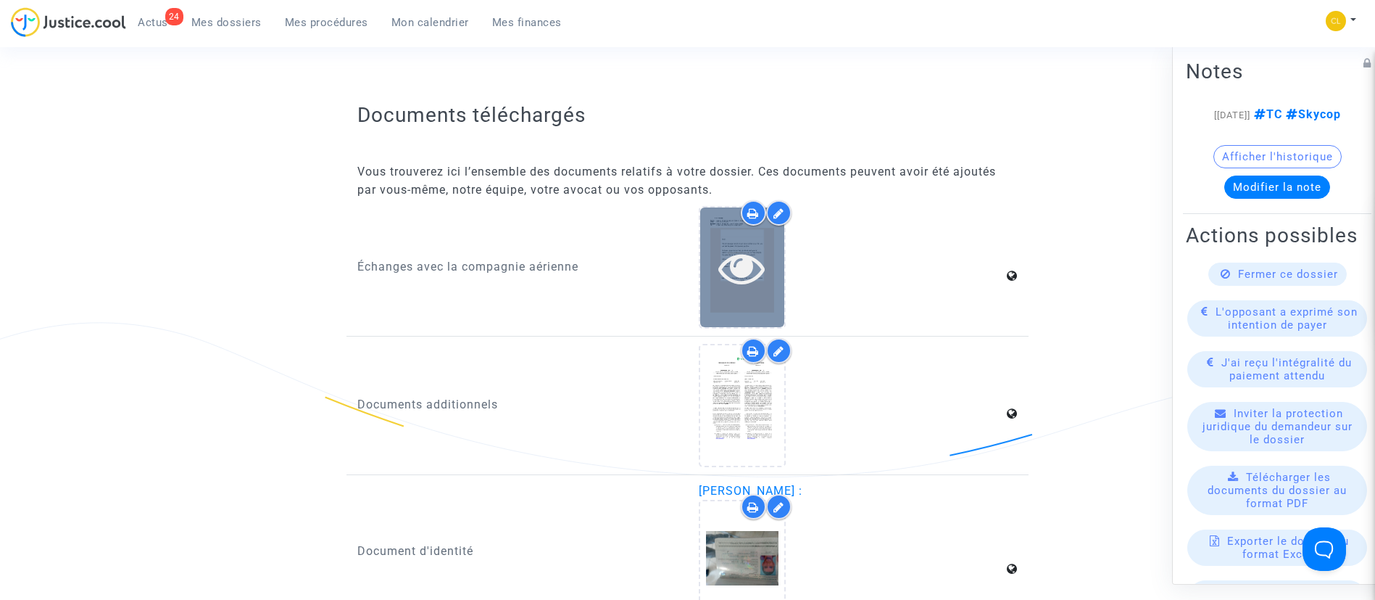
click at [764, 278] on icon at bounding box center [742, 267] width 47 height 46
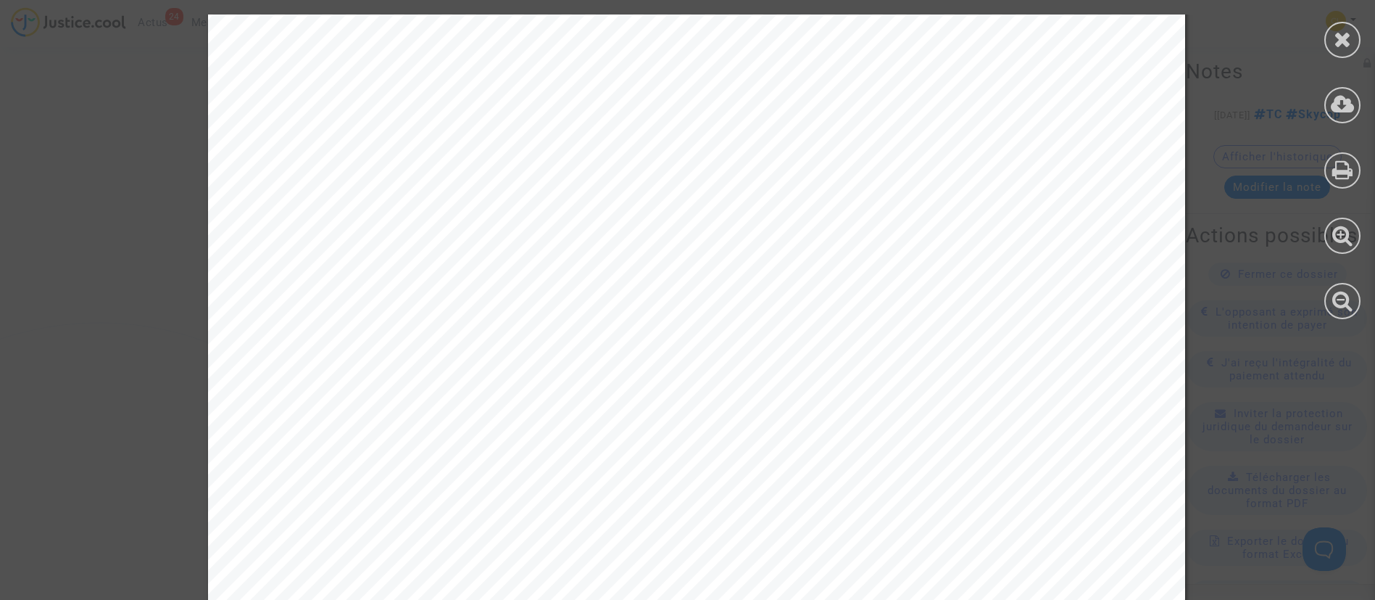
scroll to position [2213, 0]
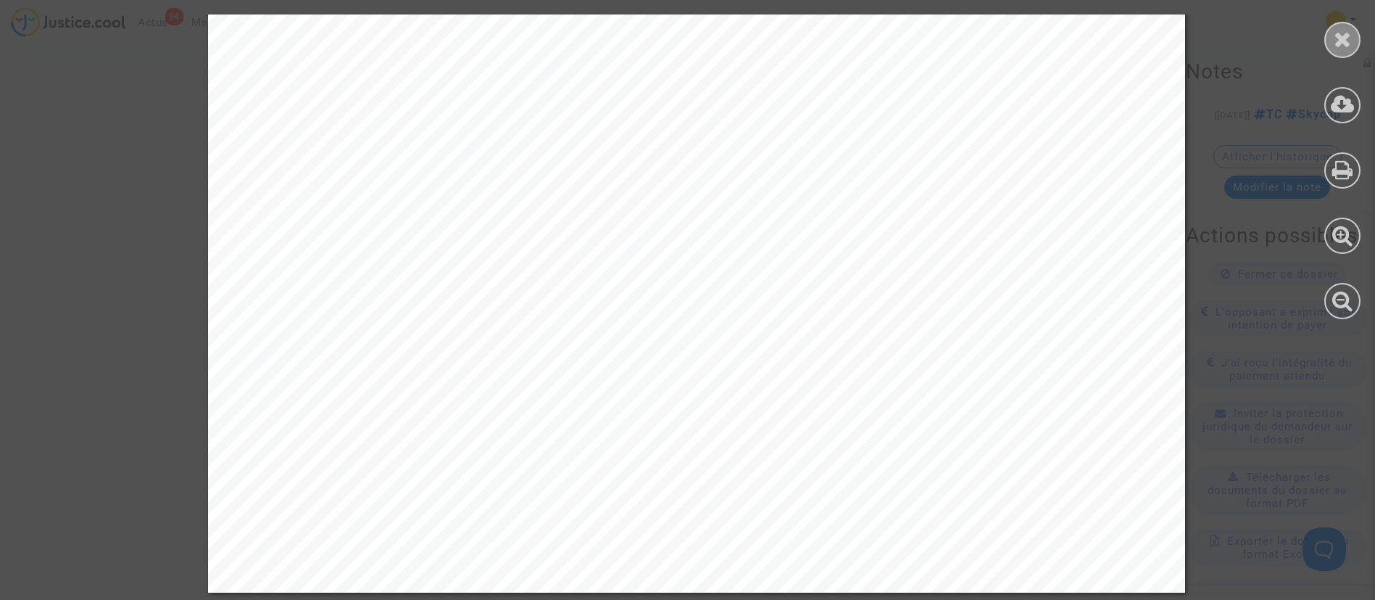
click at [1332, 30] on div at bounding box center [1343, 40] width 36 height 36
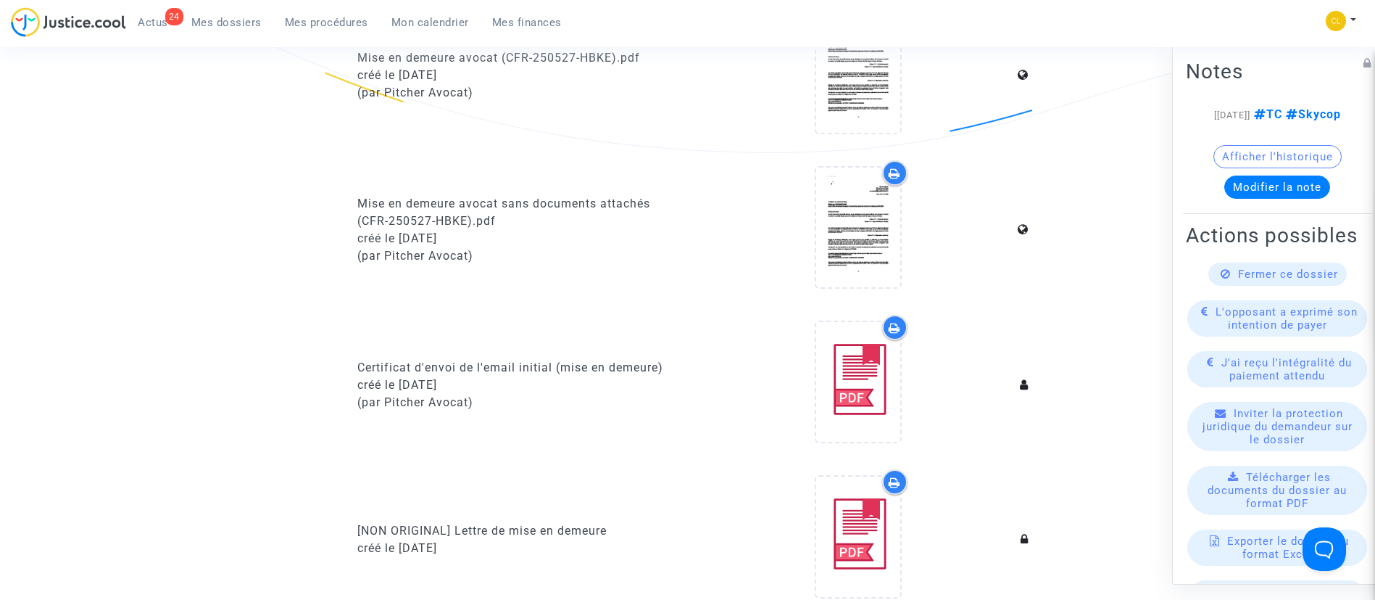
scroll to position [0, 0]
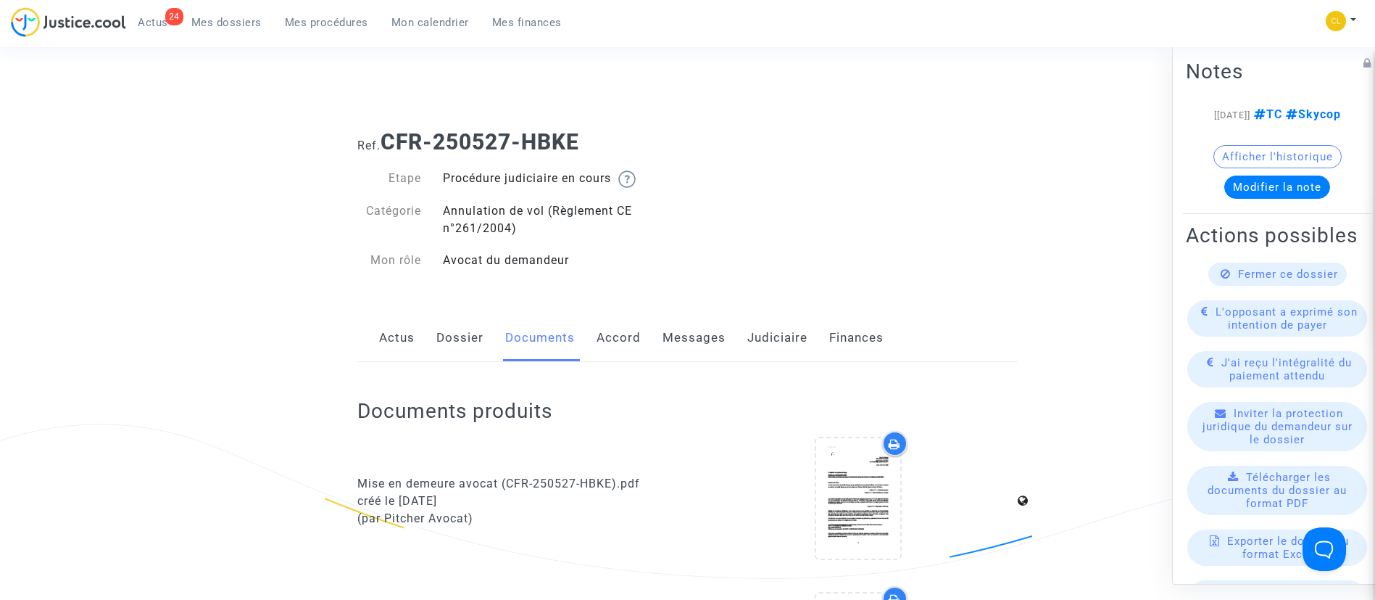
drag, startPoint x: 708, startPoint y: 330, endPoint x: 747, endPoint y: 327, distance: 39.3
click at [708, 330] on link "Messages" at bounding box center [694, 338] width 63 height 48
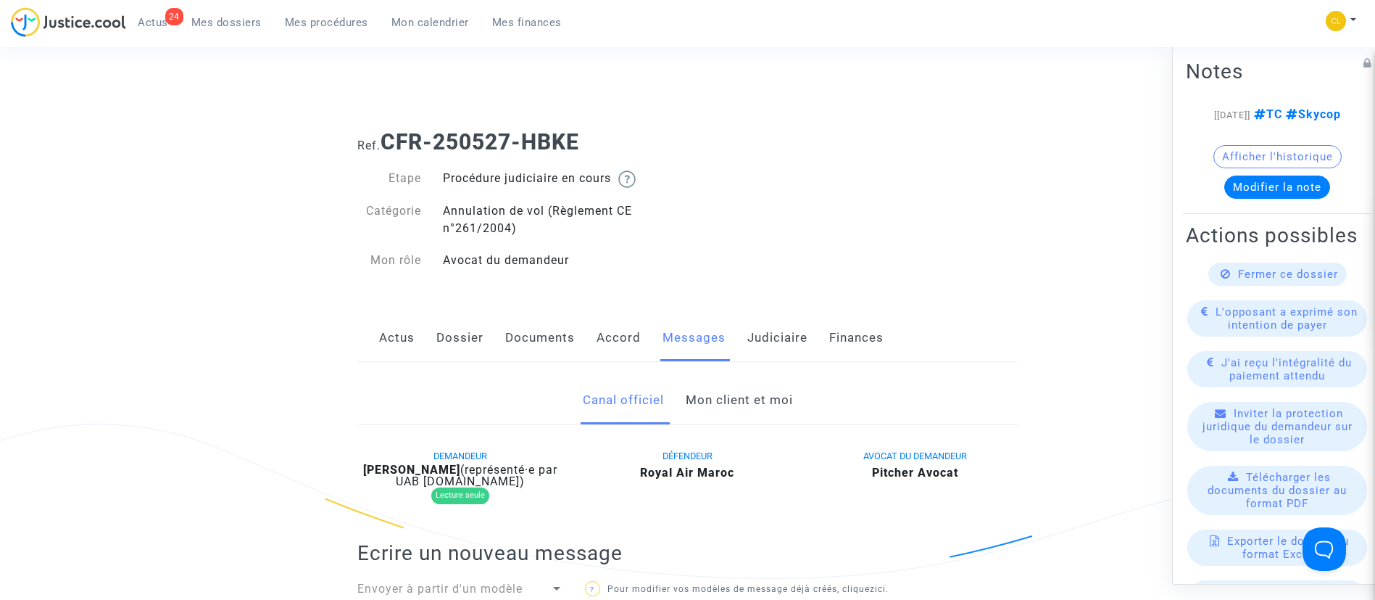
click at [727, 407] on link "Mon client et moi" at bounding box center [739, 400] width 107 height 48
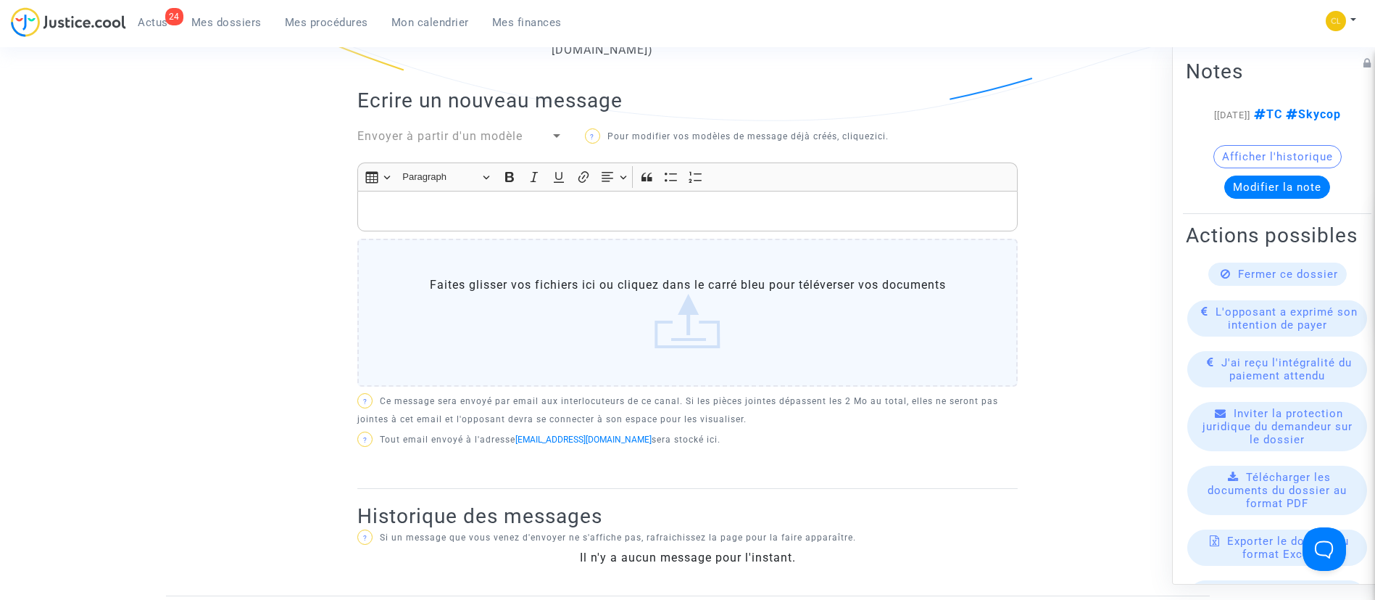
scroll to position [435, 0]
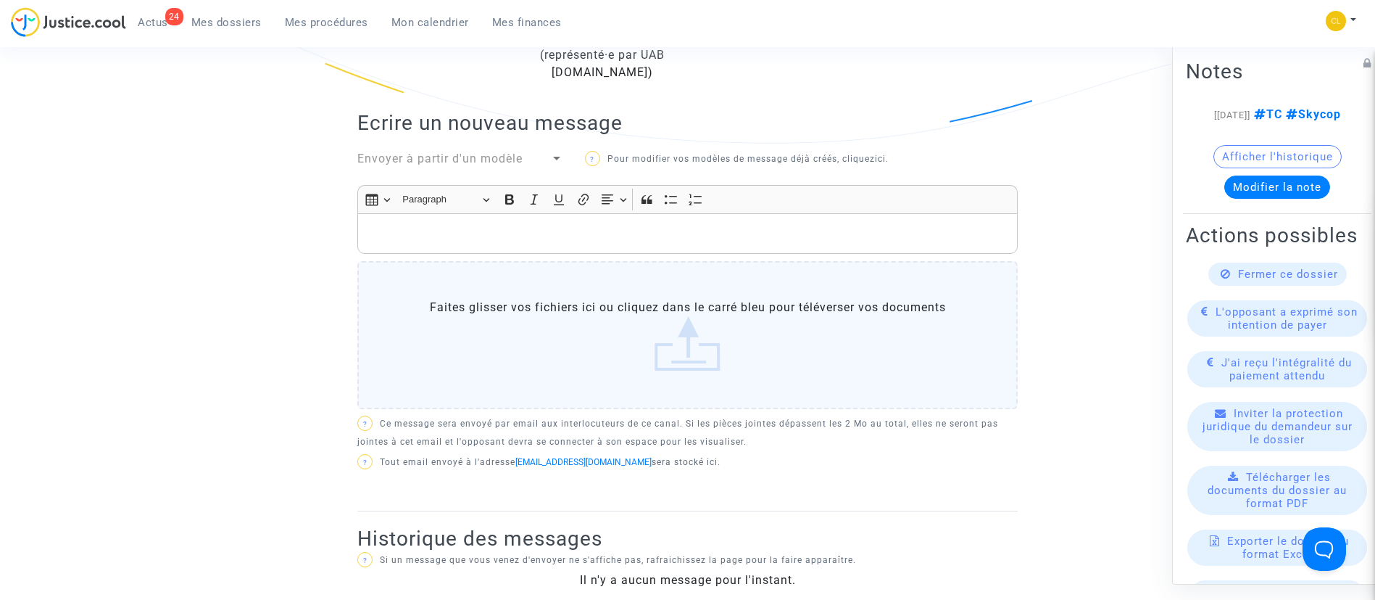
click at [548, 221] on div "Rich Text Editor, main" at bounding box center [687, 233] width 661 height 41
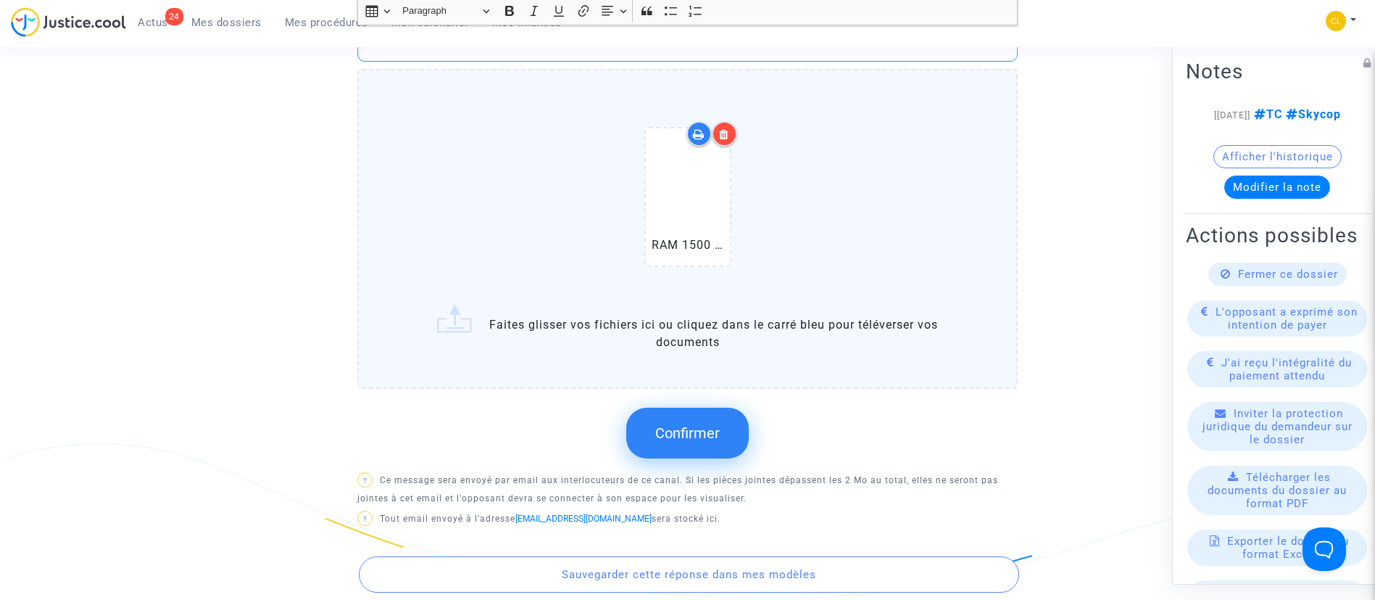
scroll to position [979, 0]
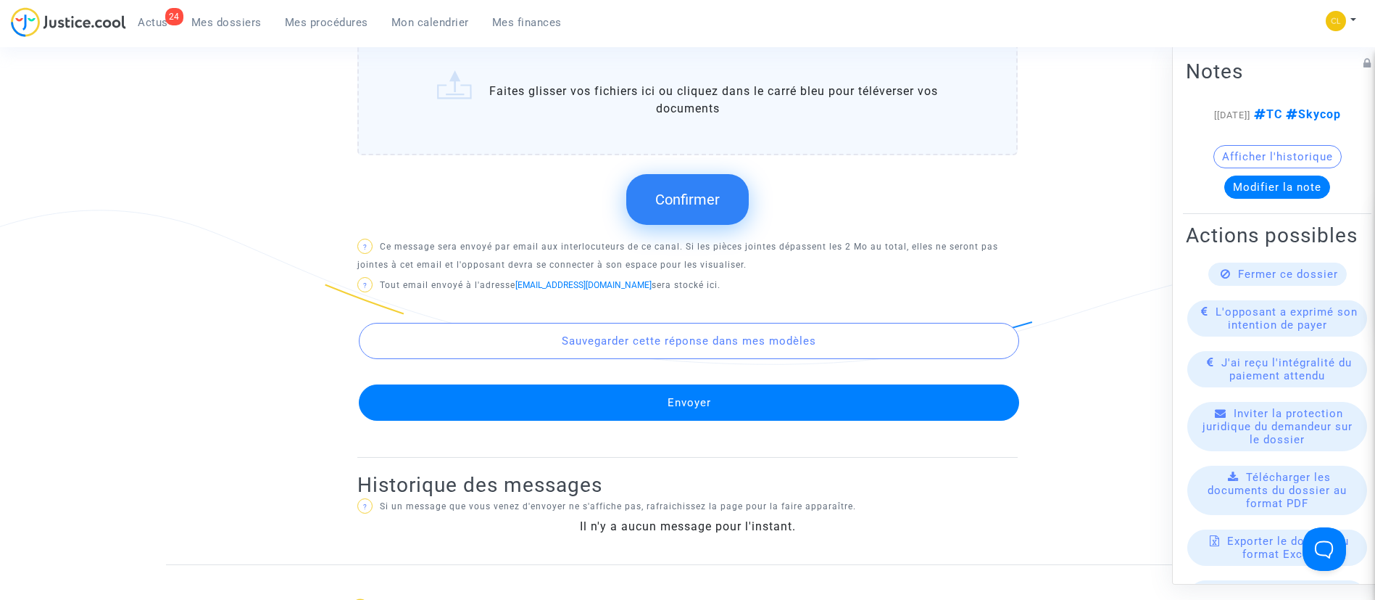
click at [701, 183] on button "Confirmer" at bounding box center [687, 199] width 123 height 51
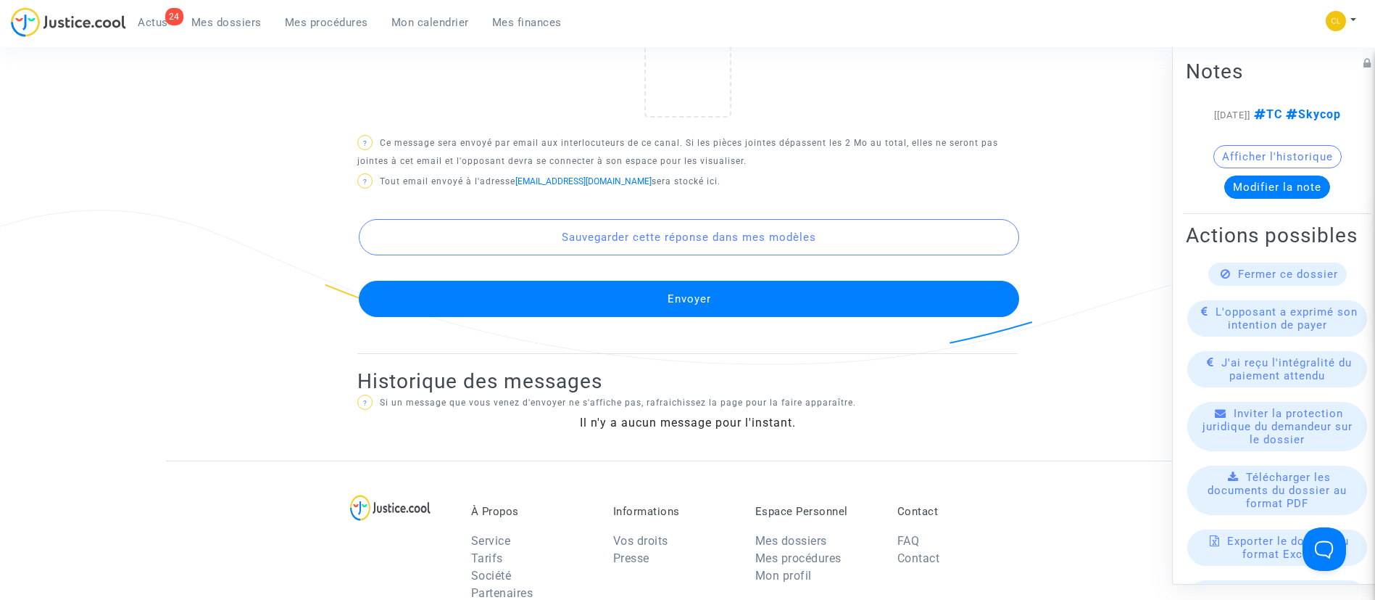
click at [864, 289] on button "Envoyer" at bounding box center [689, 299] width 661 height 36
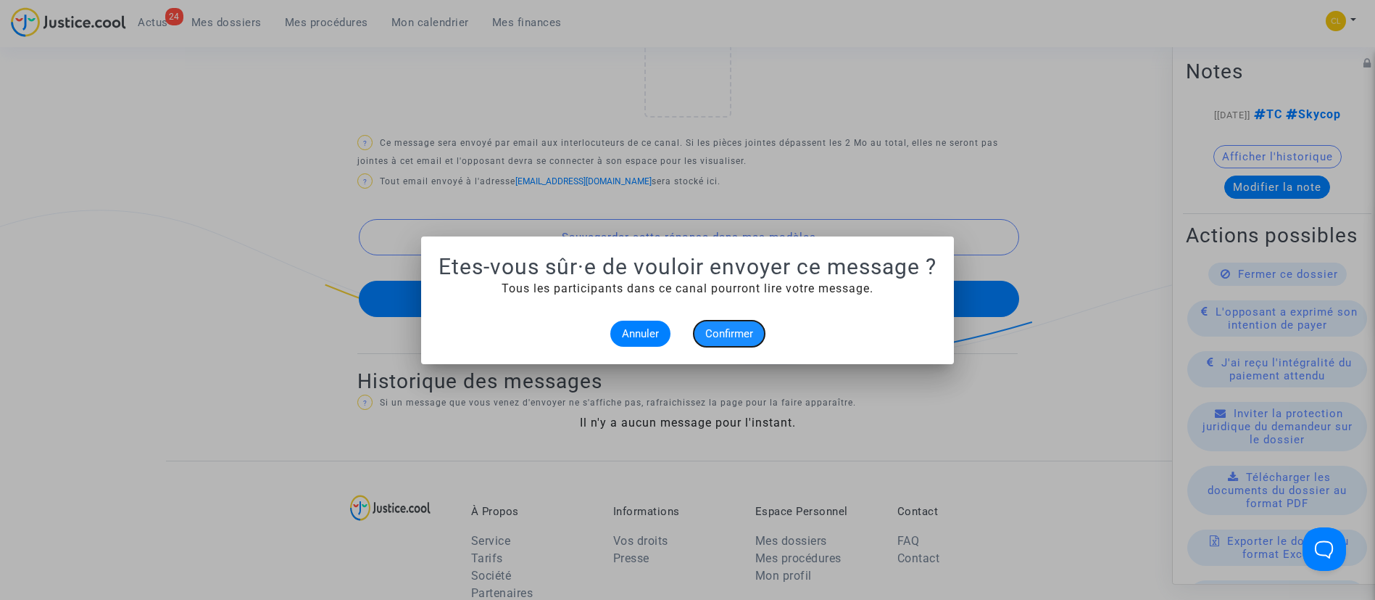
click at [740, 324] on button "Confirmer" at bounding box center [729, 333] width 71 height 26
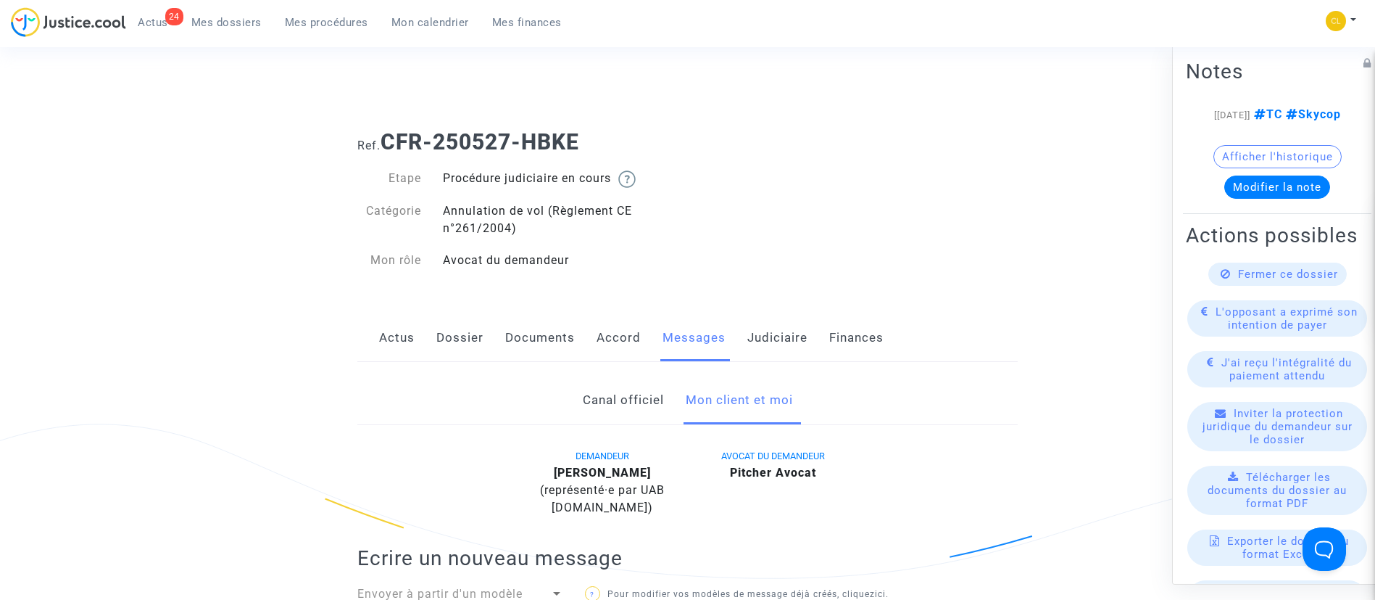
click at [226, 38] on div "24 Actus Mes dossiers Mes procédures Mon calendrier Mes finances" at bounding box center [292, 27] width 563 height 40
click at [226, 22] on span "Mes dossiers" at bounding box center [226, 22] width 70 height 13
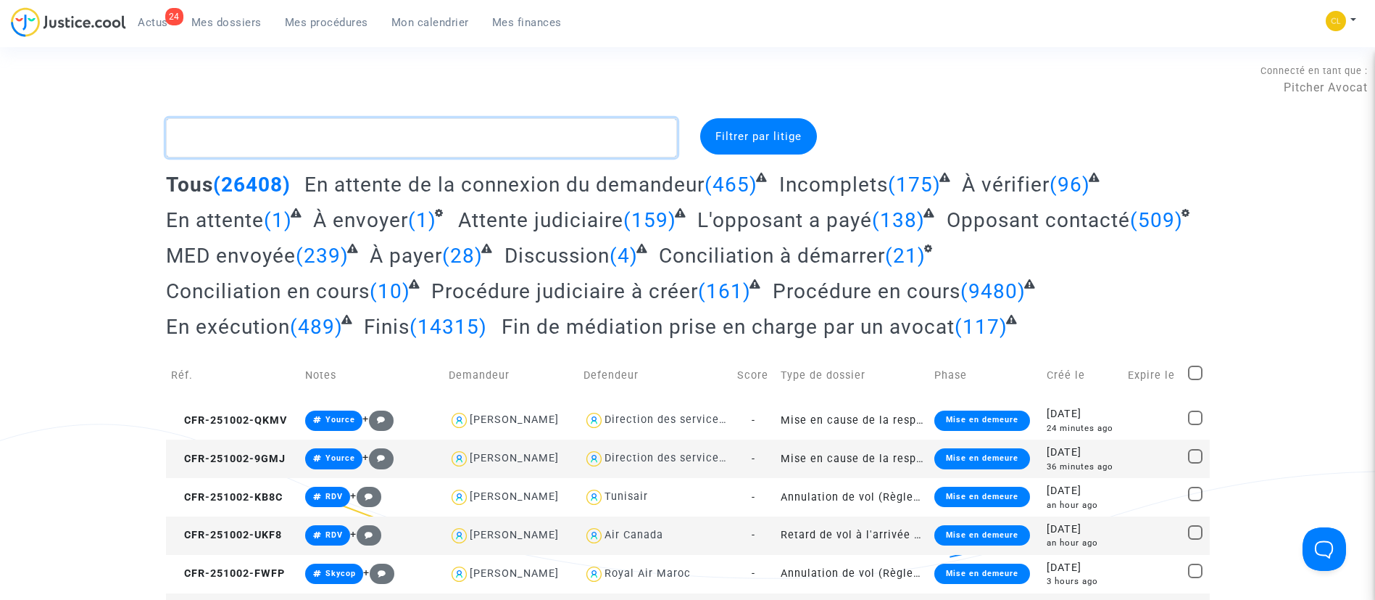
click at [510, 150] on textarea at bounding box center [421, 137] width 511 height 39
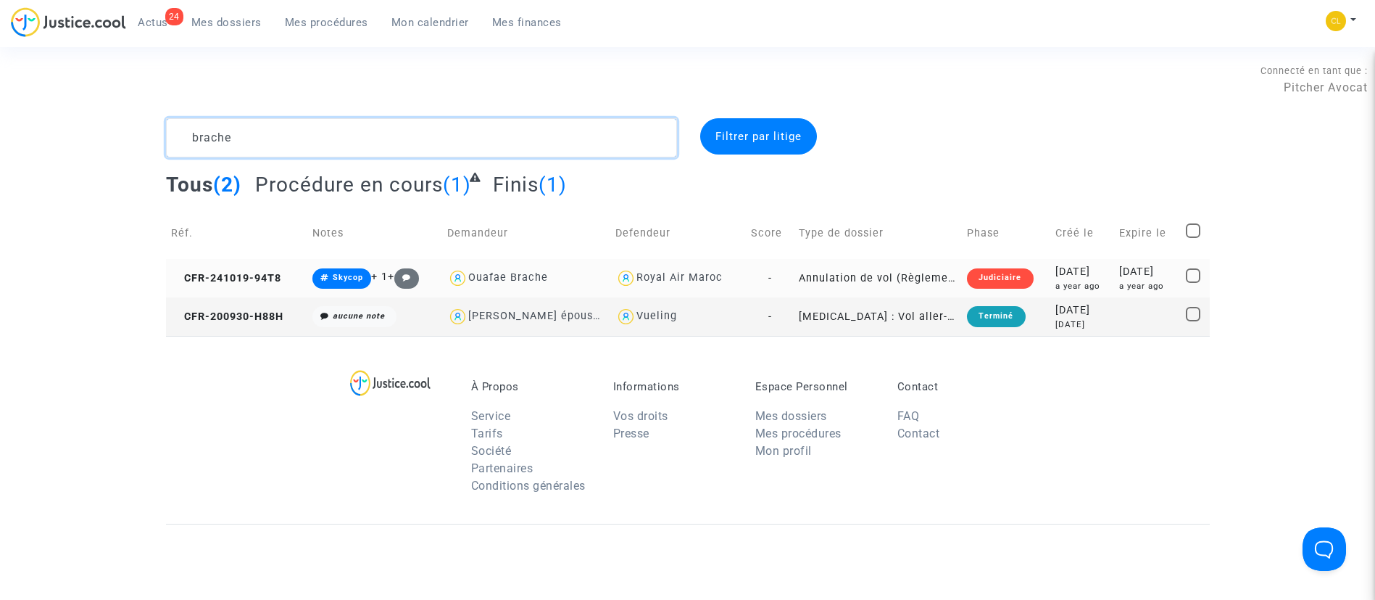
type textarea "brache"
click at [1056, 265] on div "2024-10-19" at bounding box center [1083, 272] width 54 height 16
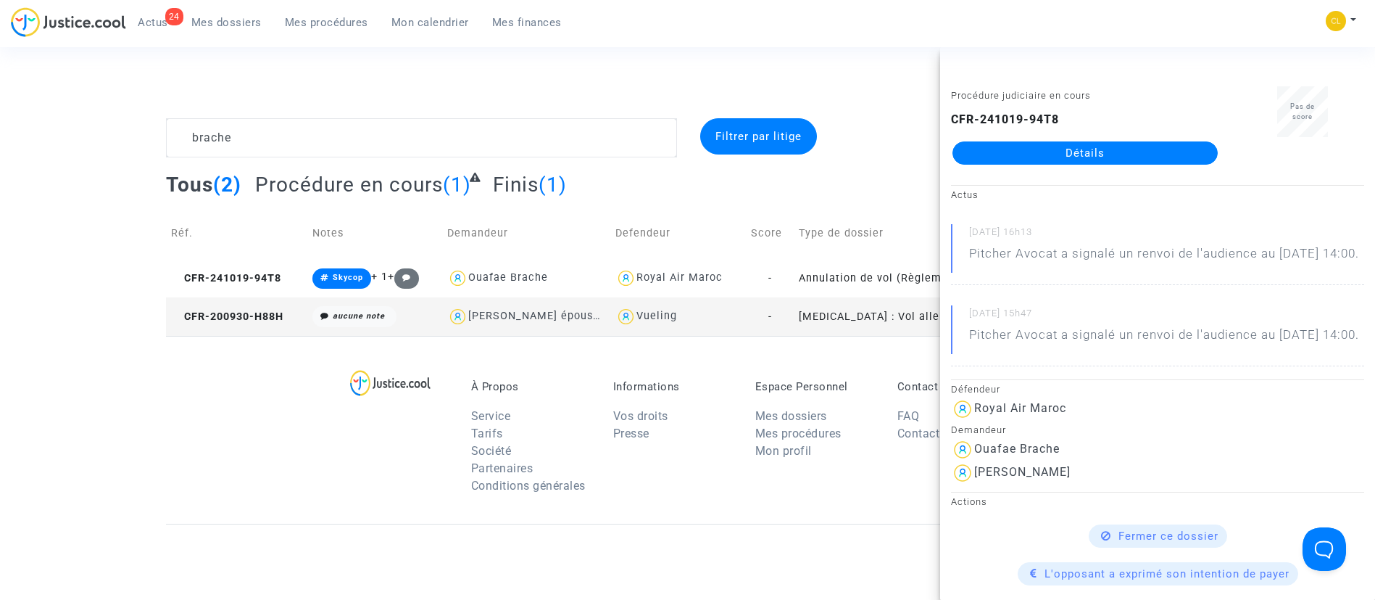
click at [1031, 146] on link "Détails" at bounding box center [1085, 152] width 265 height 23
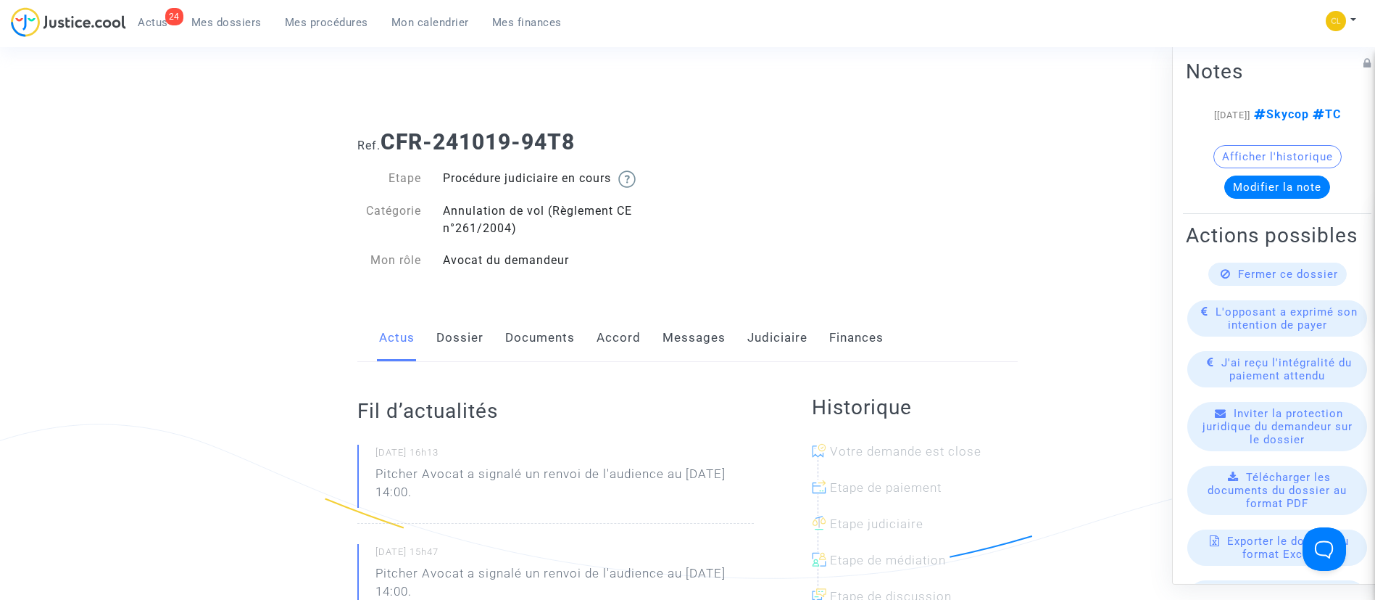
click at [571, 345] on link "Documents" at bounding box center [540, 338] width 70 height 48
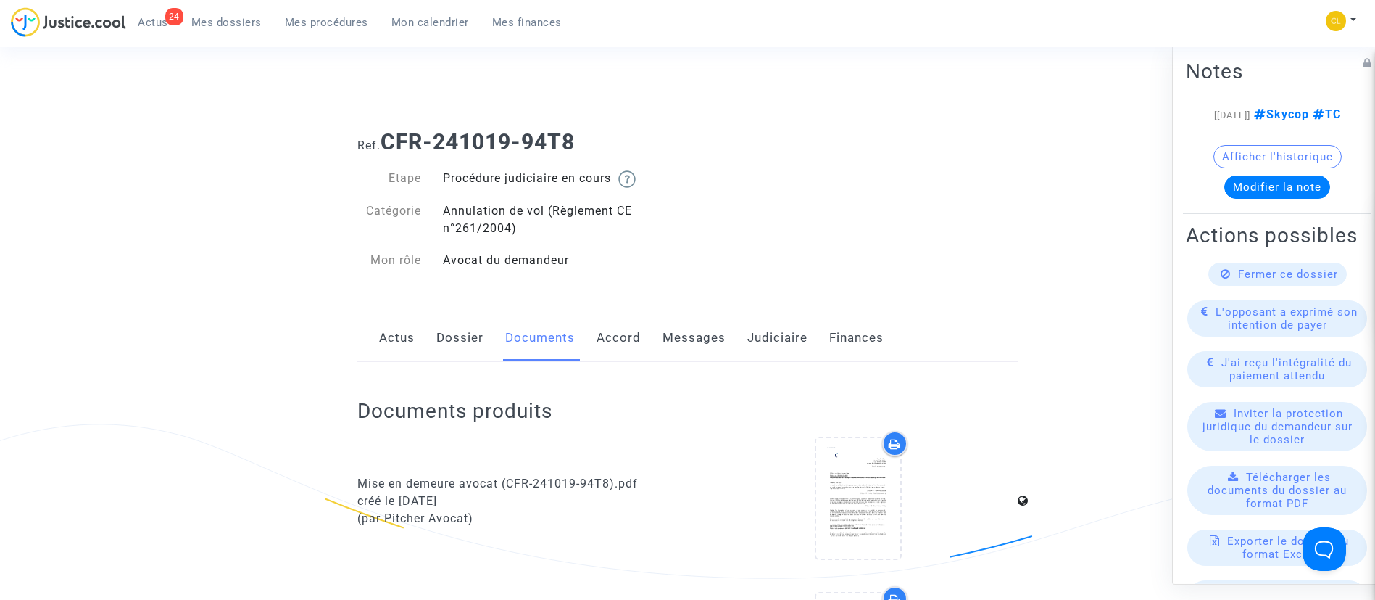
click at [458, 327] on link "Dossier" at bounding box center [460, 338] width 47 height 48
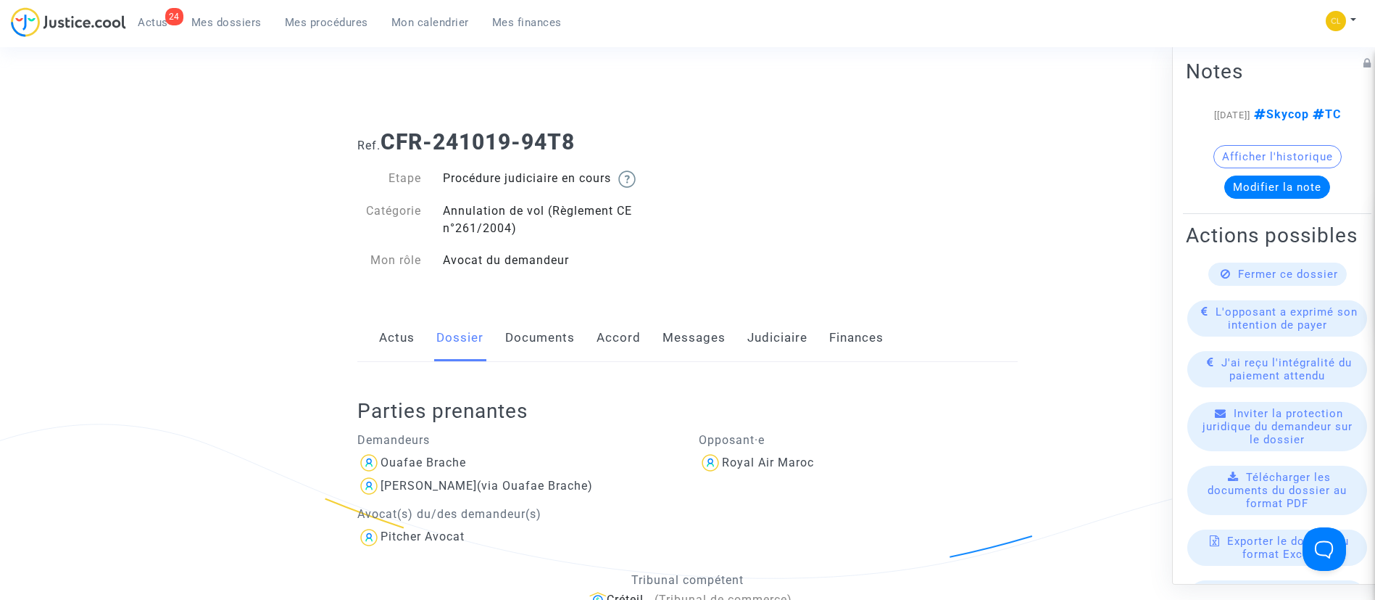
click at [285, 23] on span "Mes procédures" at bounding box center [326, 22] width 83 height 13
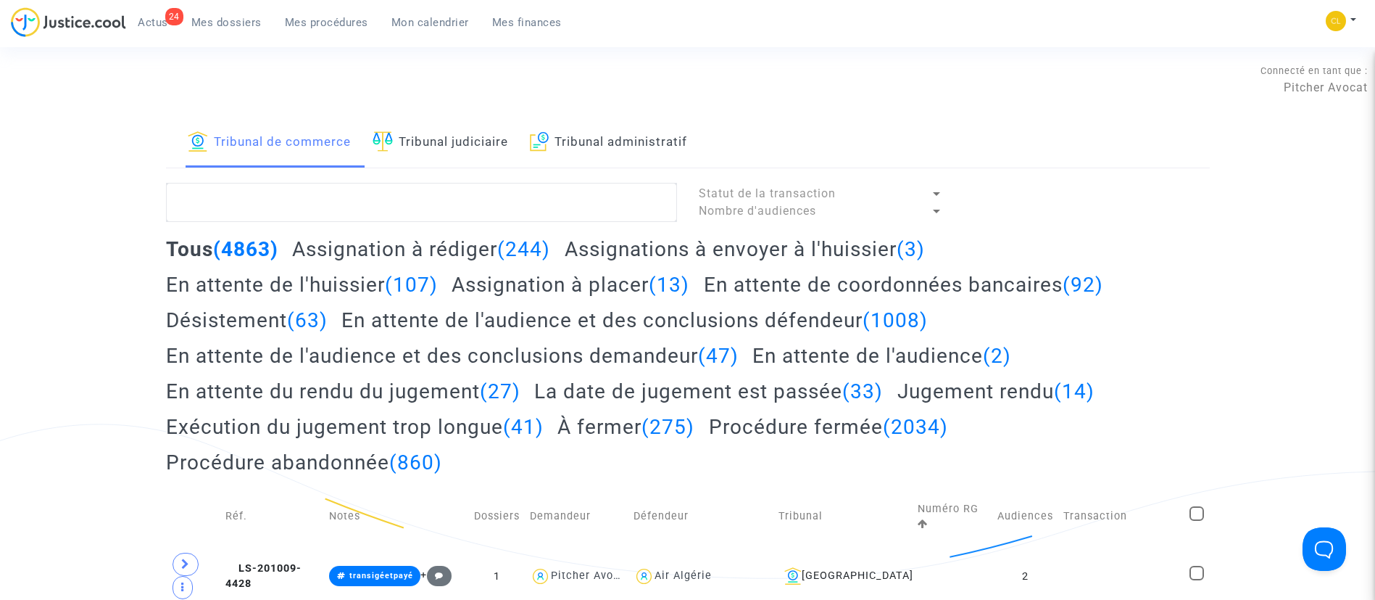
click at [213, 20] on span "Mes dossiers" at bounding box center [226, 22] width 70 height 13
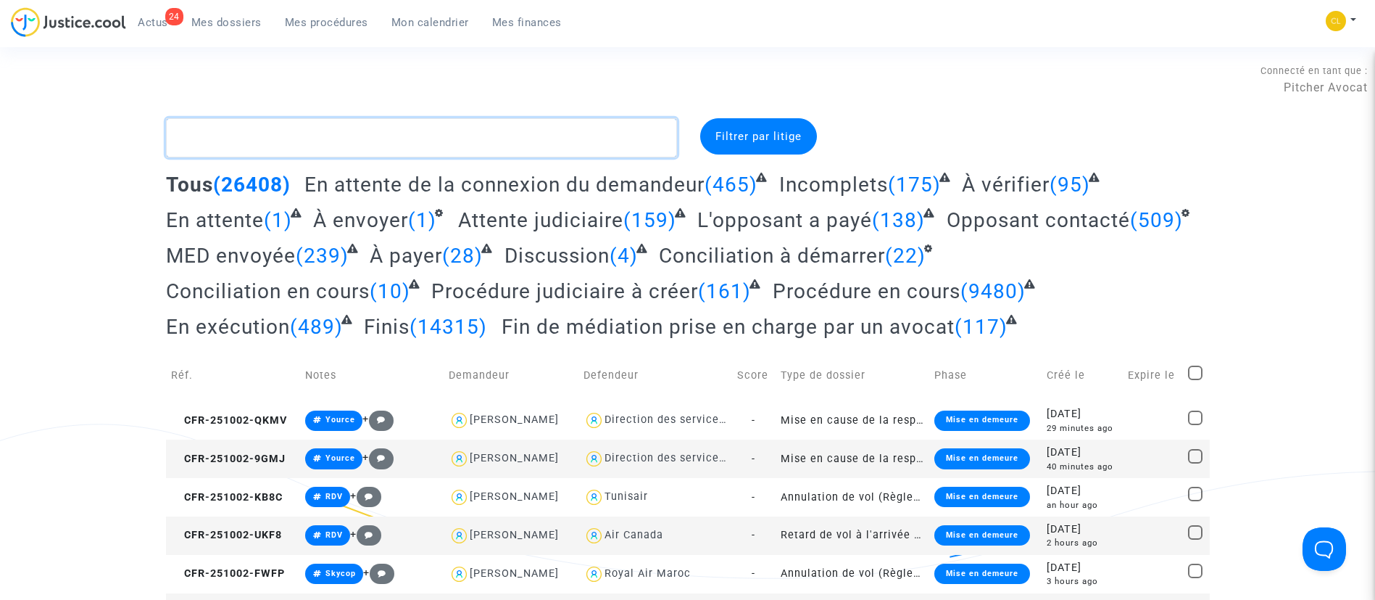
click at [541, 129] on textarea at bounding box center [421, 137] width 511 height 39
click at [760, 145] on div "Filtrer par litige" at bounding box center [758, 136] width 117 height 36
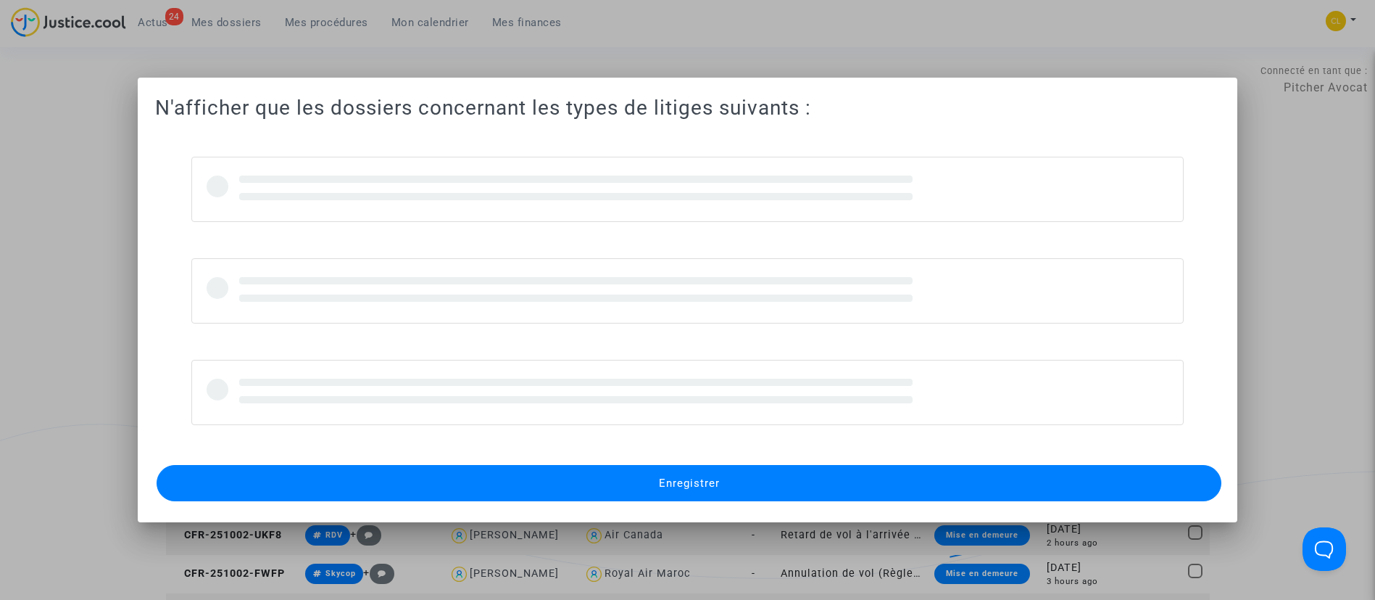
click at [70, 231] on div at bounding box center [687, 300] width 1375 height 600
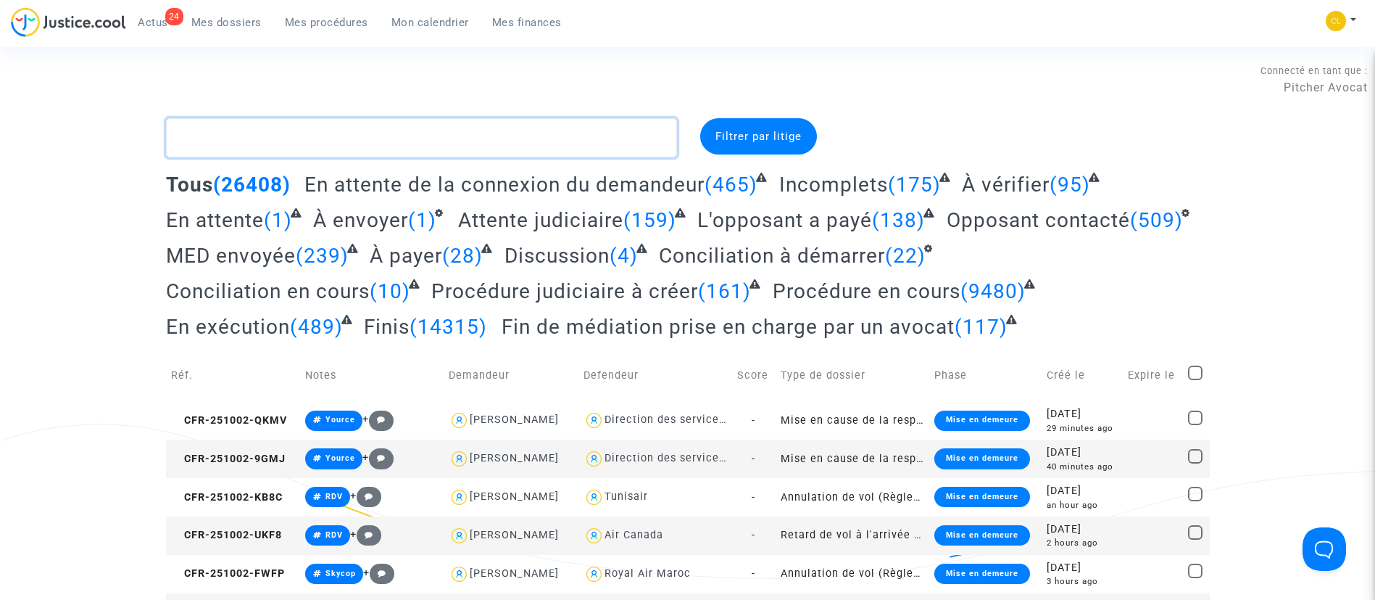
click at [236, 148] on textarea at bounding box center [421, 137] width 511 height 39
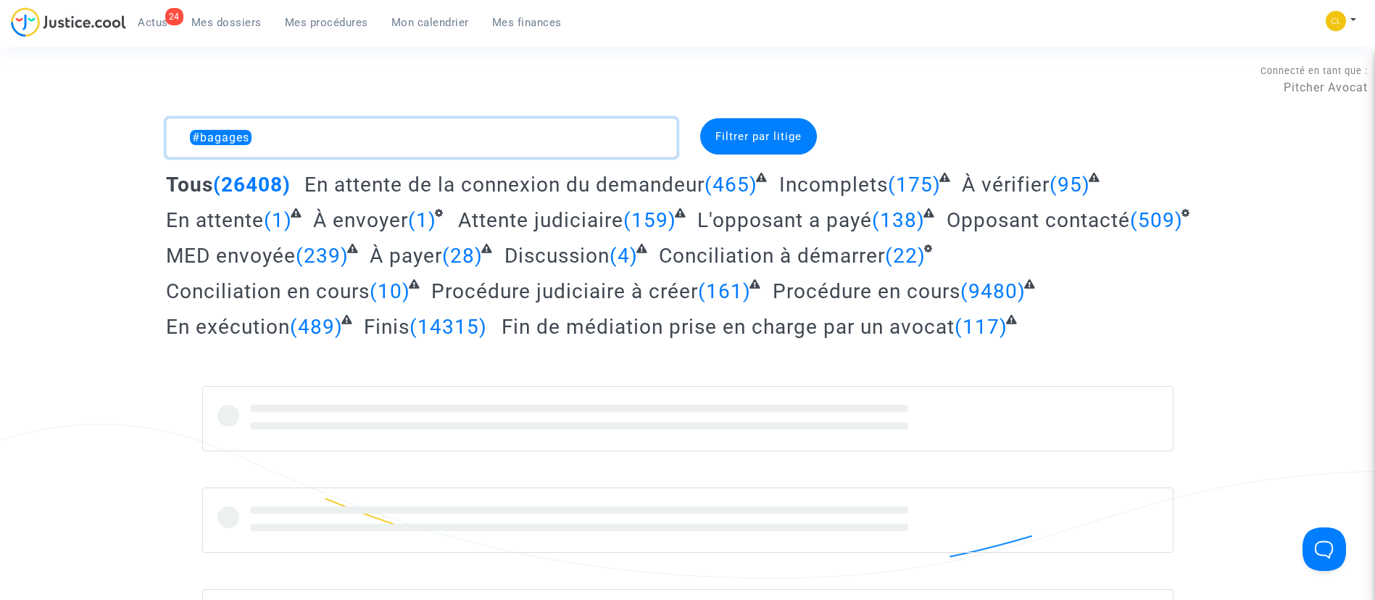
type textarea "#bagages"
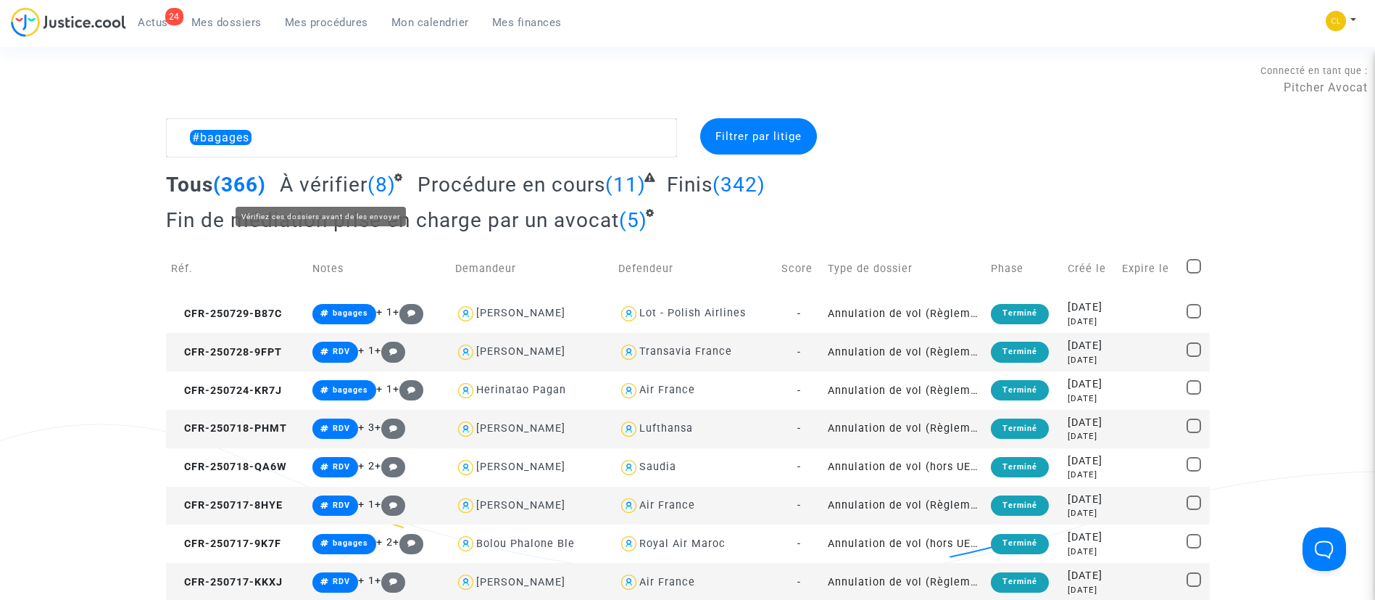
drag, startPoint x: 315, startPoint y: 175, endPoint x: 308, endPoint y: 171, distance: 8.1
click at [315, 176] on span "À vérifier" at bounding box center [324, 185] width 88 height 24
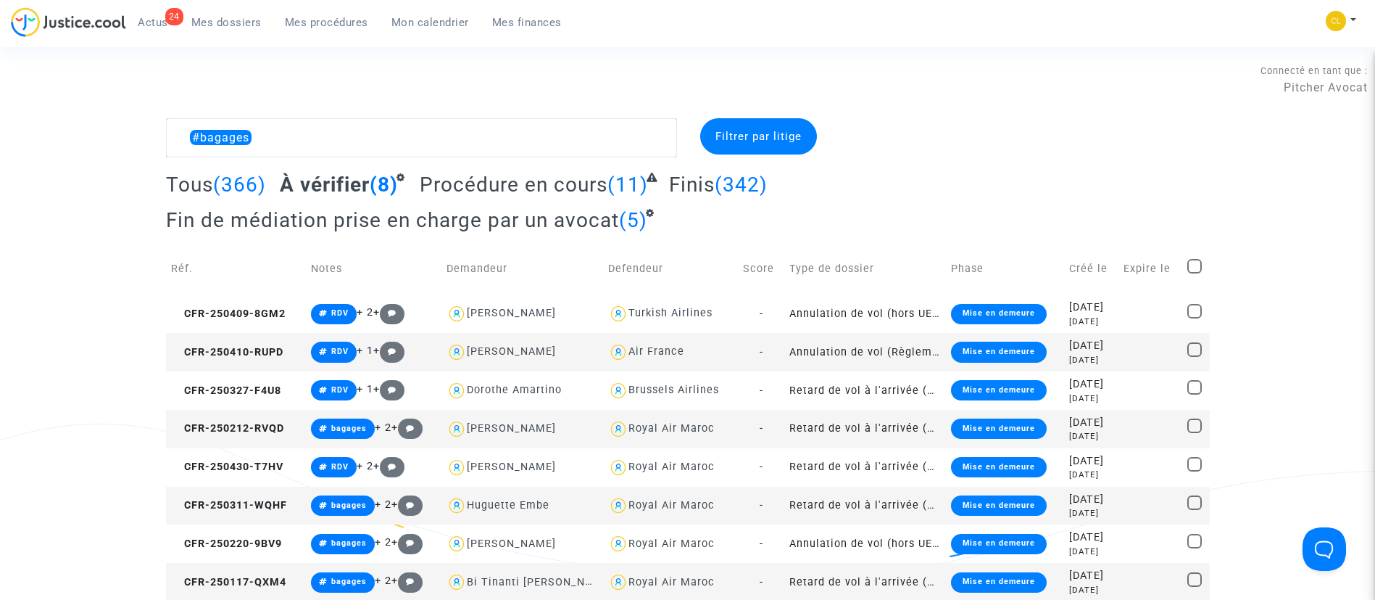
click at [1088, 344] on div "2025-04-10" at bounding box center [1092, 346] width 44 height 16
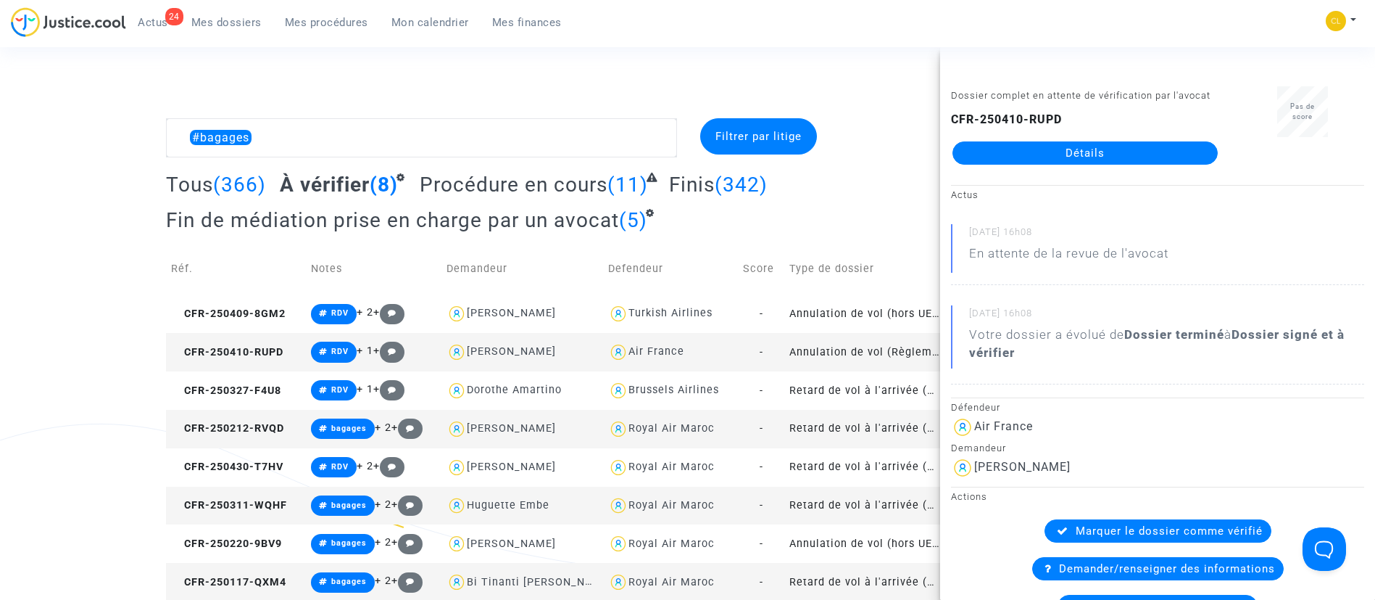
click at [1075, 157] on div "CFR-250410-RUPD Détails" at bounding box center [1085, 138] width 268 height 54
click at [1107, 165] on link "Détails" at bounding box center [1085, 152] width 265 height 23
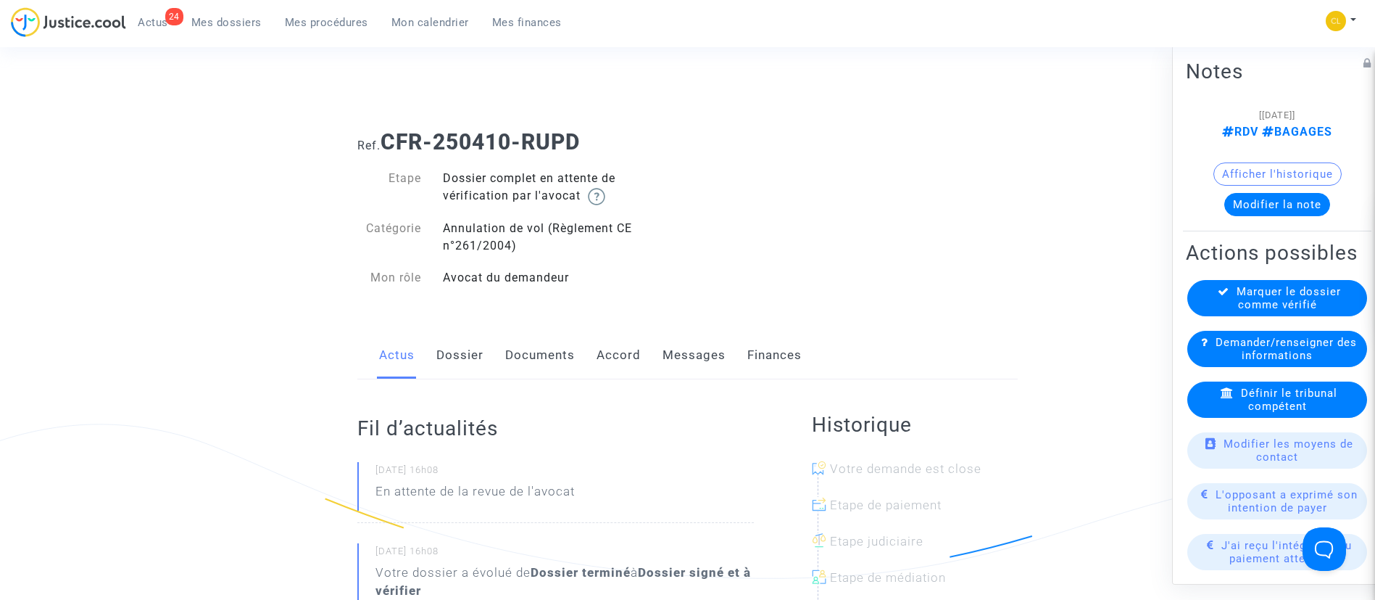
click at [565, 348] on link "Documents" at bounding box center [540, 355] width 70 height 48
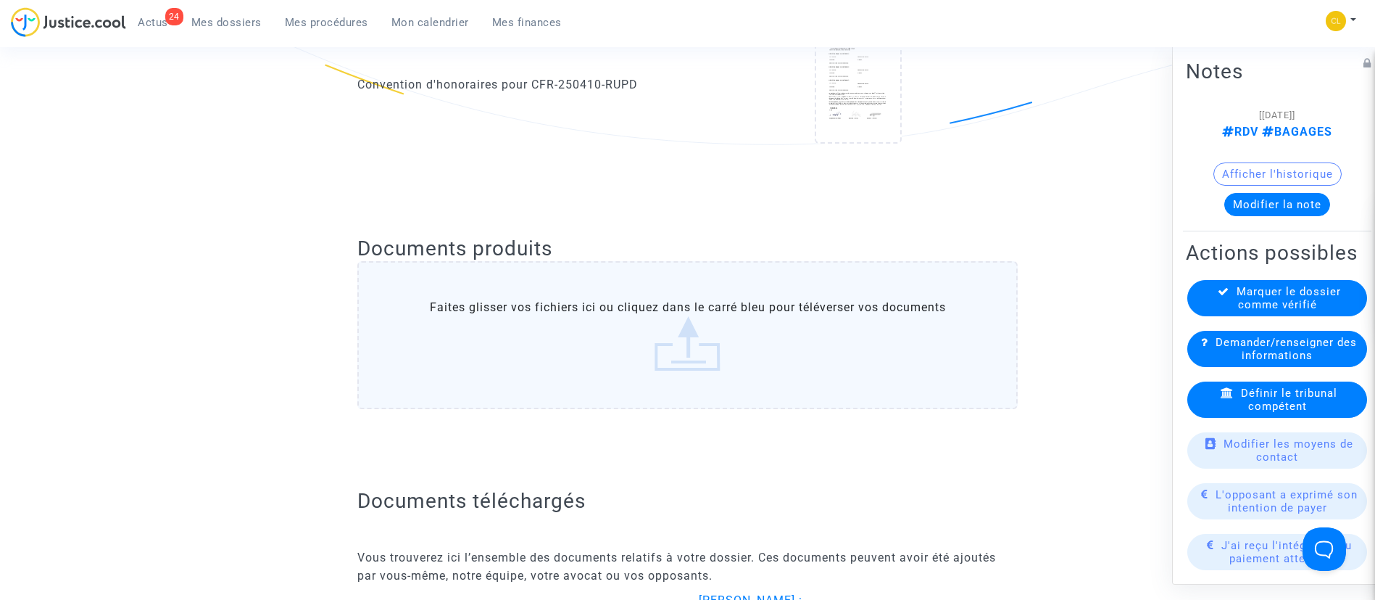
scroll to position [326, 0]
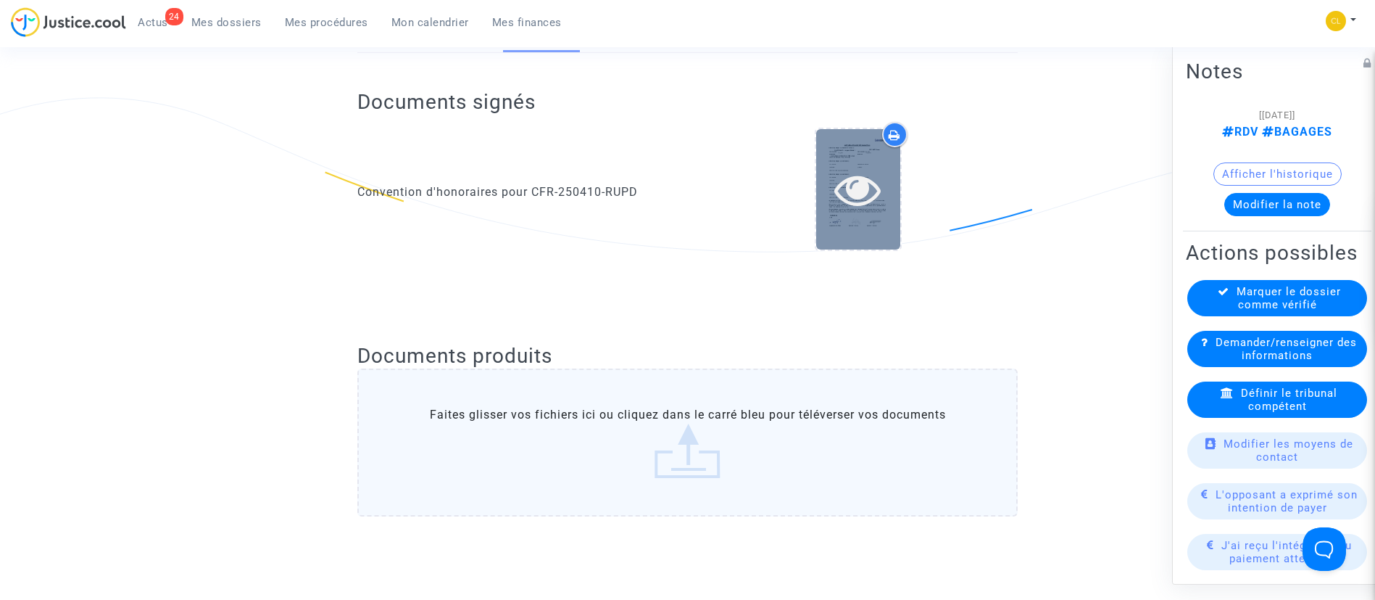
click at [881, 175] on icon at bounding box center [858, 189] width 47 height 46
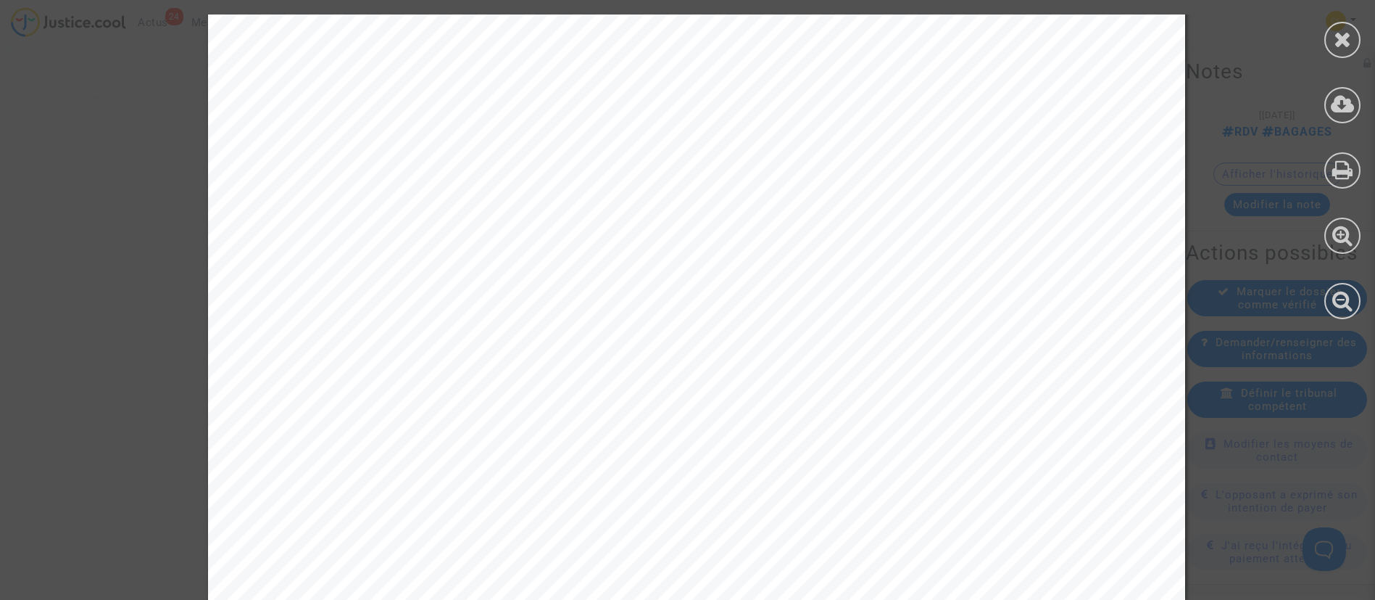
scroll to position [2599, 0]
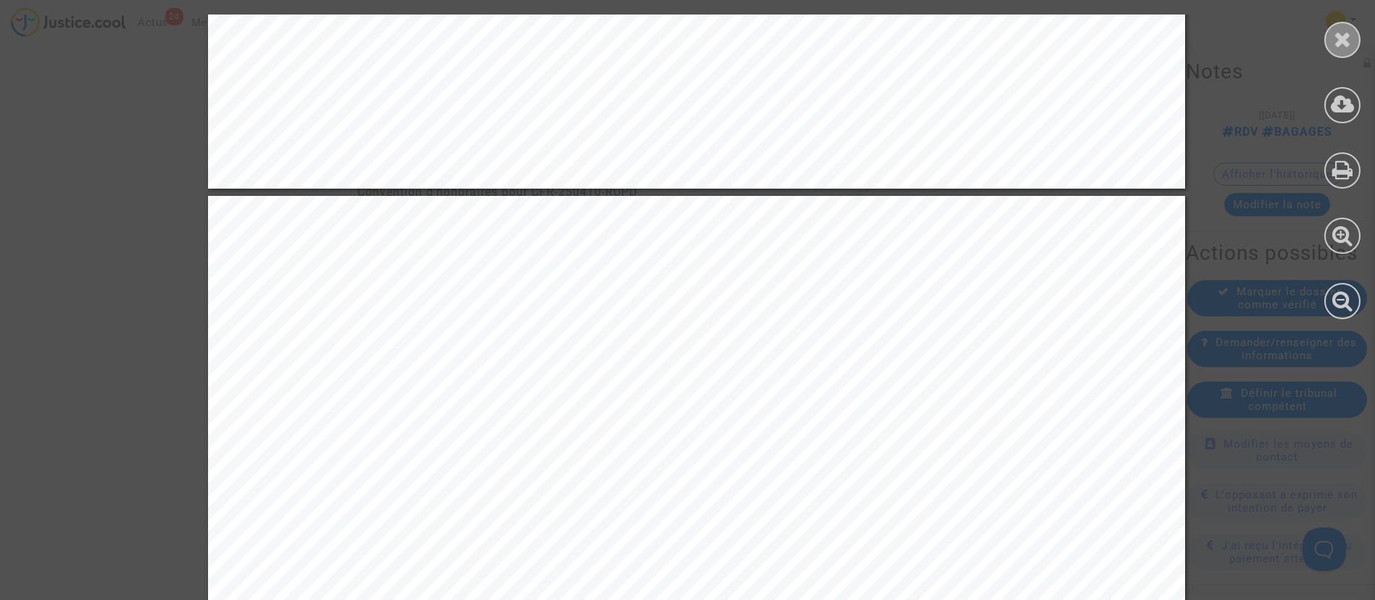
click at [1353, 44] on div at bounding box center [1343, 40] width 36 height 36
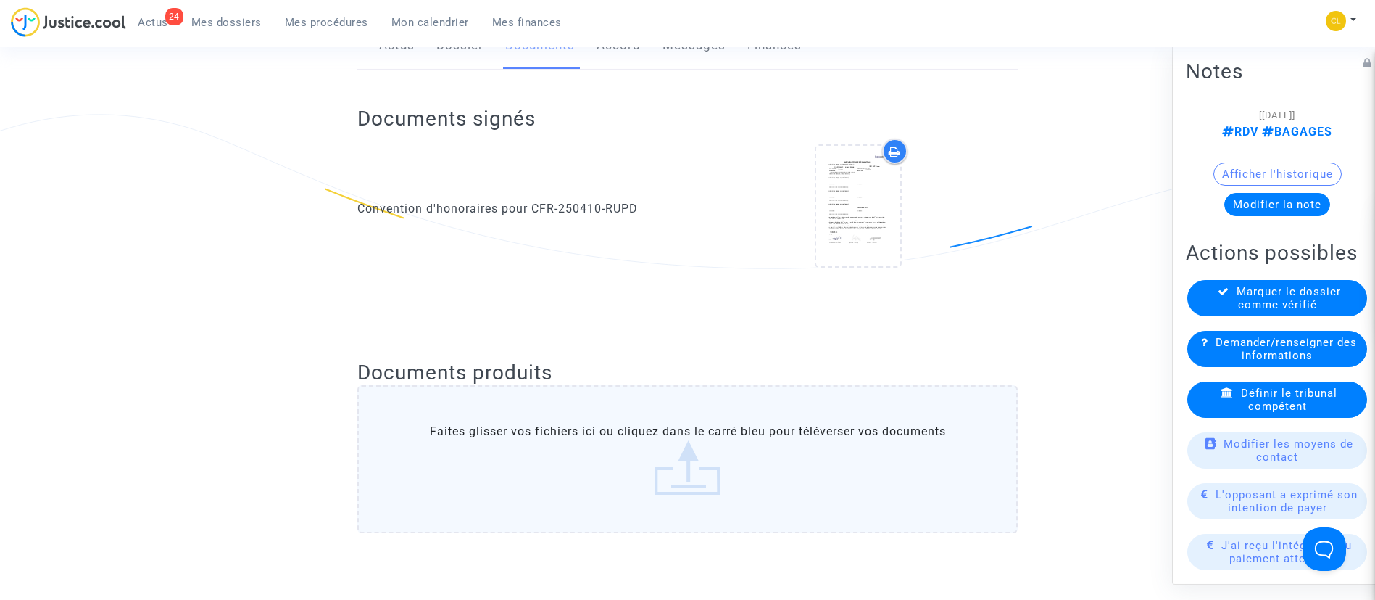
scroll to position [0, 0]
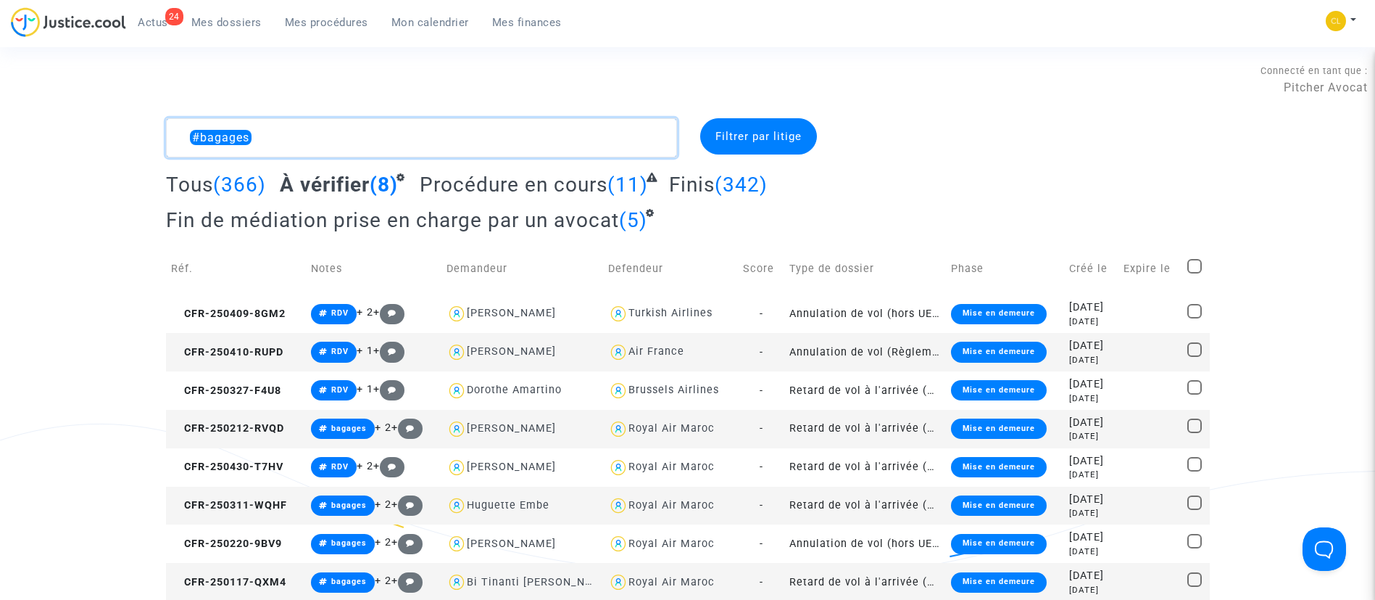
drag, startPoint x: 248, startPoint y: 141, endPoint x: 91, endPoint y: 133, distance: 156.9
click at [91, 133] on div "#bagages Filtrer par litige Tous (366) À vérifier (8) Procédure en cours (11) F…" at bounding box center [687, 359] width 1375 height 483
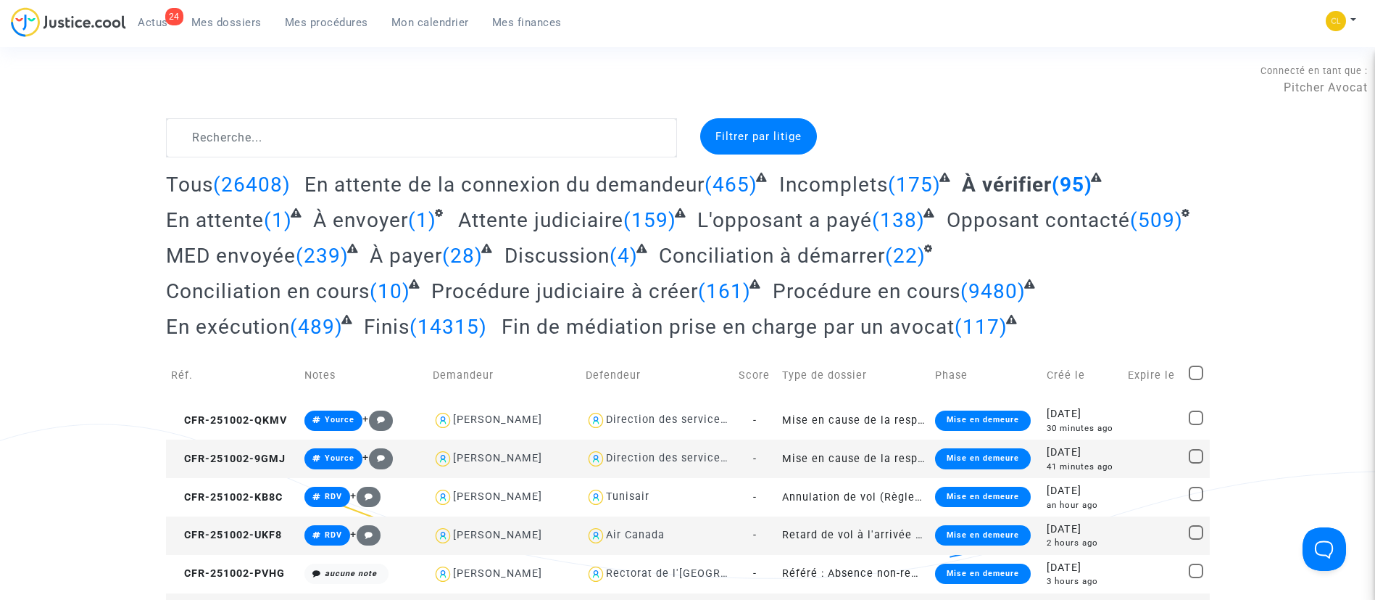
click at [784, 144] on div "Filtrer par litige" at bounding box center [758, 136] width 117 height 36
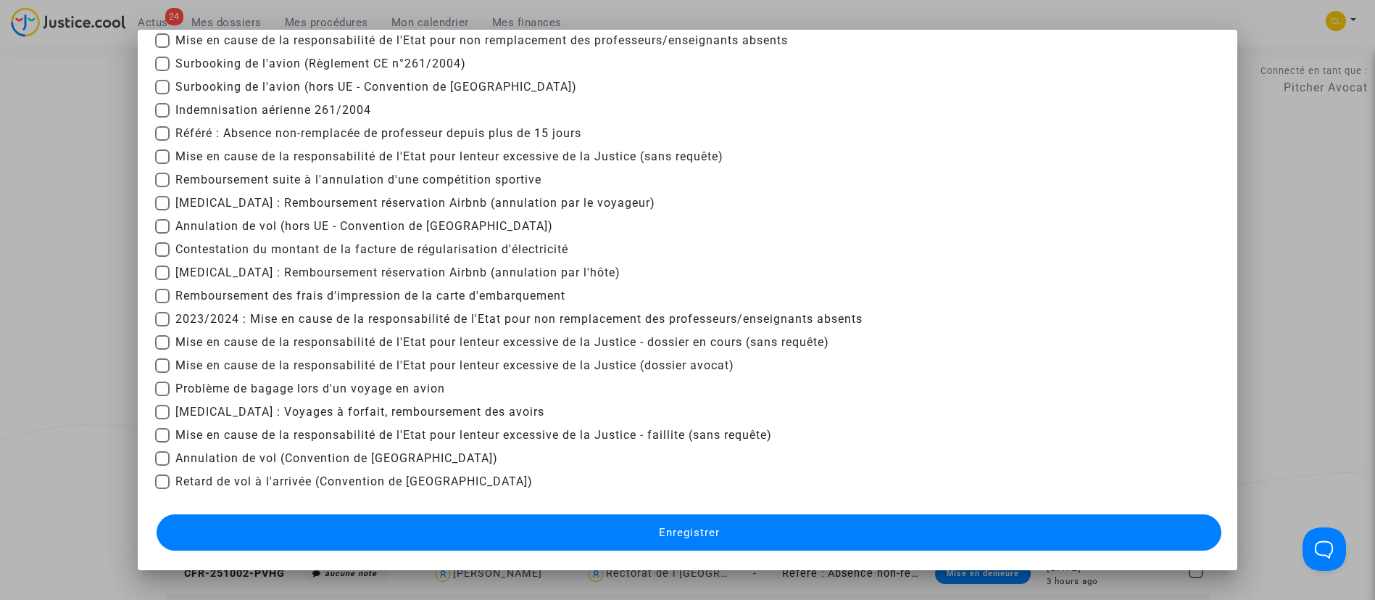
scroll to position [274, 0]
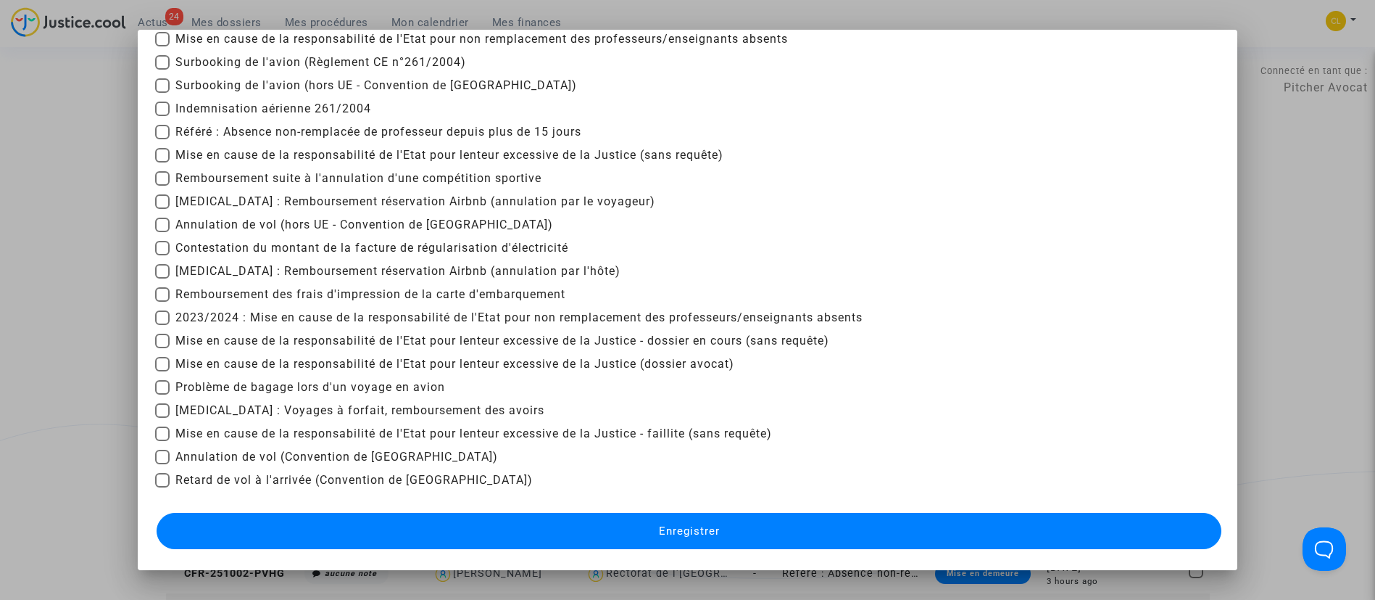
click at [299, 390] on span "Problème de bagage lors d'un voyage en avion" at bounding box center [310, 386] width 270 height 17
click at [162, 394] on input "Problème de bagage lors d'un voyage en avion" at bounding box center [162, 394] width 1 height 1
checkbox input "true"
click at [545, 524] on button "Enregistrer" at bounding box center [690, 531] width 1066 height 36
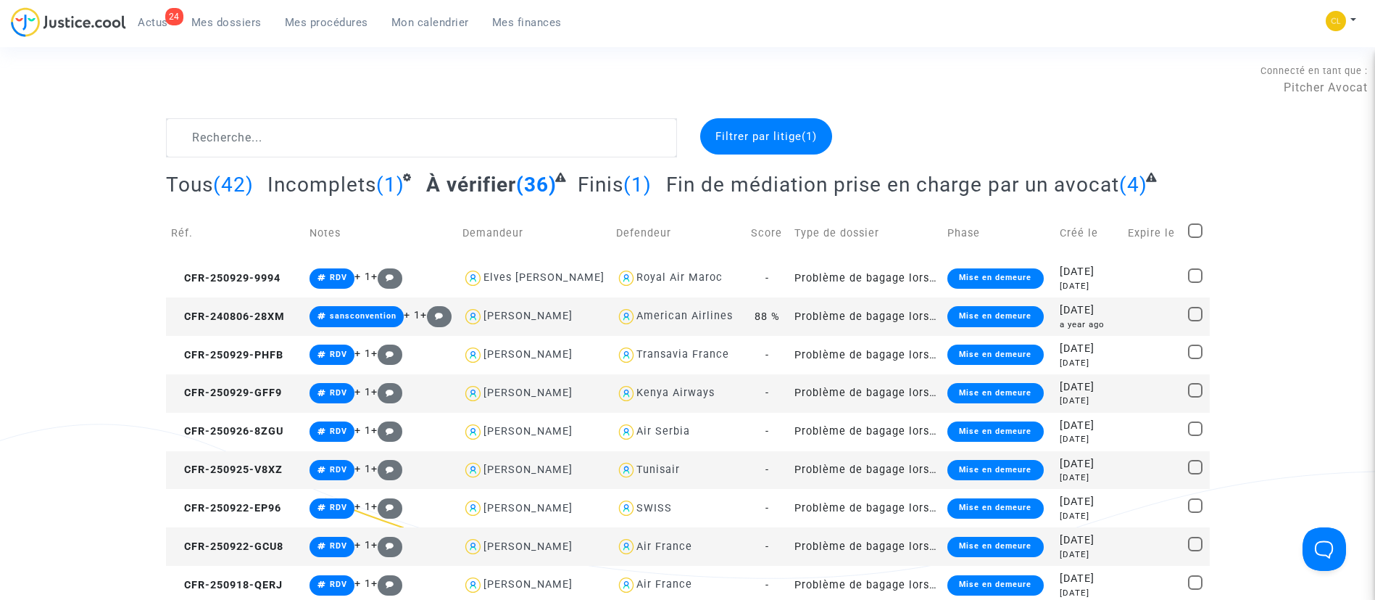
click at [1088, 325] on div "a year ago" at bounding box center [1089, 324] width 58 height 12
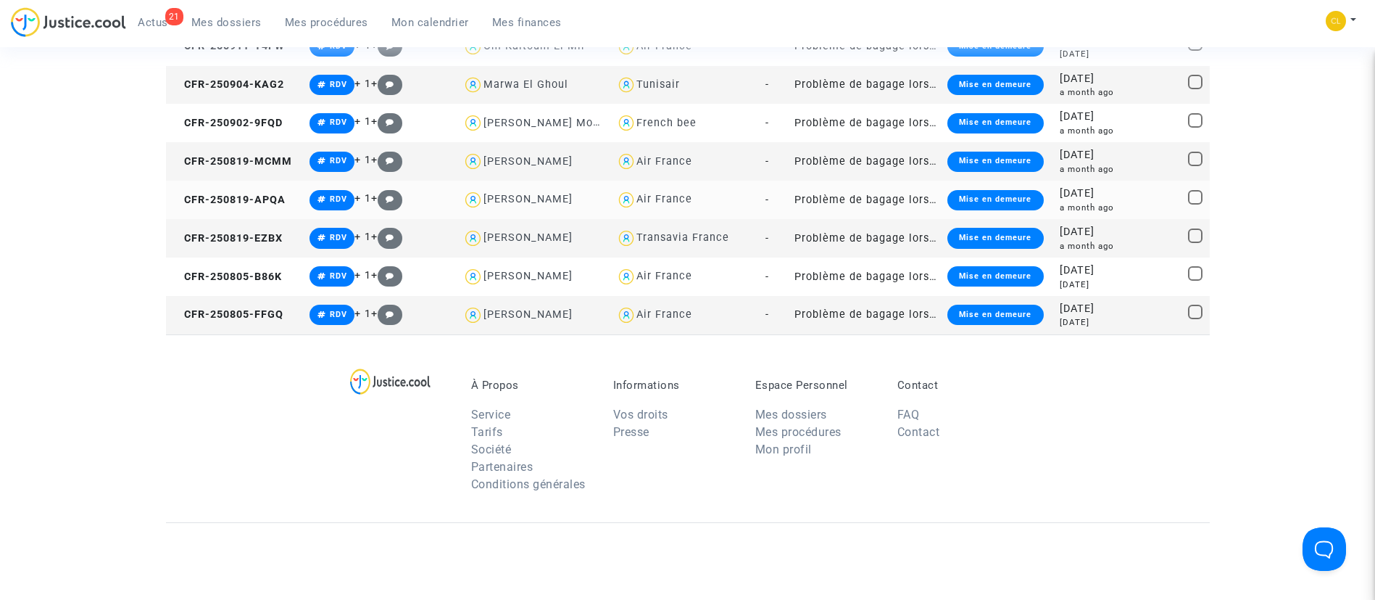
scroll to position [1088, 0]
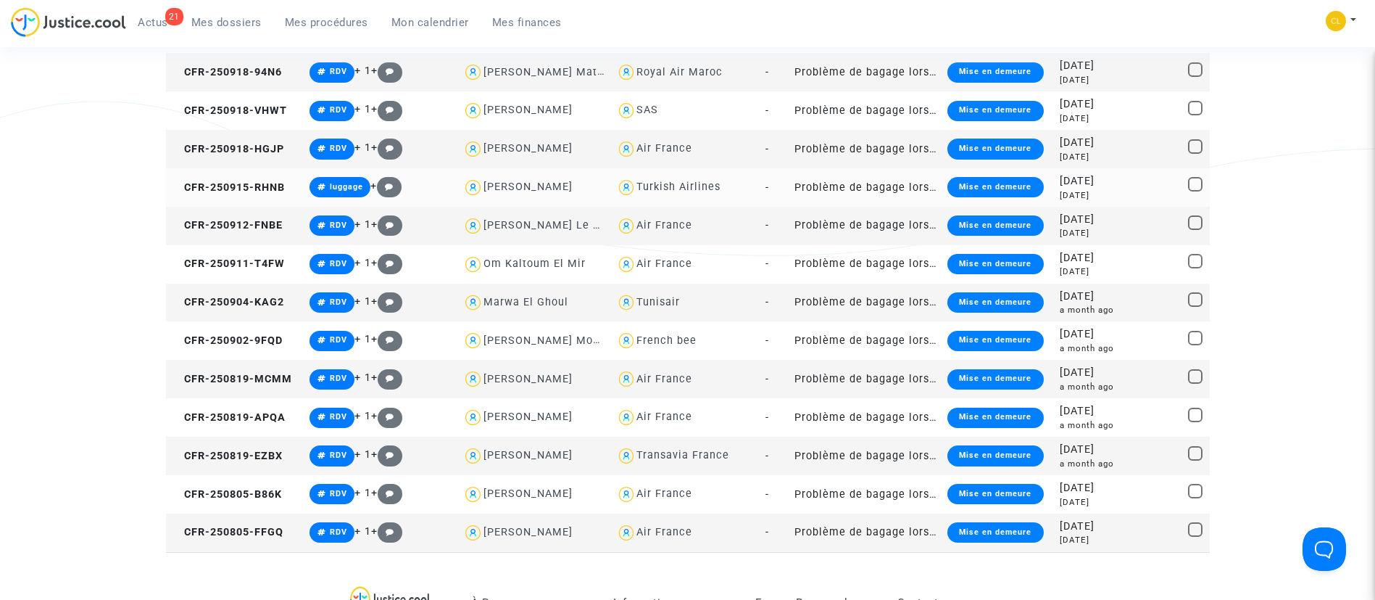
click at [1112, 183] on div "2025-09-15" at bounding box center [1089, 181] width 58 height 16
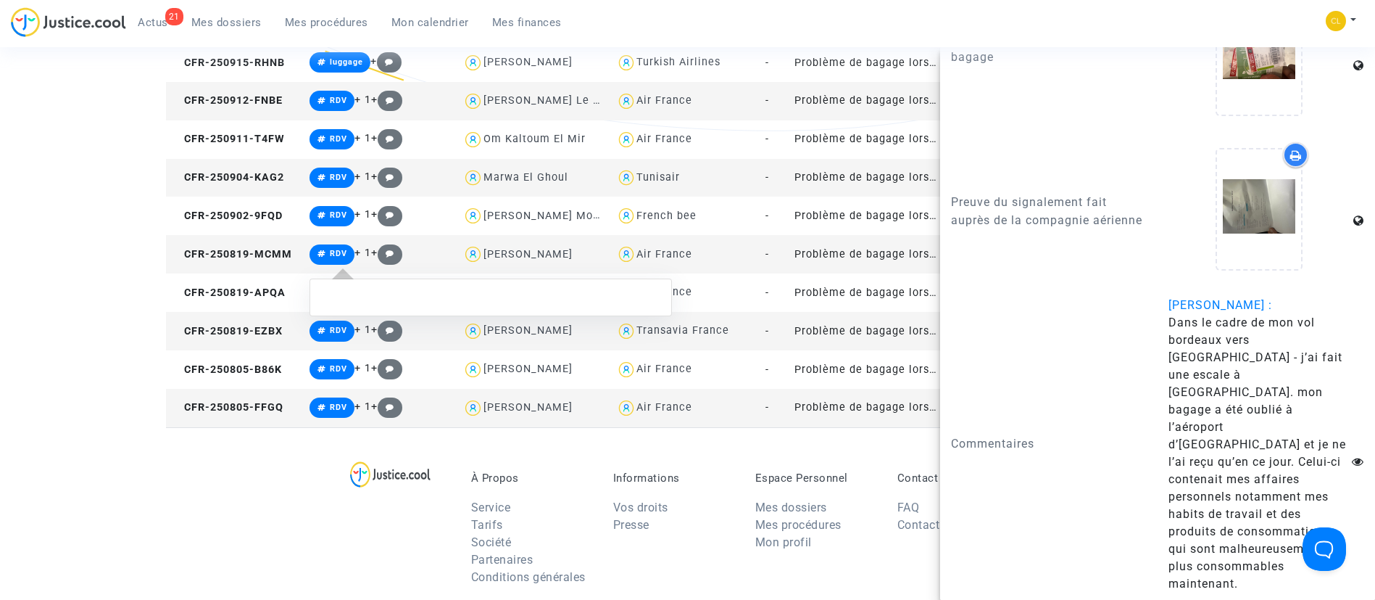
scroll to position [1196, 0]
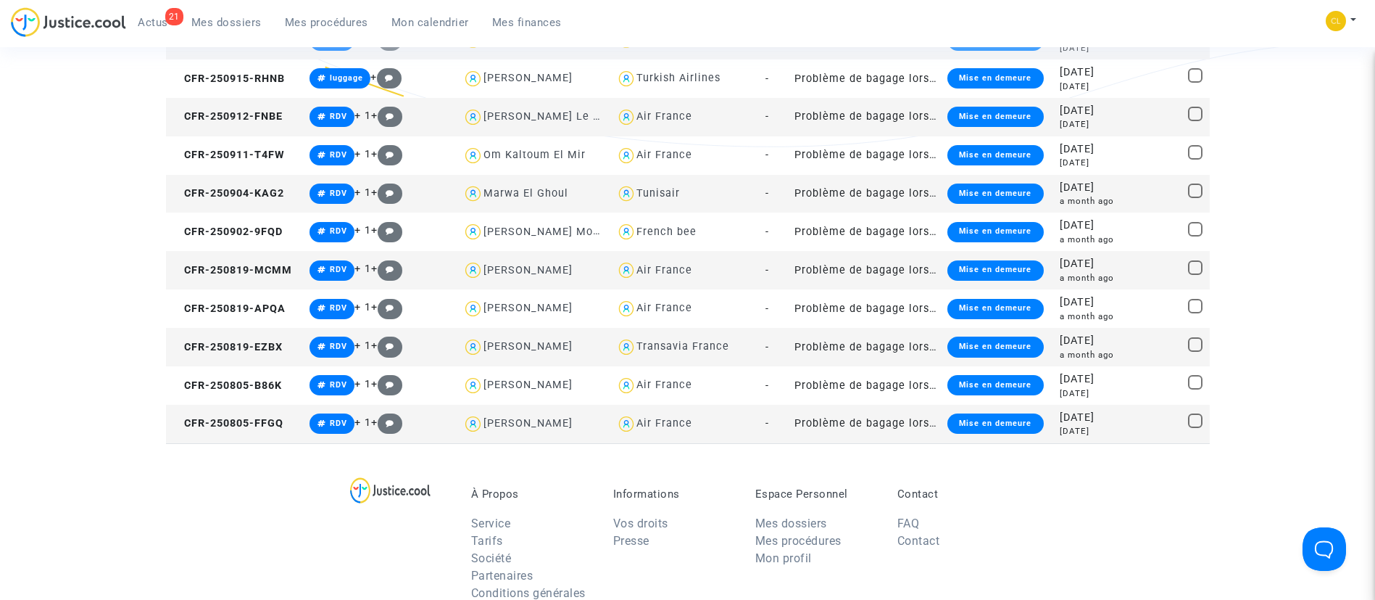
scroll to position [0, 0]
click at [1111, 334] on div "2025-08-19" at bounding box center [1089, 341] width 58 height 16
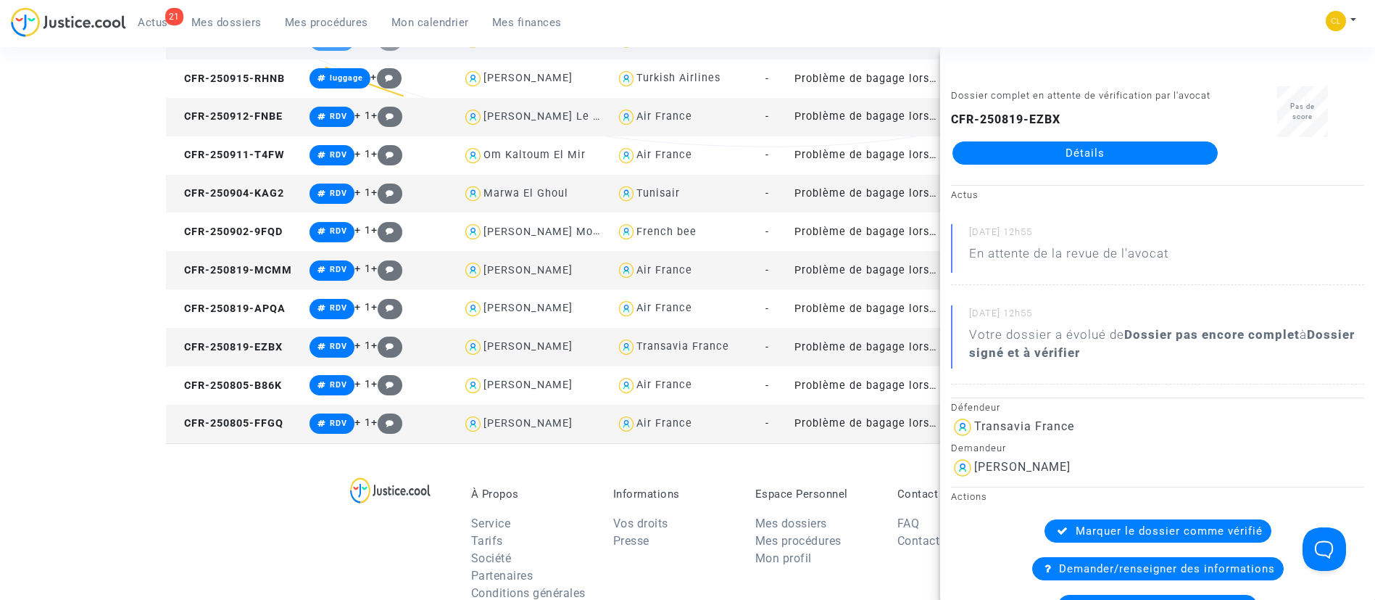
click at [1092, 165] on link "Détails" at bounding box center [1085, 152] width 265 height 23
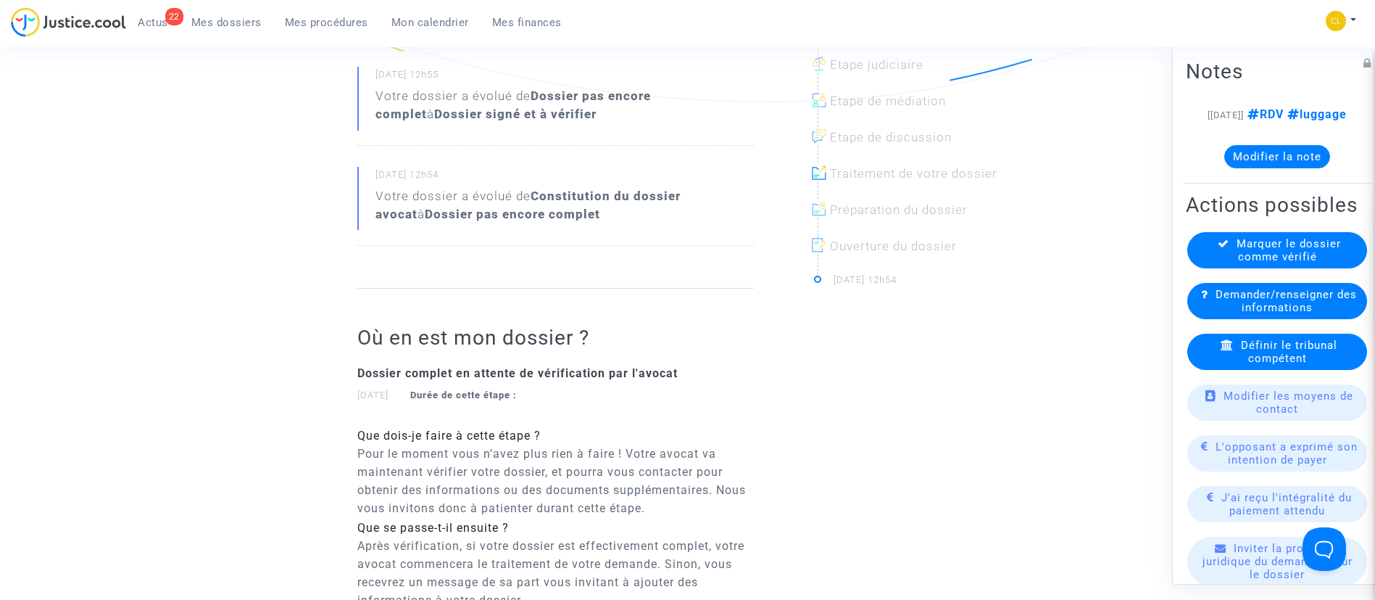
scroll to position [195, 0]
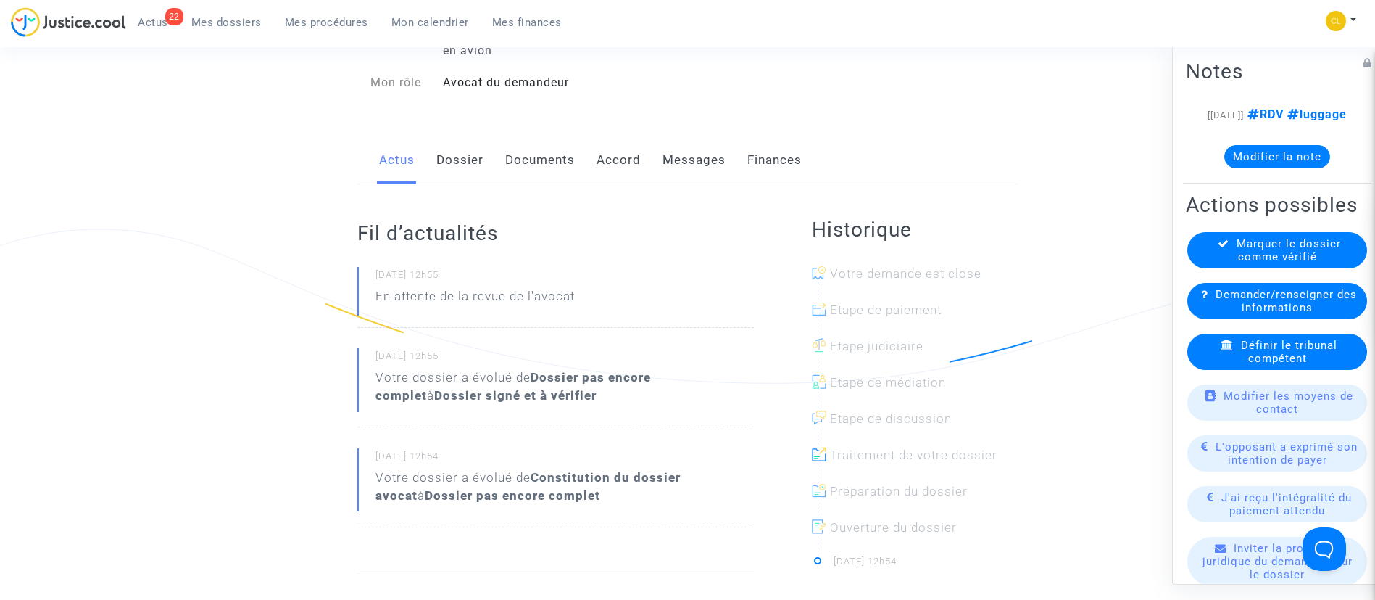
click at [221, 16] on span "Mes dossiers" at bounding box center [226, 22] width 70 height 13
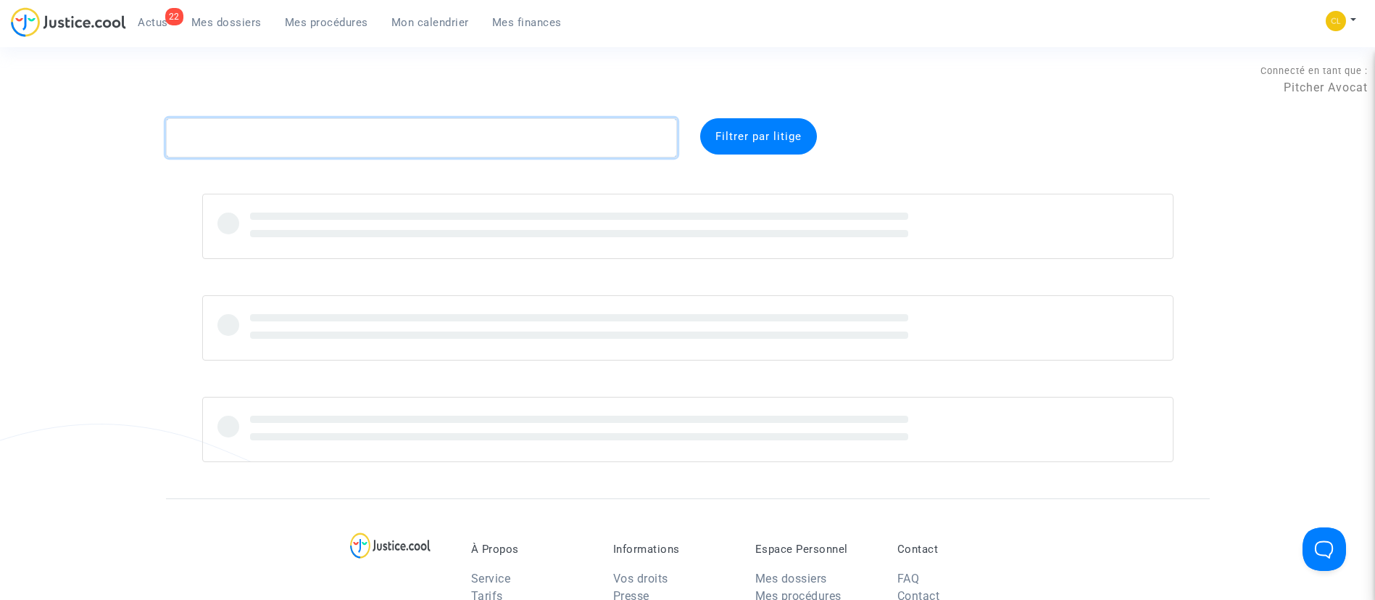
click at [270, 133] on textarea at bounding box center [421, 137] width 511 height 39
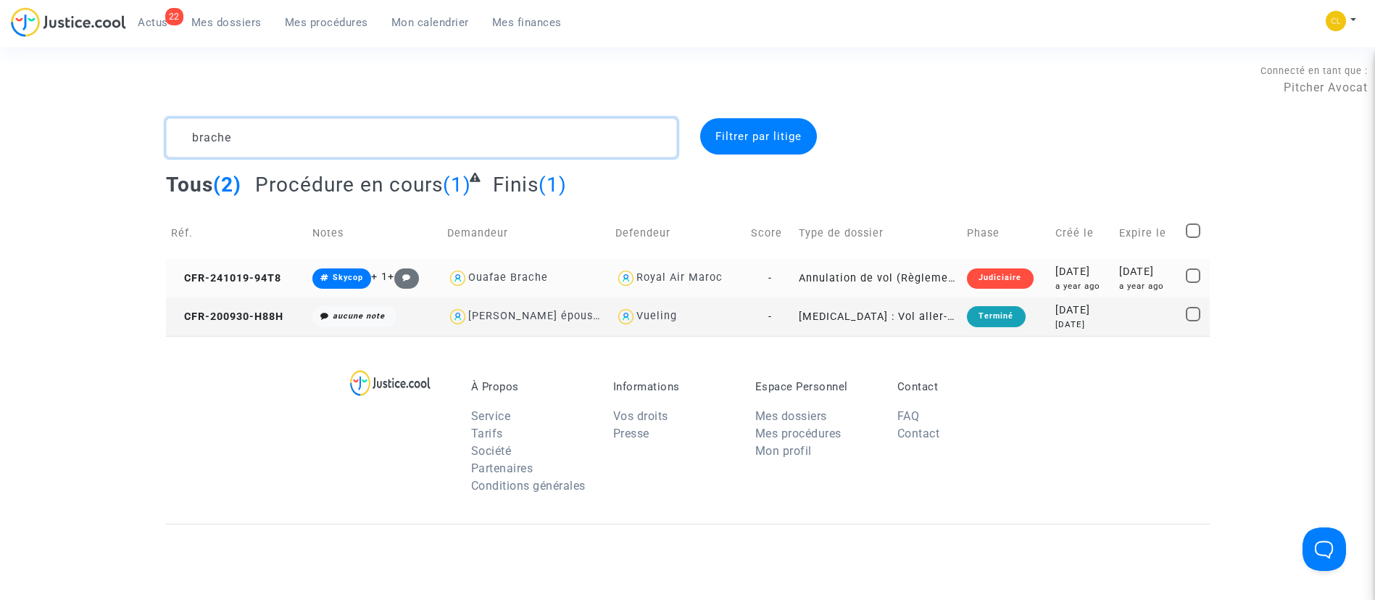
type textarea "brache"
click at [1075, 296] on td "2024-10-19 a year ago" at bounding box center [1083, 278] width 64 height 38
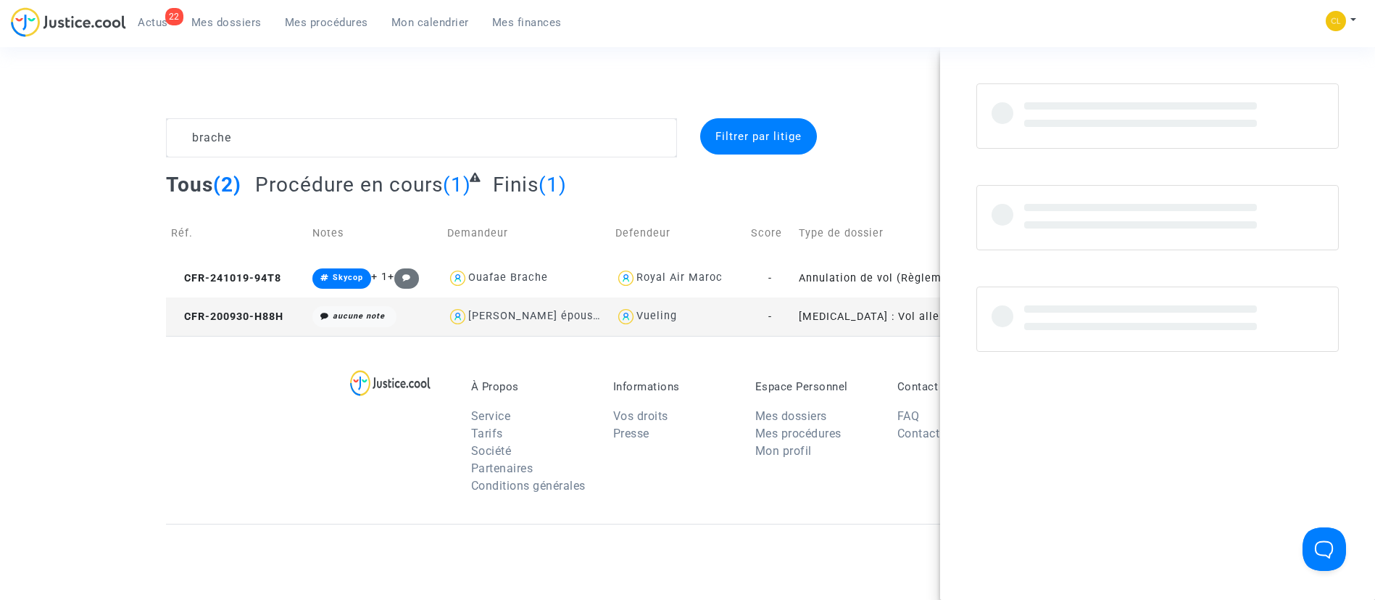
click at [832, 222] on td "Type de dossier" at bounding box center [878, 232] width 168 height 51
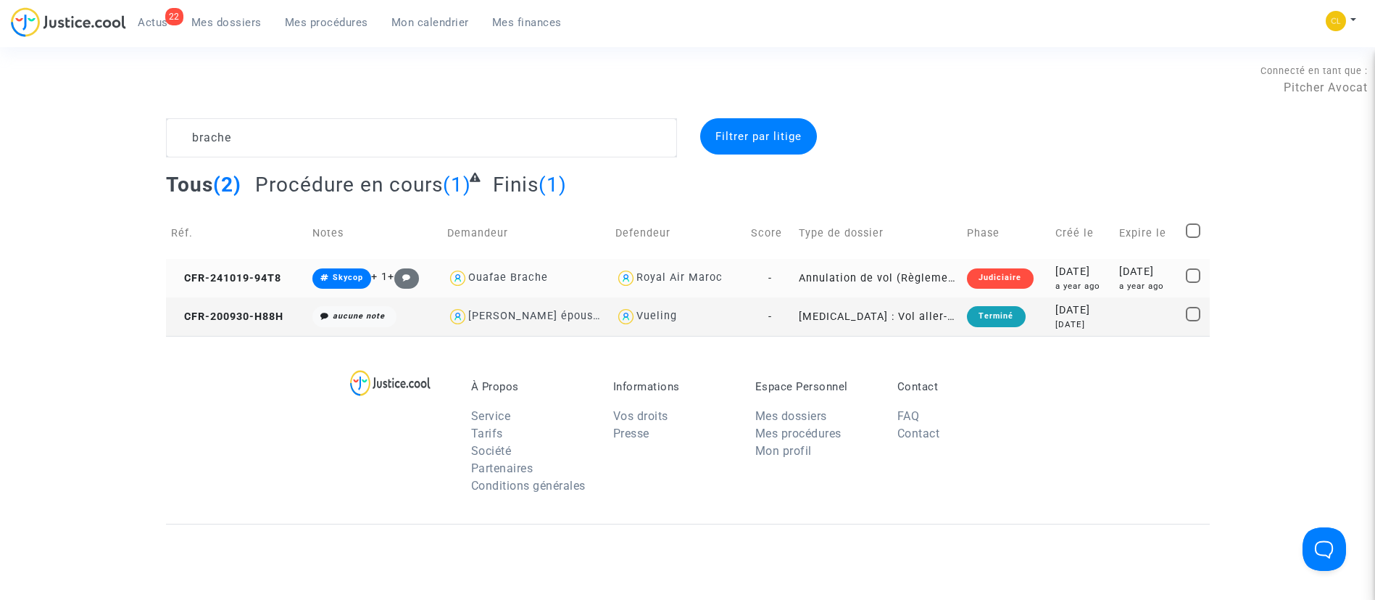
click at [1143, 270] on div "2024-11-07" at bounding box center [1148, 272] width 57 height 16
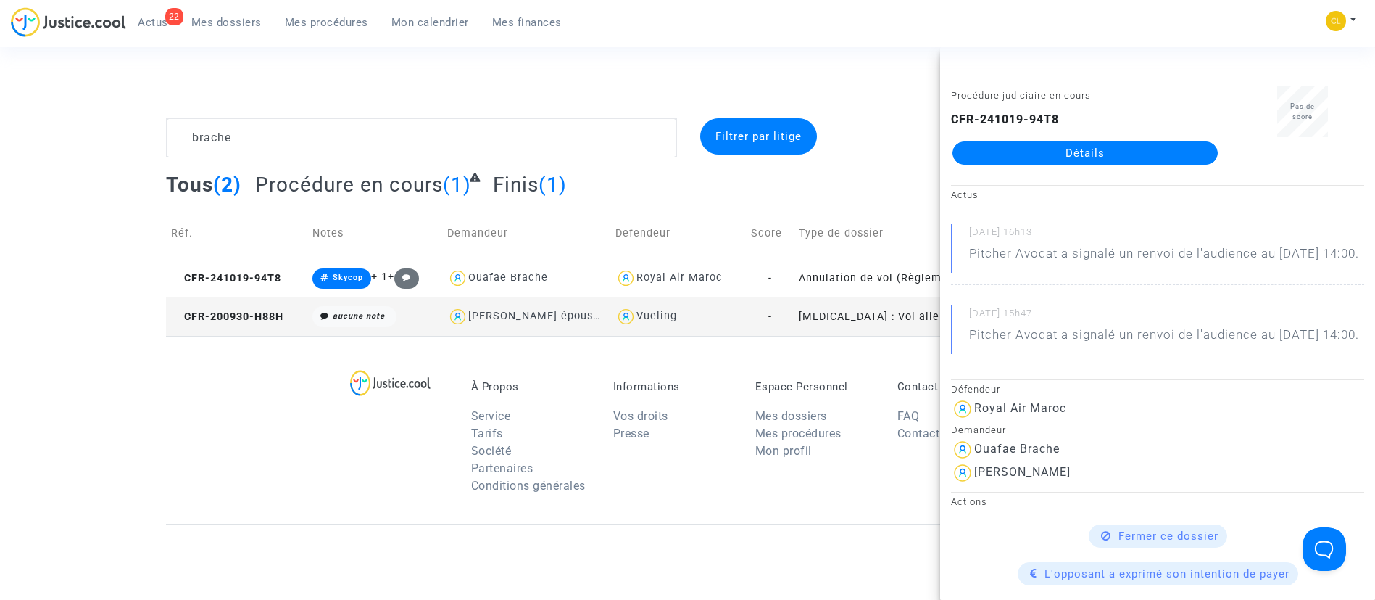
click at [1075, 146] on link "Détails" at bounding box center [1085, 152] width 265 height 23
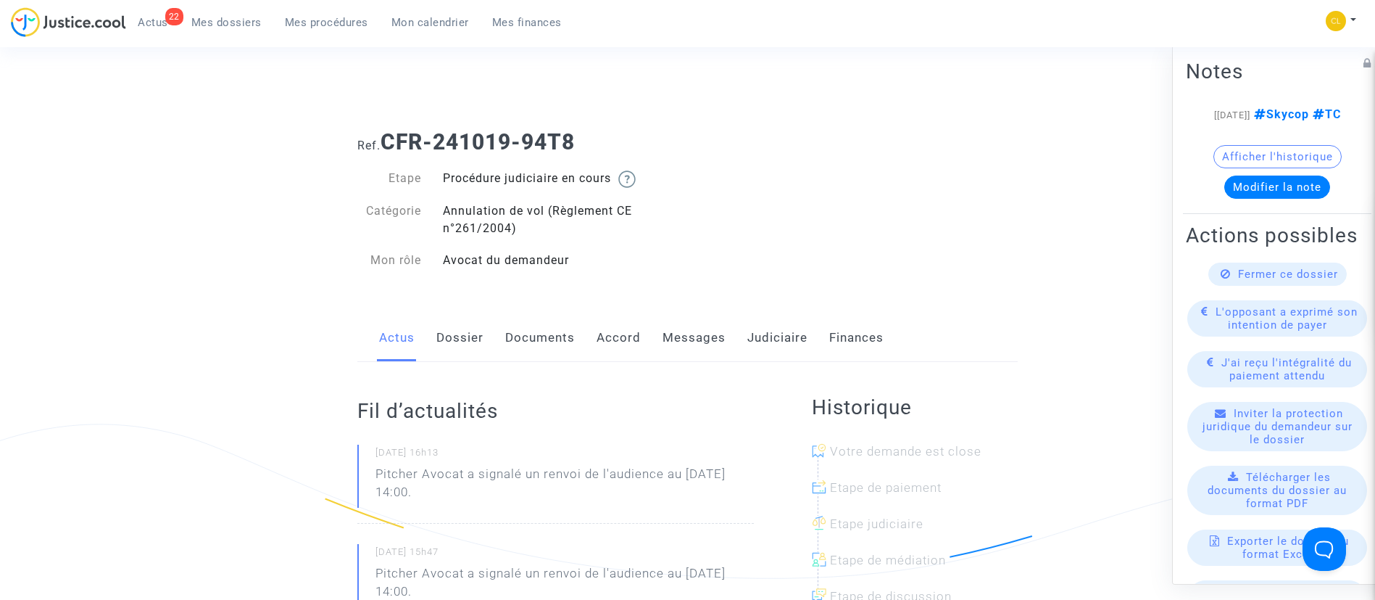
click at [719, 335] on link "Messages" at bounding box center [694, 338] width 63 height 48
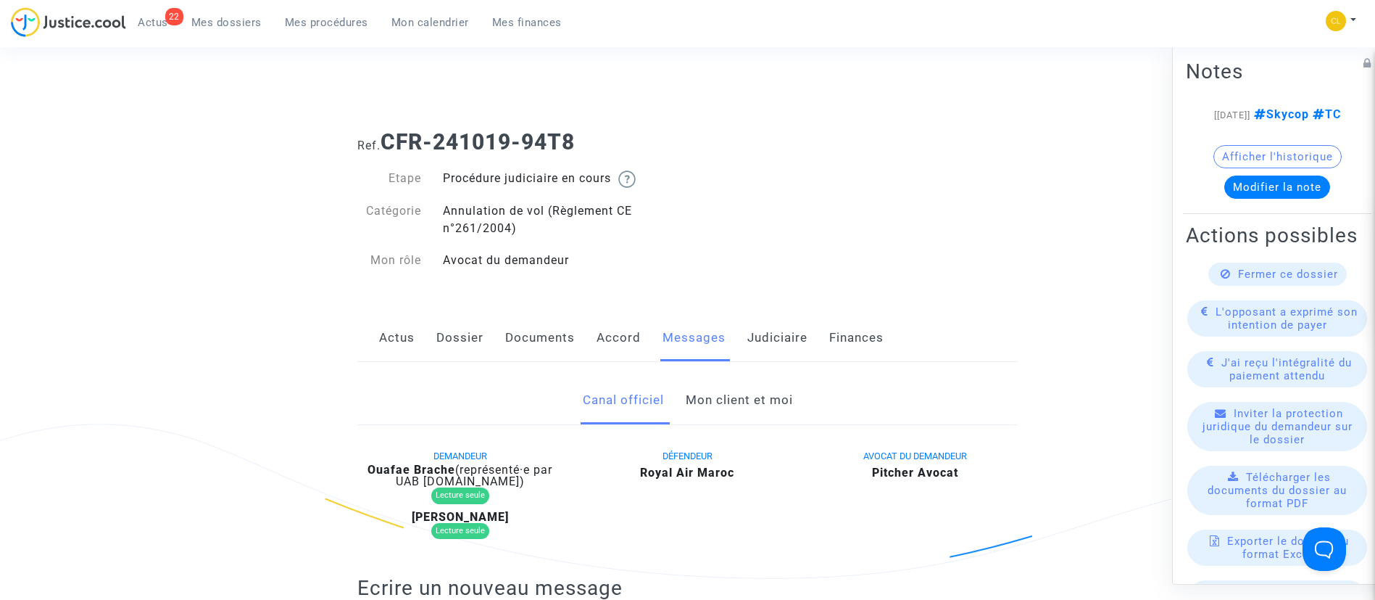
click at [766, 416] on link "Mon client et moi" at bounding box center [739, 400] width 107 height 48
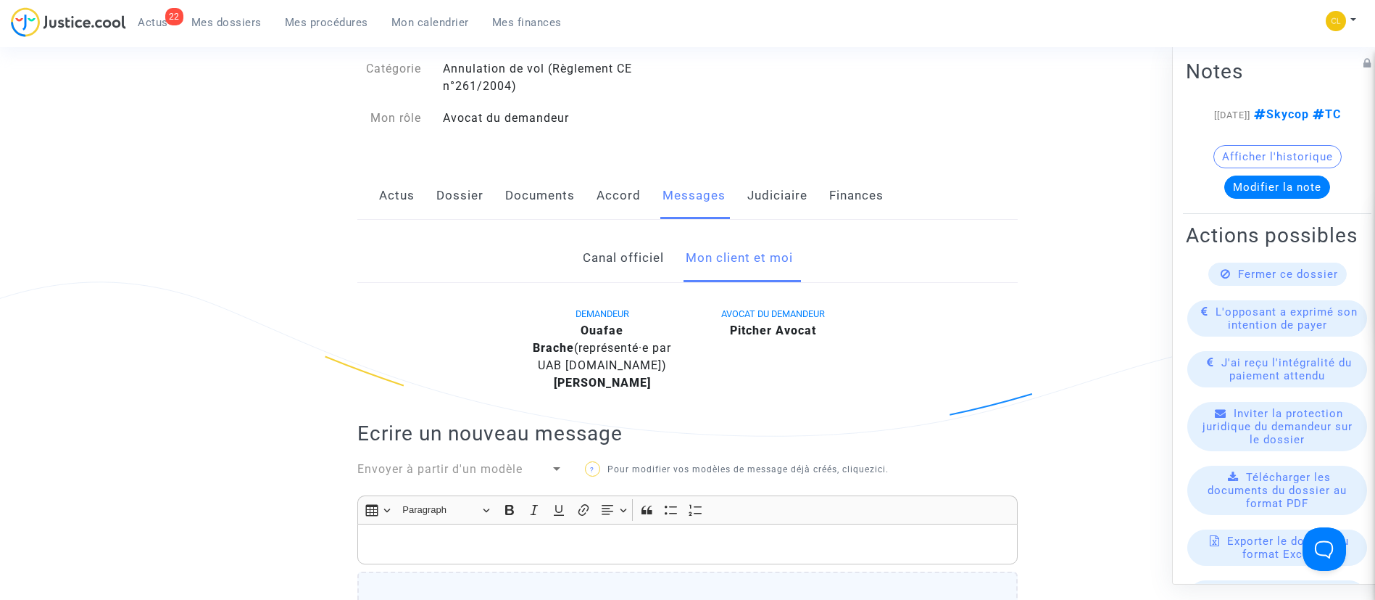
scroll to position [218, 0]
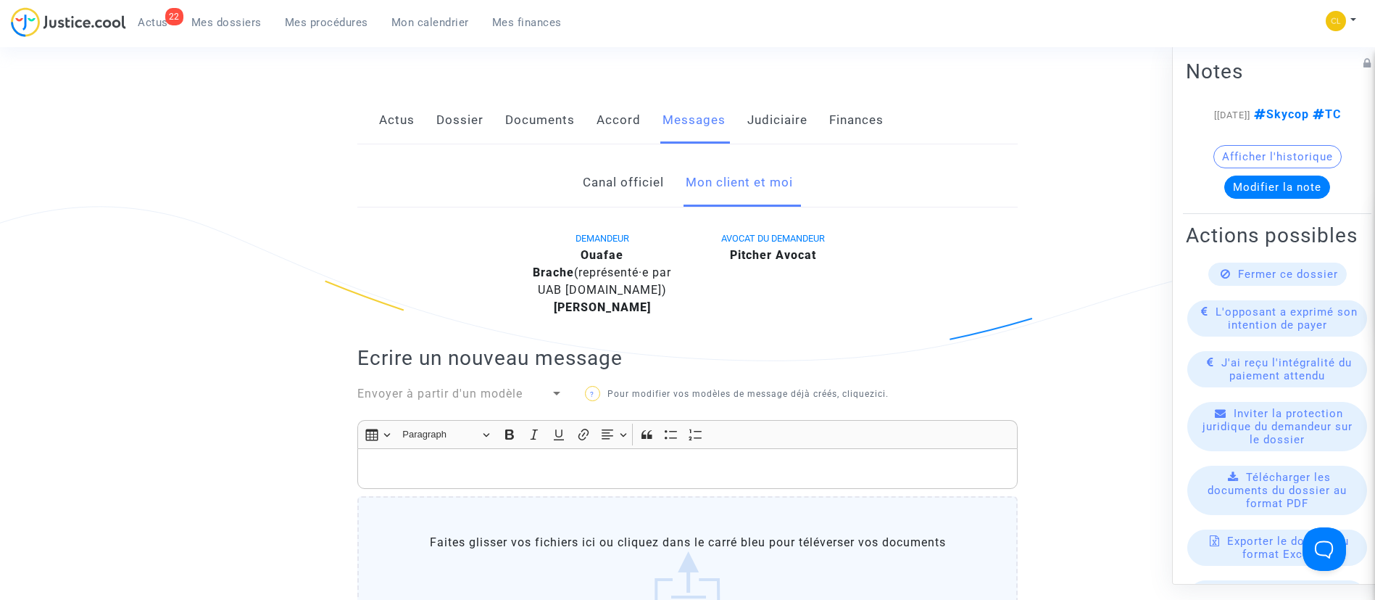
click at [616, 469] on p "Rich Text Editor, main" at bounding box center [687, 469] width 645 height 18
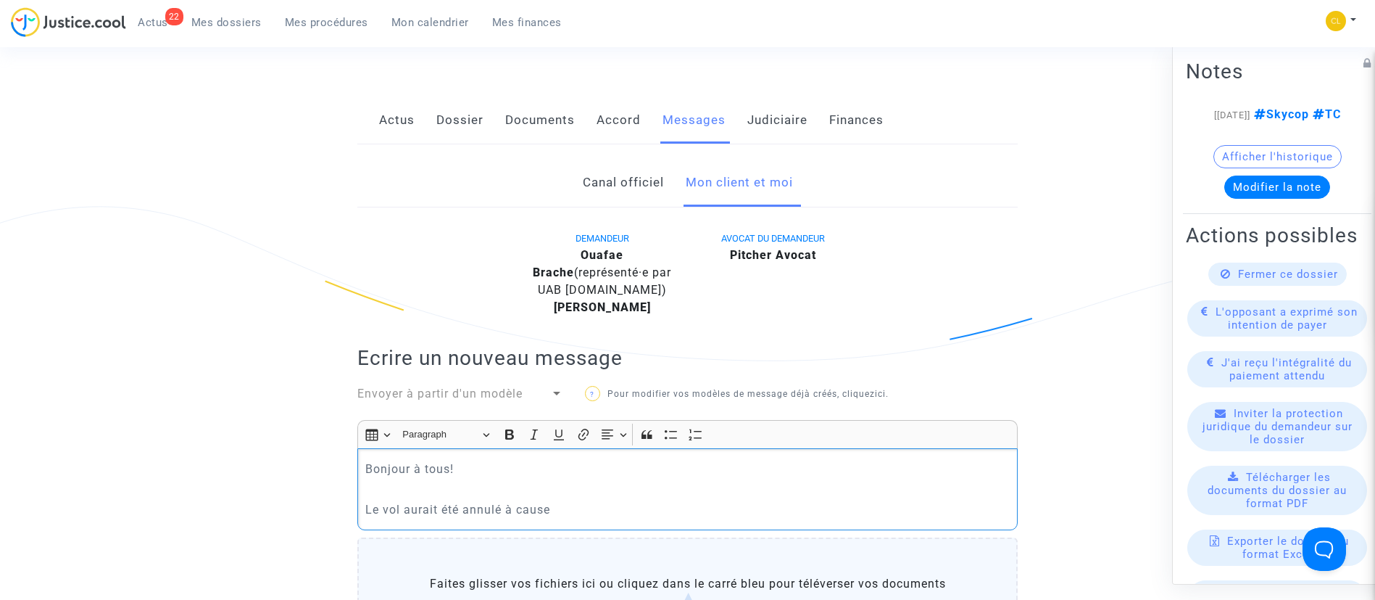
drag, startPoint x: 462, startPoint y: 512, endPoint x: 305, endPoint y: 410, distance: 187.0
click at [305, 410] on ng-component "Ref. CFR-241019-94T8 Etape Procédure judiciaire en cours Catégorie Annulation d…" at bounding box center [688, 459] width 1044 height 1116
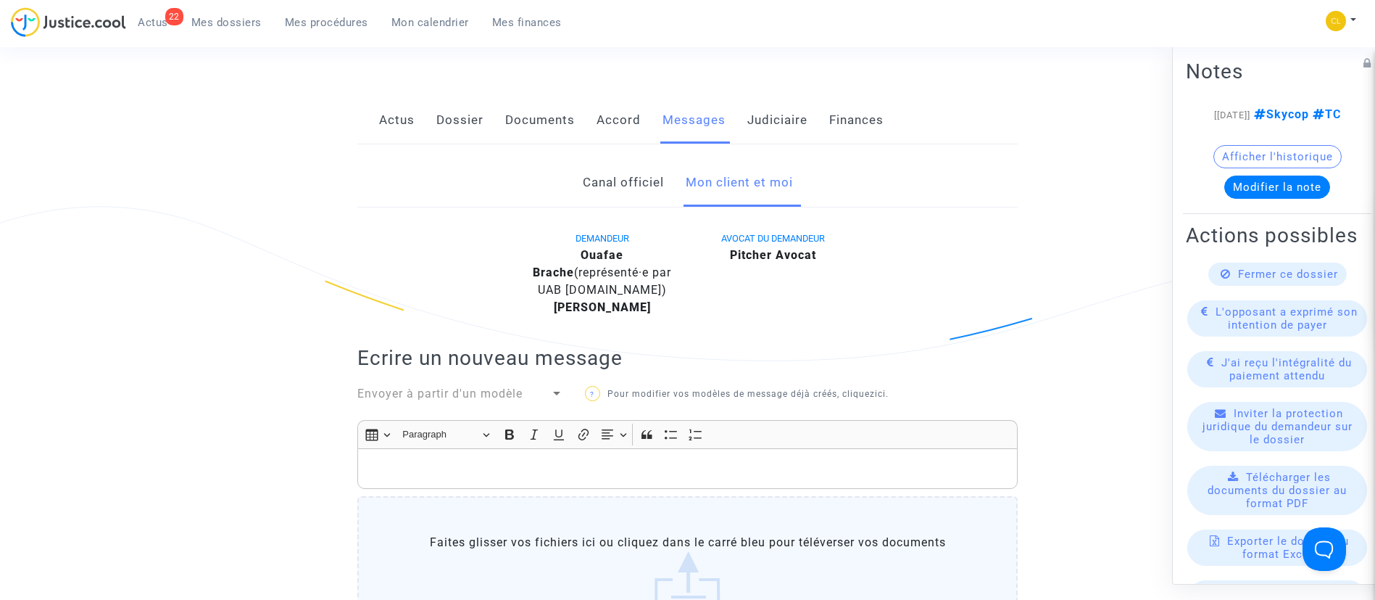
click at [510, 108] on link "Documents" at bounding box center [540, 120] width 70 height 48
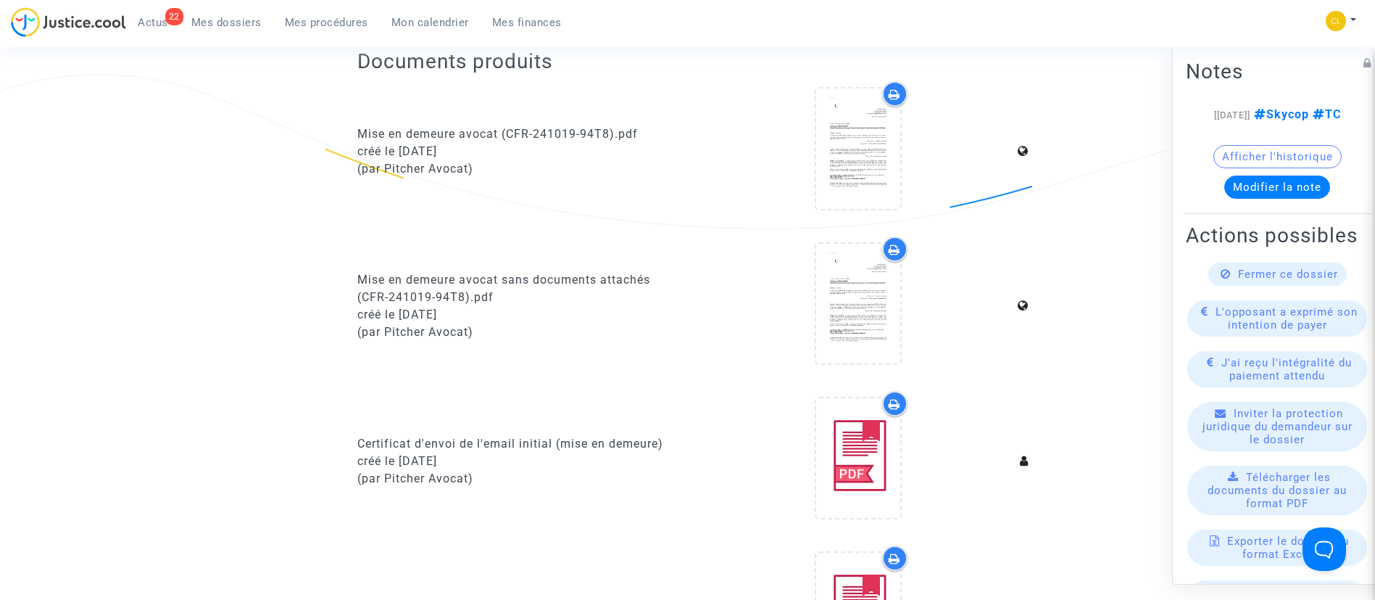
scroll to position [544, 0]
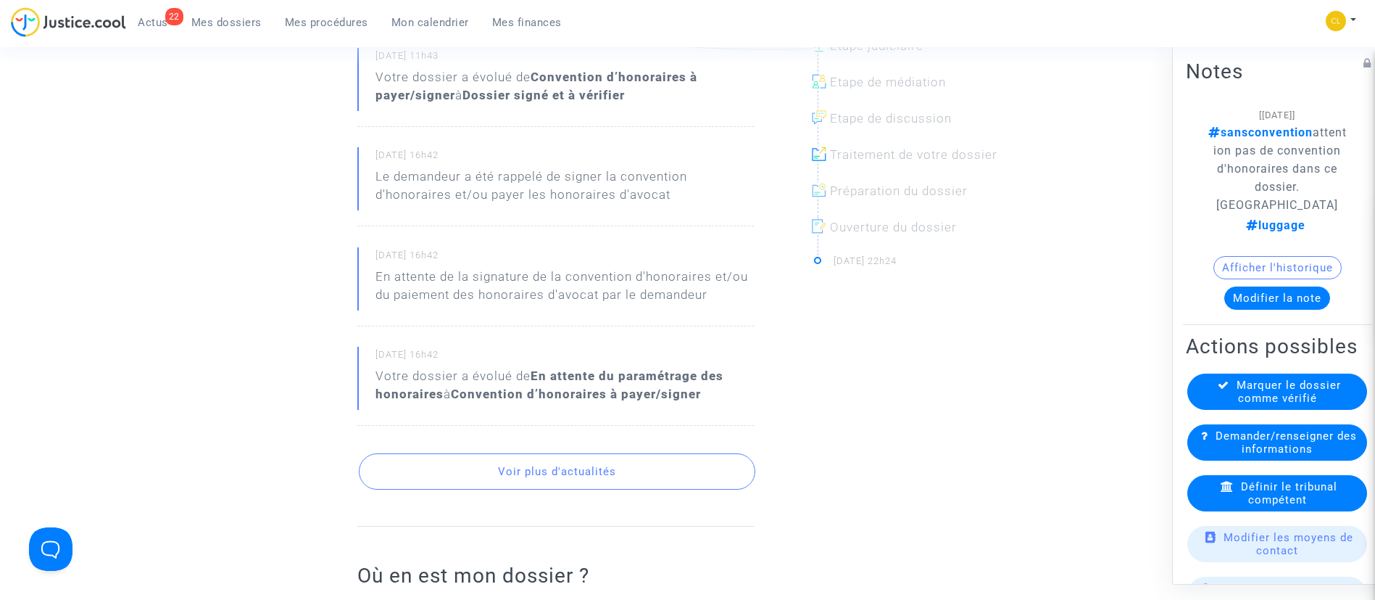
scroll to position [544, 0]
